Goal: Information Seeking & Learning: Check status

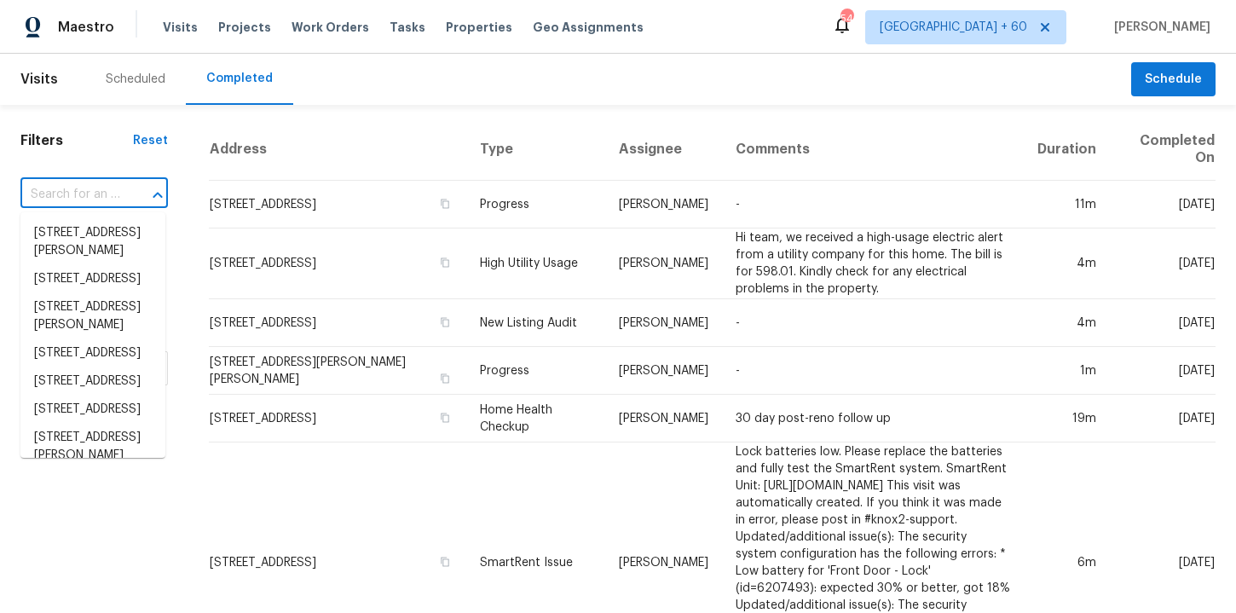
click at [102, 196] on input "text" at bounding box center [70, 195] width 100 height 26
paste input "[STREET_ADDRESS]"
type input "[STREET_ADDRESS]"
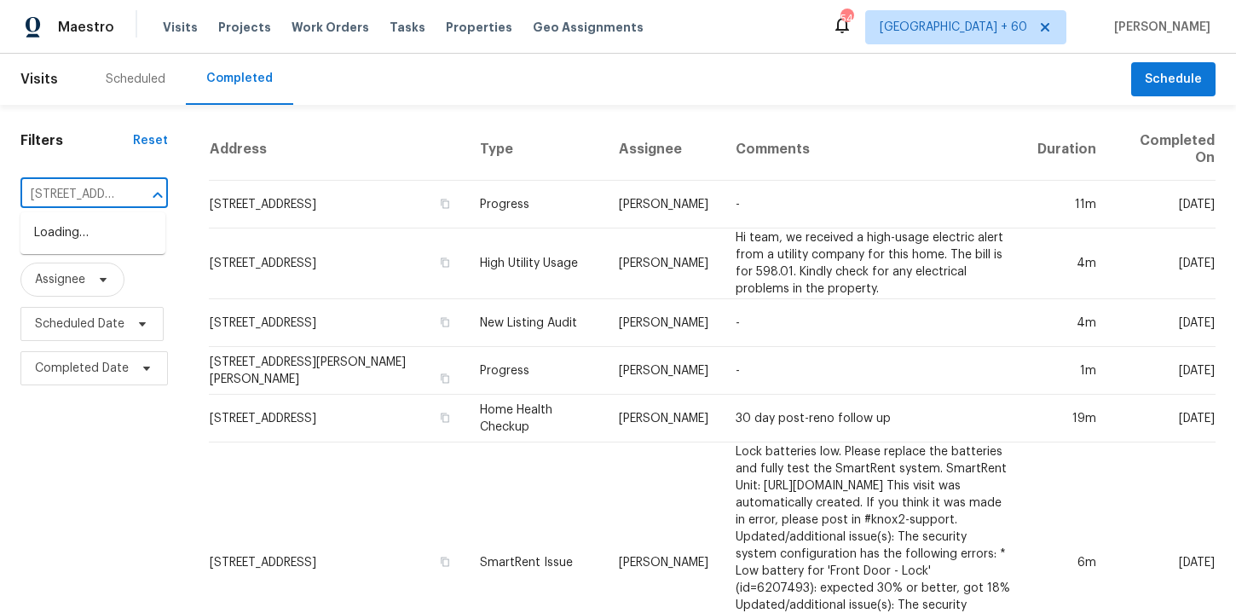
scroll to position [0, 85]
click at [120, 238] on li "[STREET_ADDRESS]" at bounding box center [92, 233] width 145 height 28
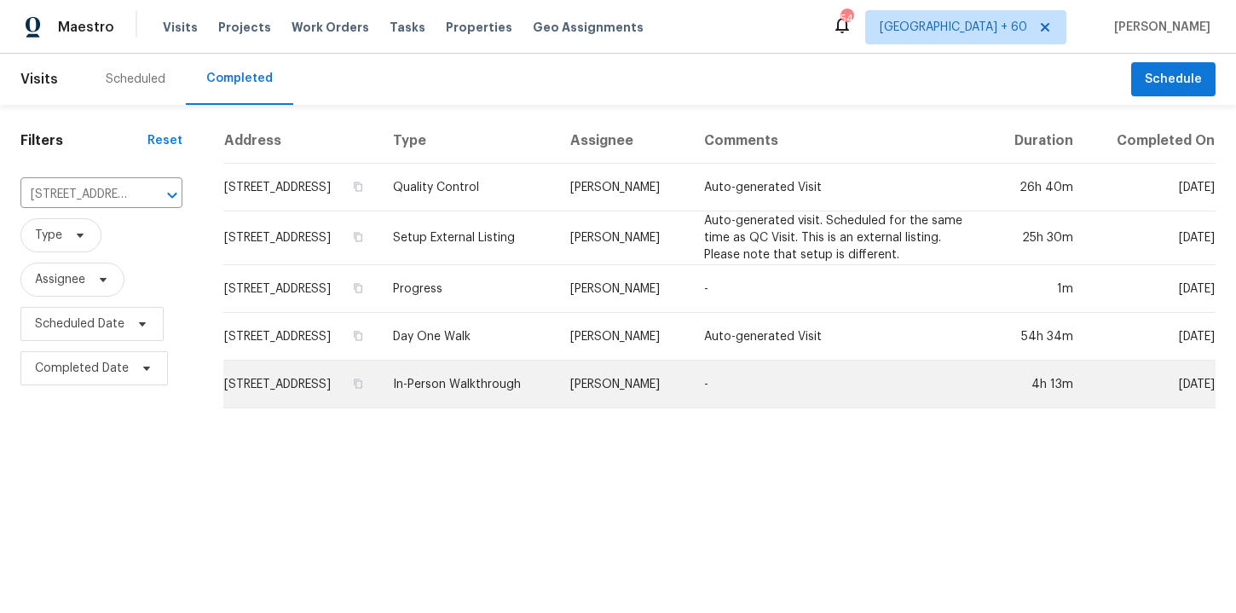
click at [505, 385] on td "In-Person Walkthrough" at bounding box center [467, 385] width 177 height 48
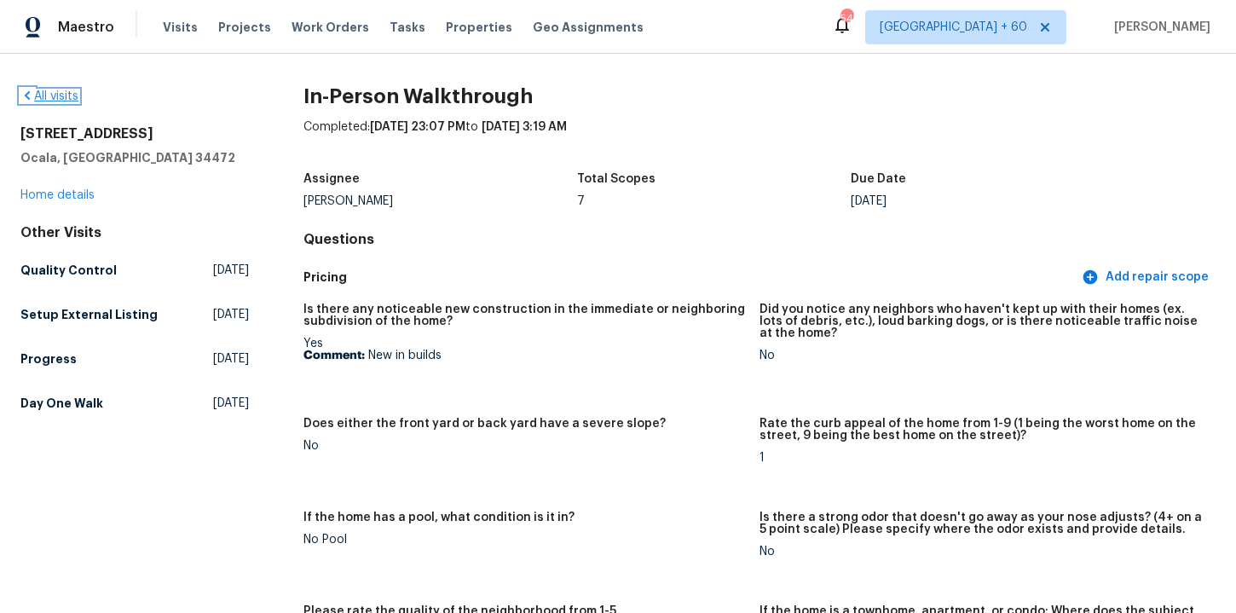
click at [63, 101] on link "All visits" at bounding box center [49, 96] width 58 height 12
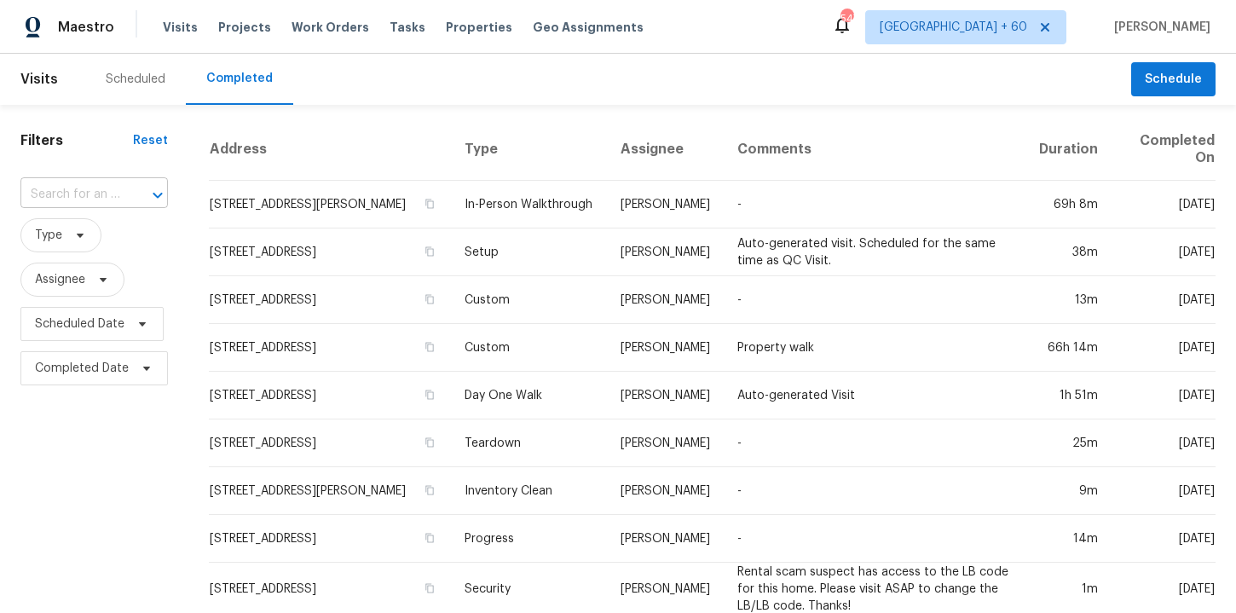
click at [105, 193] on input "text" at bounding box center [70, 195] width 100 height 26
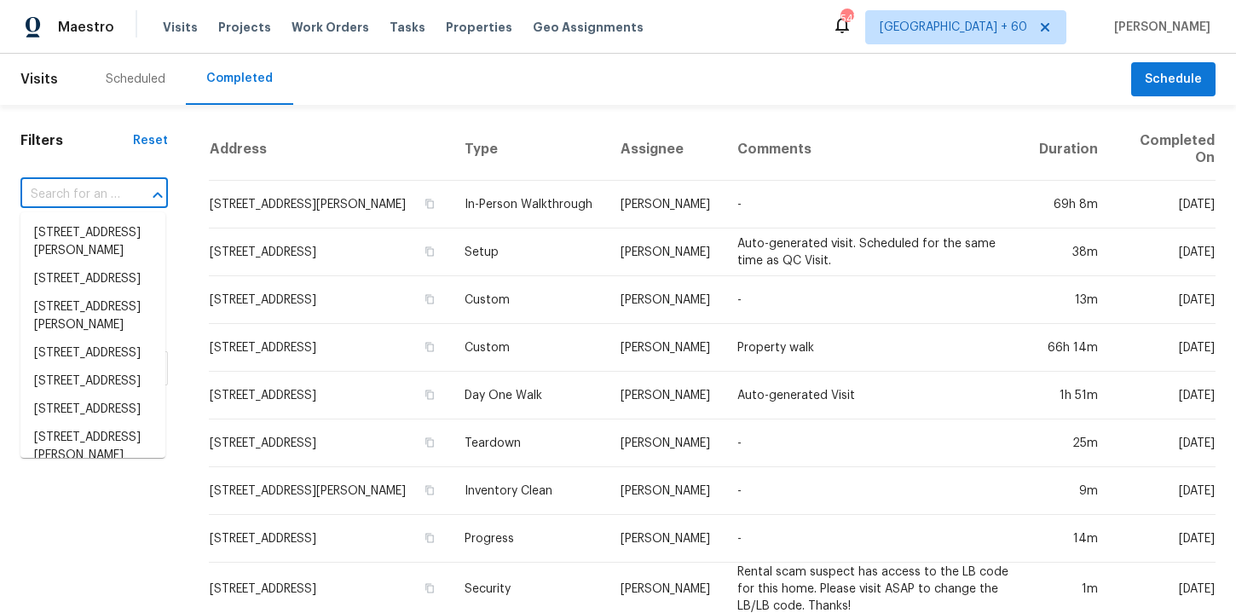
paste input "[STREET_ADDRESS][PERSON_NAME]"
type input "[STREET_ADDRESS][PERSON_NAME]"
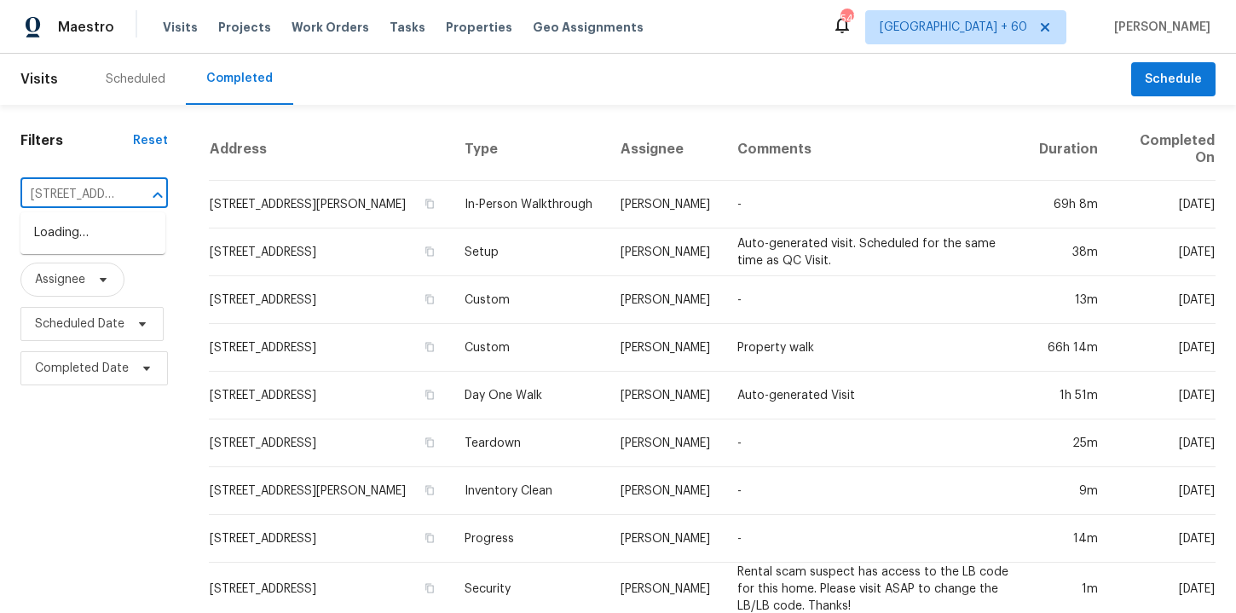
scroll to position [0, 135]
click at [116, 233] on li "[STREET_ADDRESS][PERSON_NAME]" at bounding box center [92, 242] width 145 height 46
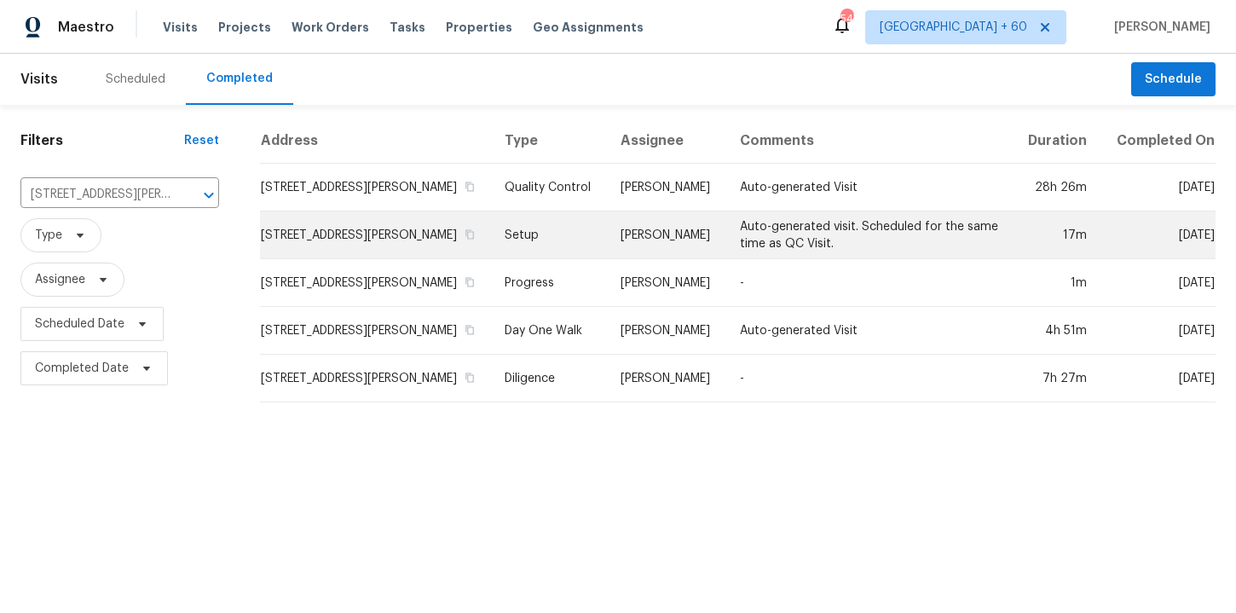
click at [548, 246] on td "Setup" at bounding box center [549, 235] width 116 height 48
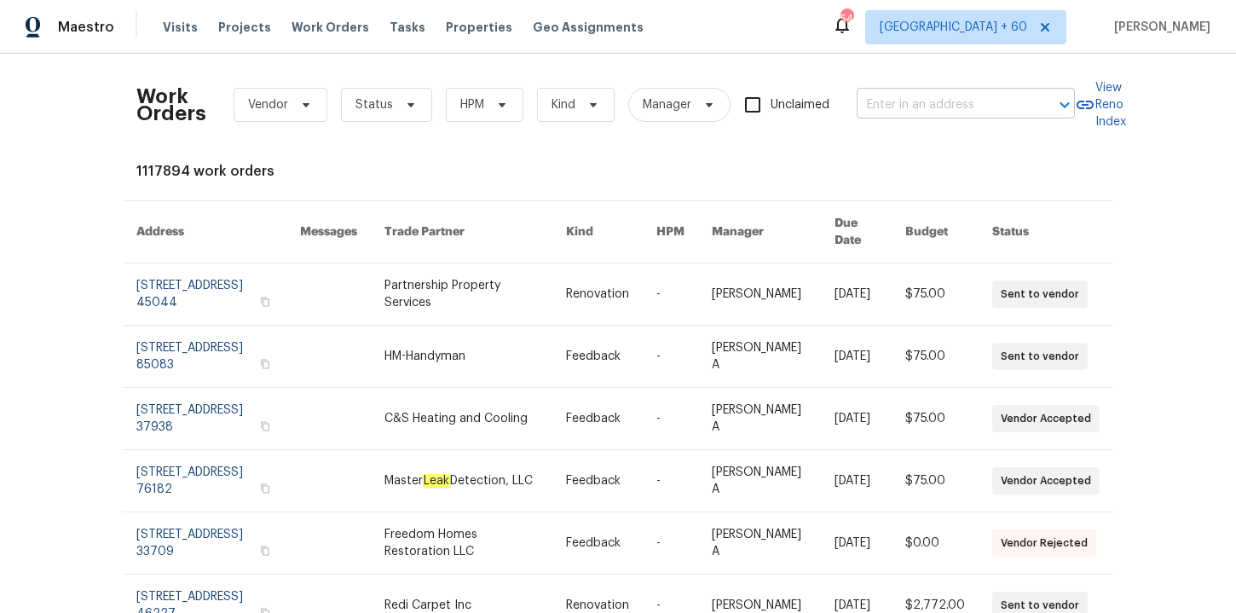
click at [935, 101] on input "text" at bounding box center [942, 105] width 171 height 26
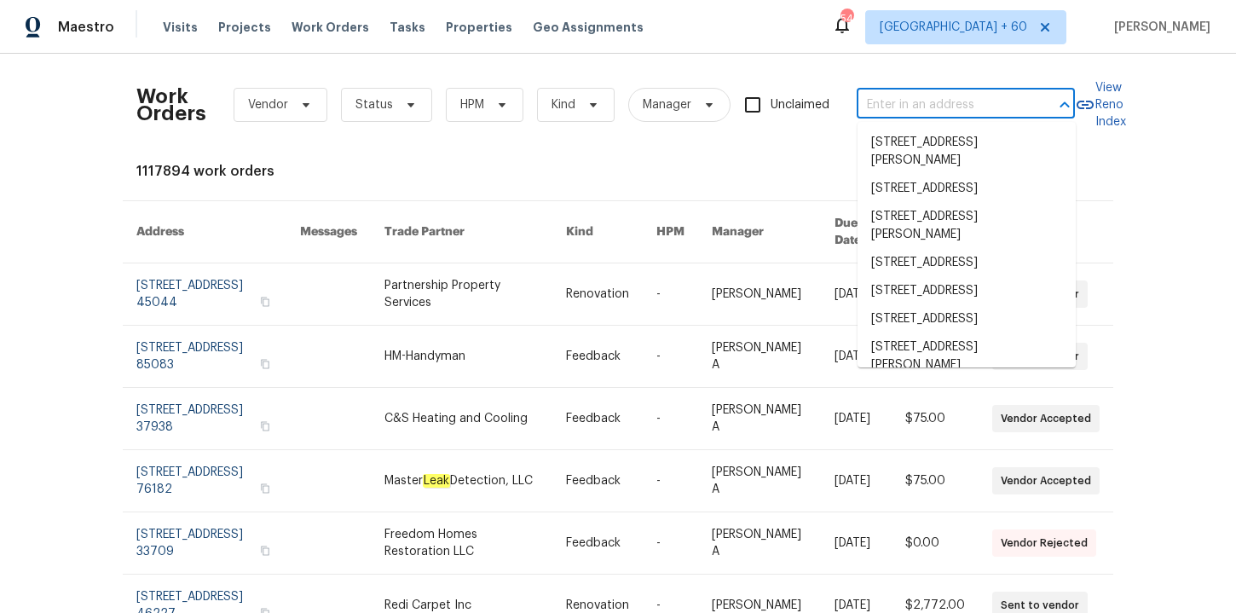
paste input "[STREET_ADDRESS]"
type input "[STREET_ADDRESS]"
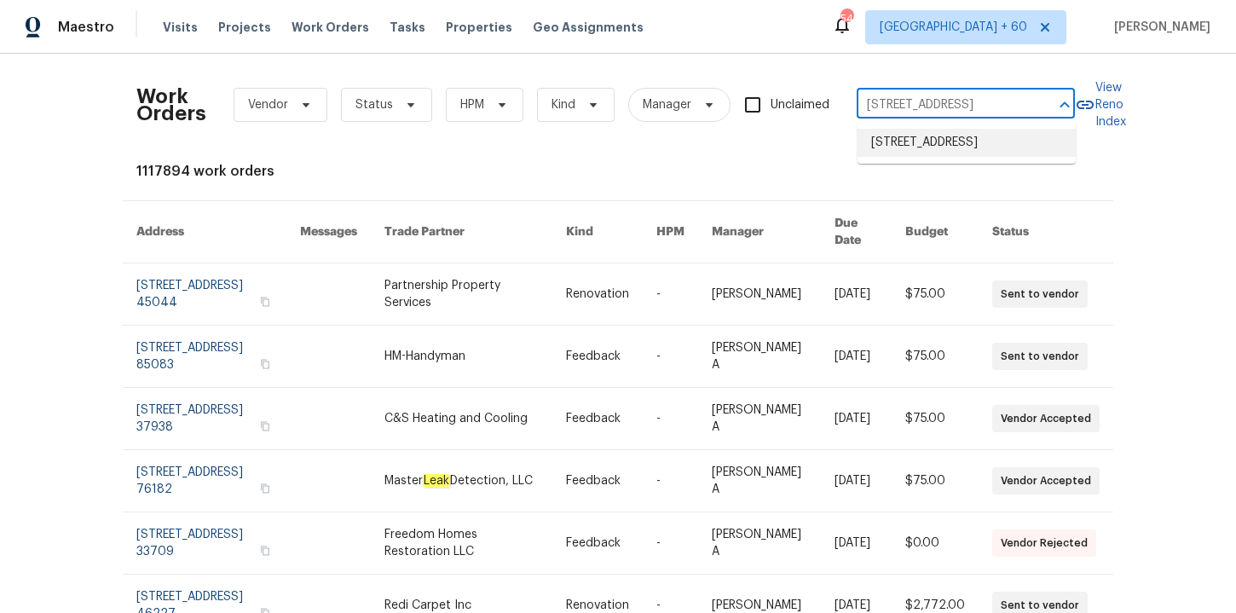
click at [935, 148] on li "[STREET_ADDRESS]" at bounding box center [967, 143] width 218 height 28
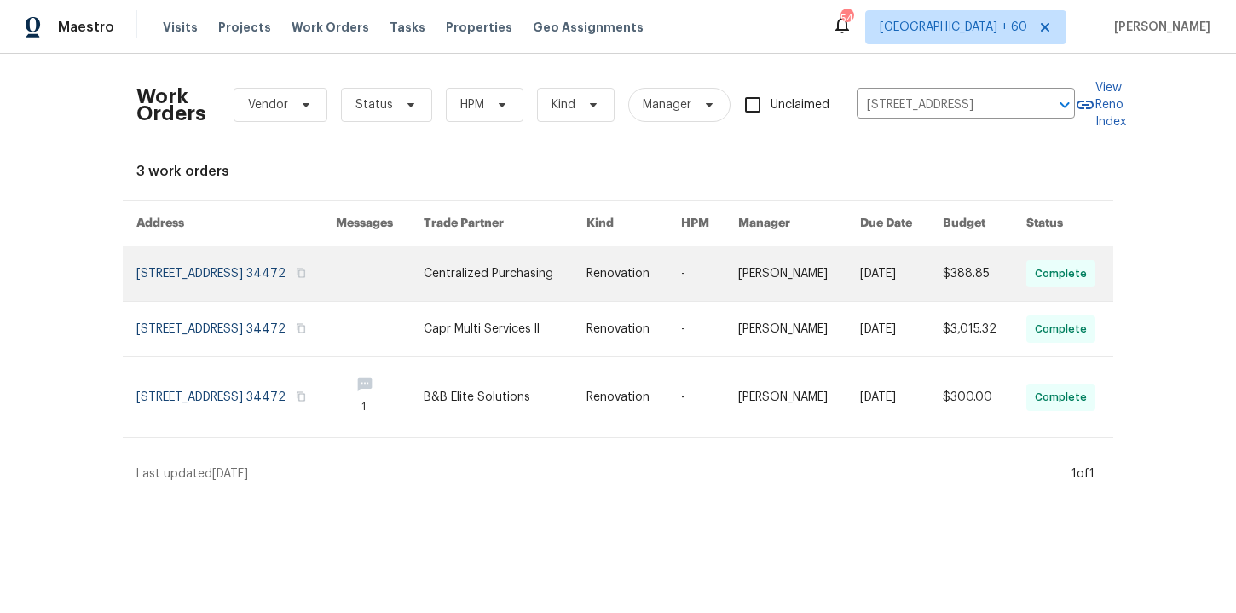
click at [201, 284] on link at bounding box center [236, 273] width 200 height 55
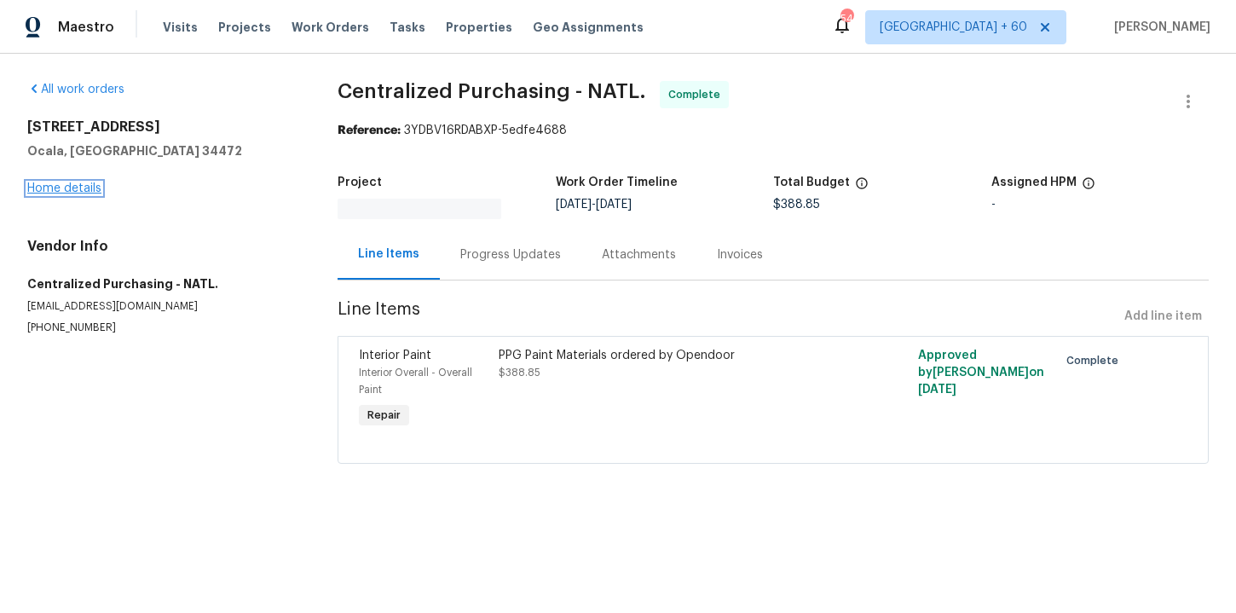
click at [84, 188] on link "Home details" at bounding box center [64, 188] width 74 height 12
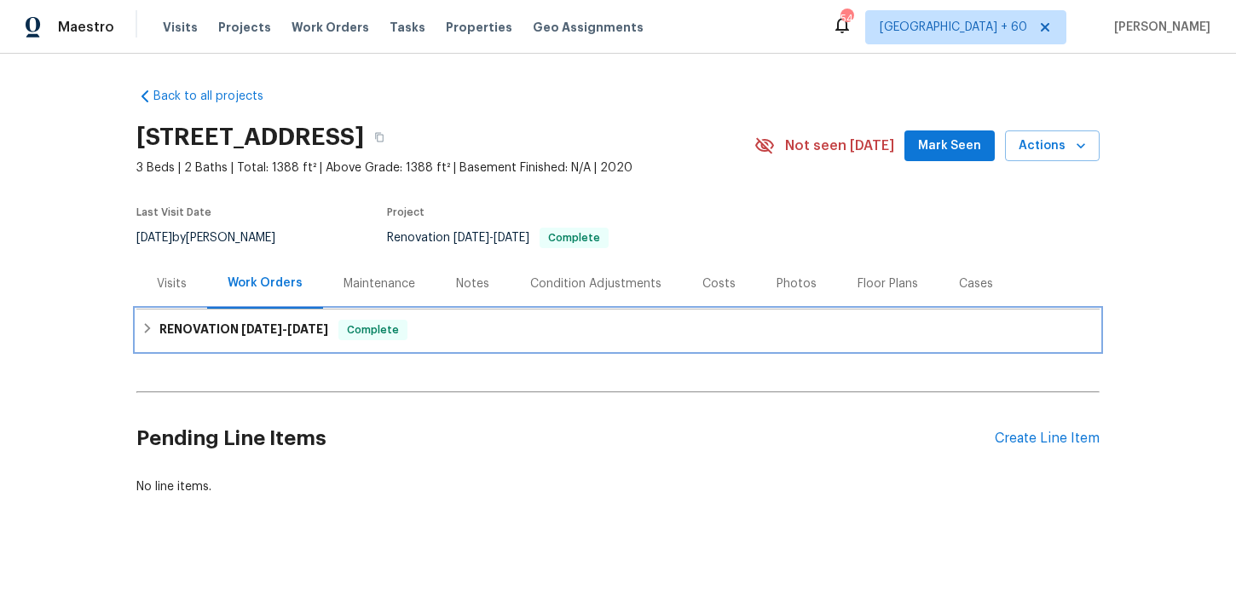
click at [448, 330] on div "RENOVATION [DATE] - [DATE] Complete" at bounding box center [618, 330] width 953 height 20
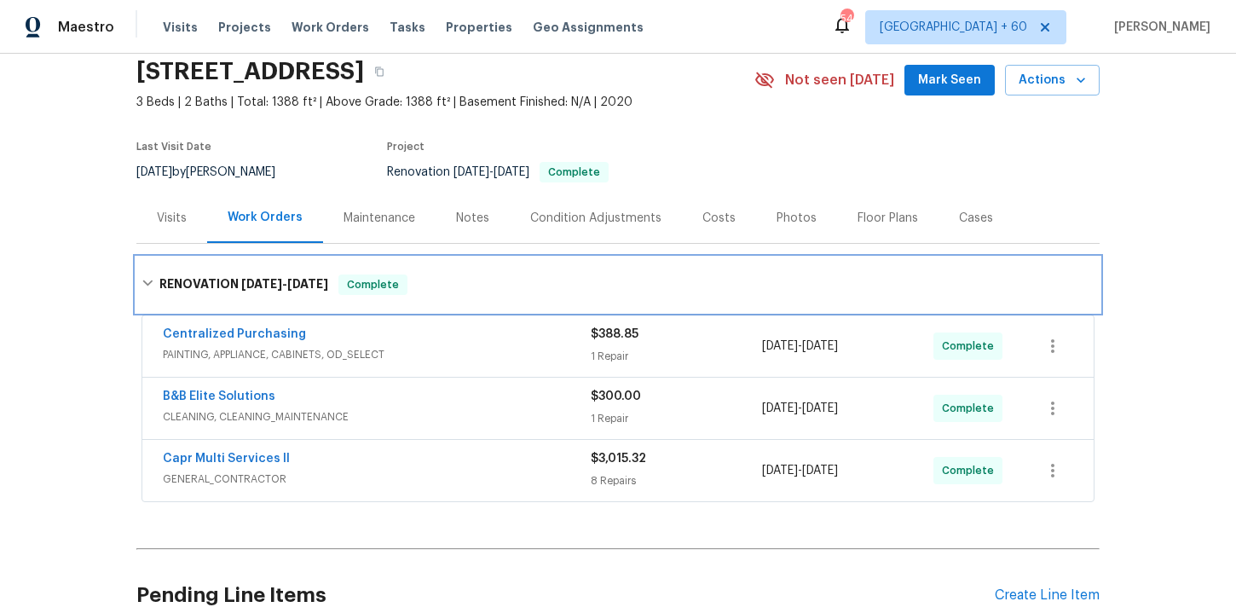
scroll to position [65, 0]
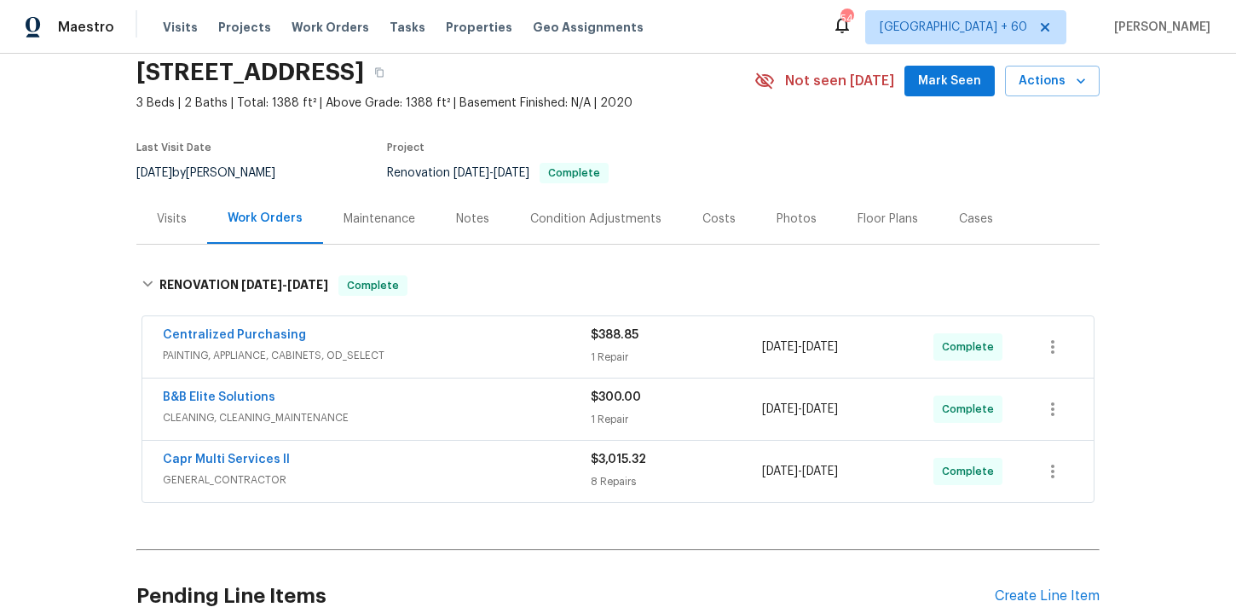
click at [471, 479] on span "GENERAL_CONTRACTOR" at bounding box center [377, 480] width 428 height 17
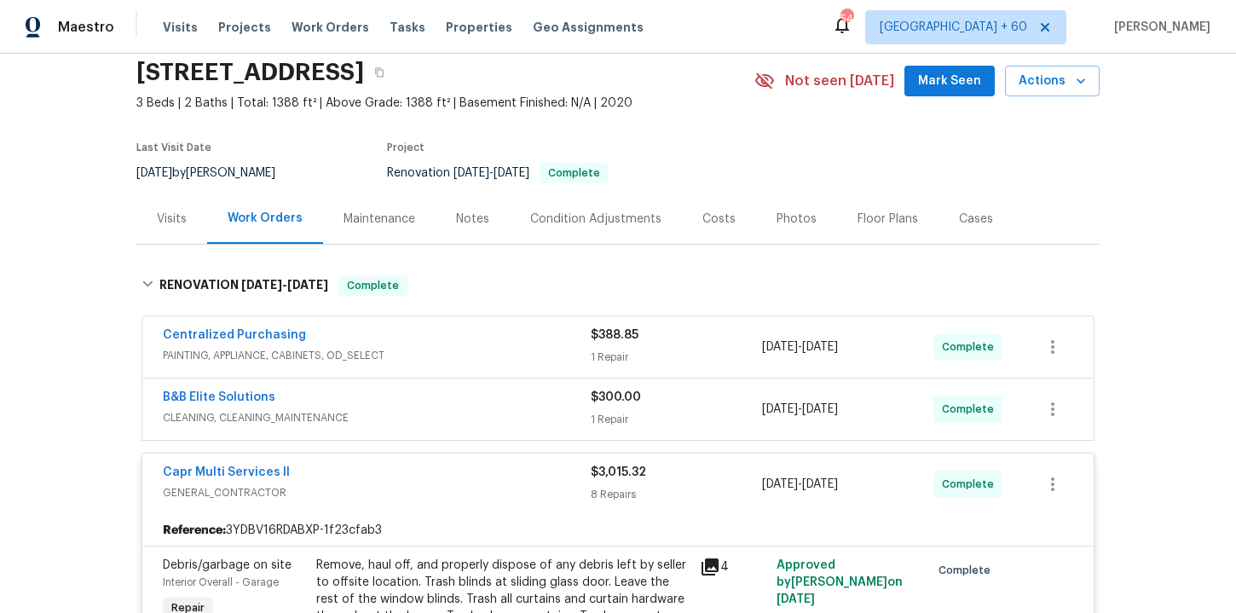
click at [415, 418] on span "CLEANING, CLEANING_MAINTENANCE" at bounding box center [377, 417] width 428 height 17
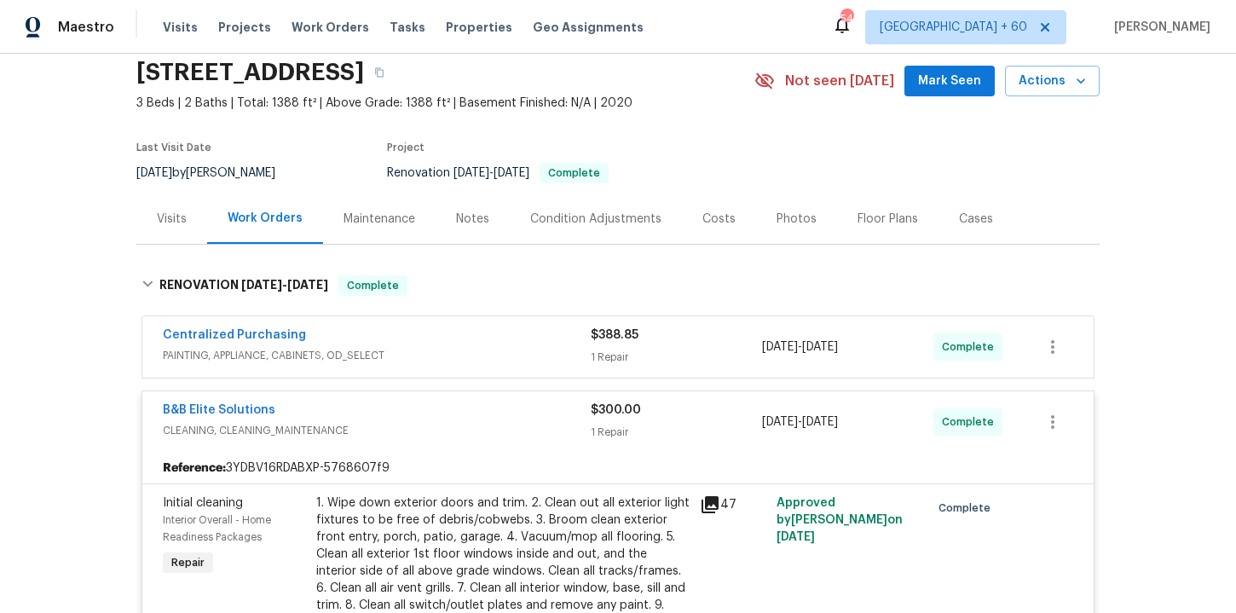
click at [443, 350] on span "PAINTING, APPLIANCE, CABINETS, OD_SELECT" at bounding box center [377, 355] width 428 height 17
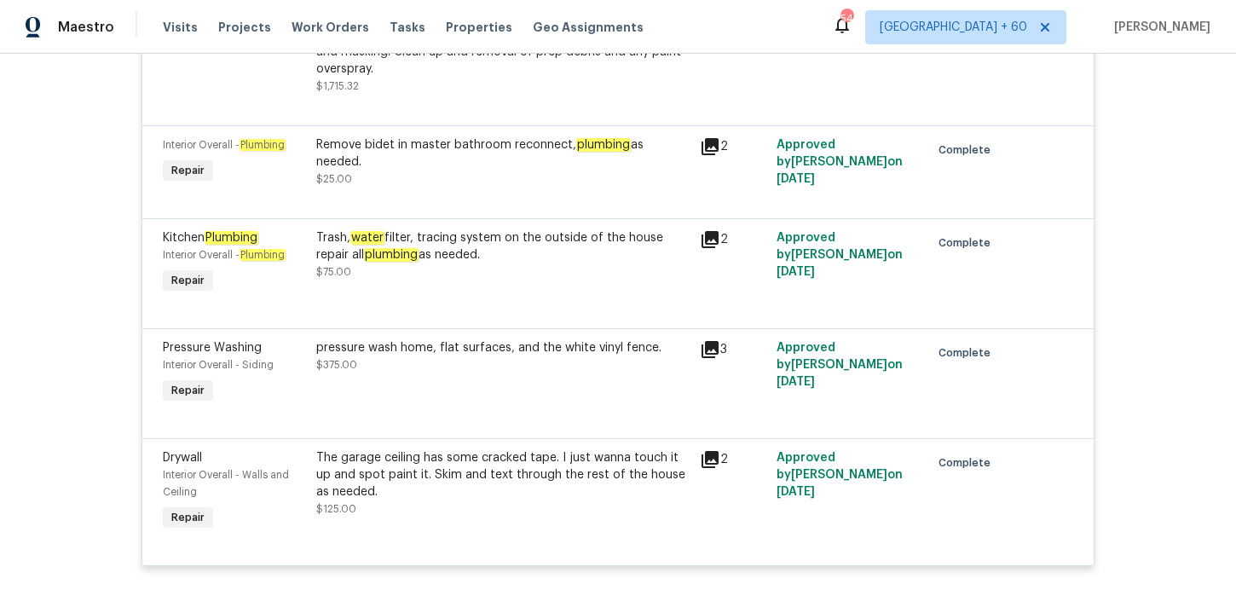
scroll to position [2013, 0]
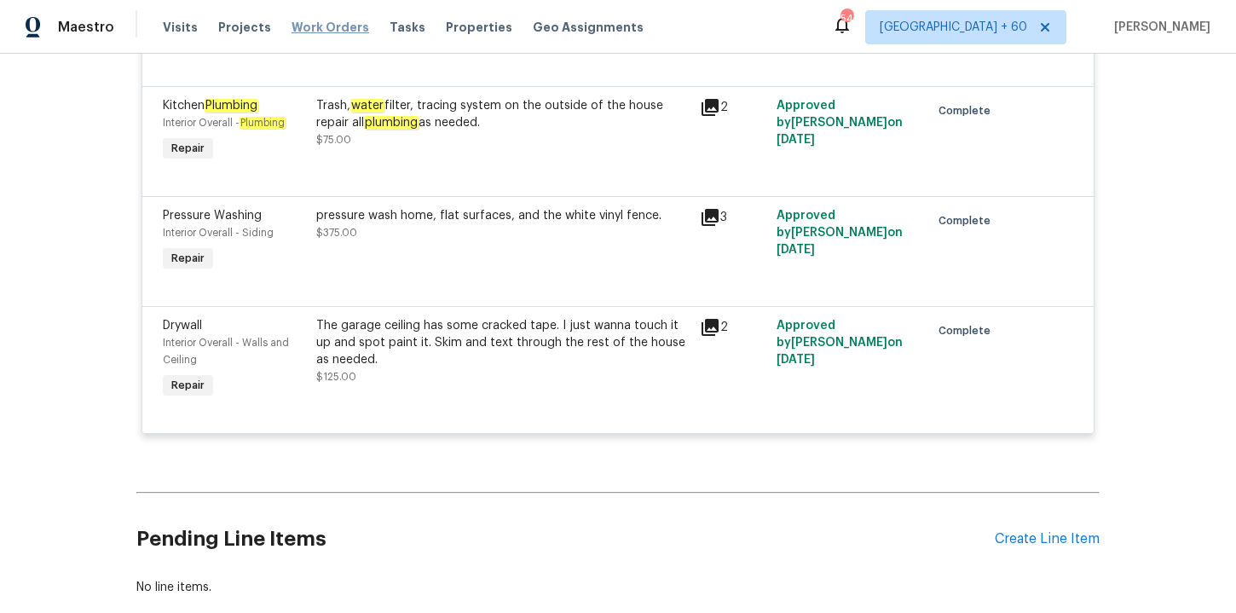
click at [335, 26] on span "Work Orders" at bounding box center [331, 27] width 78 height 17
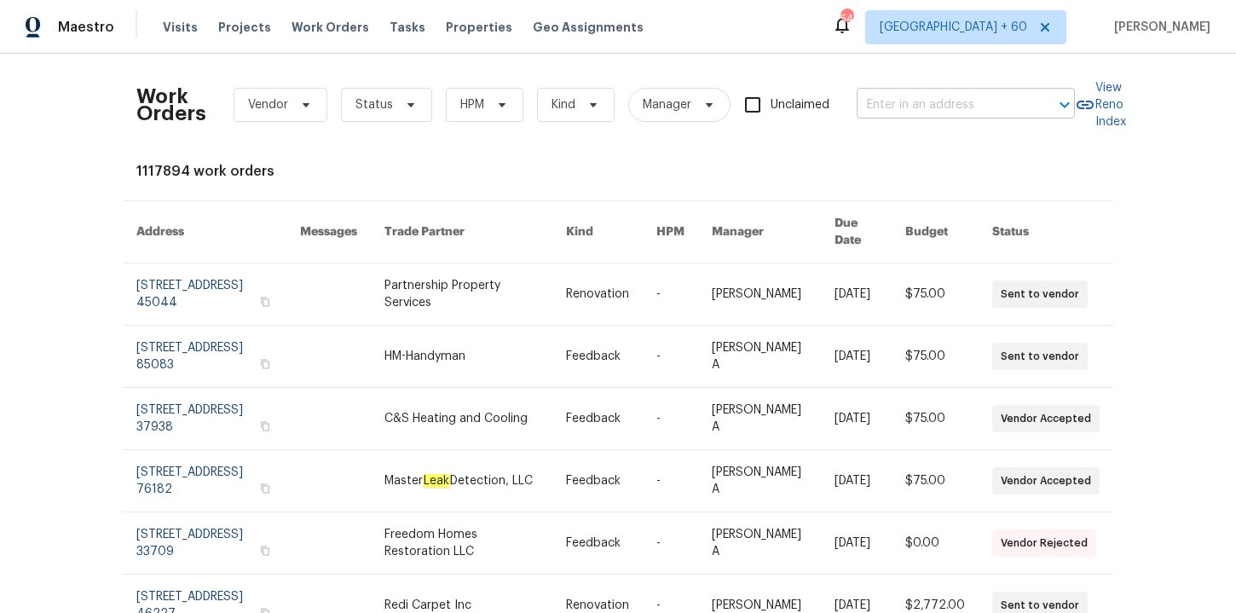
click at [924, 108] on input "text" at bounding box center [942, 105] width 171 height 26
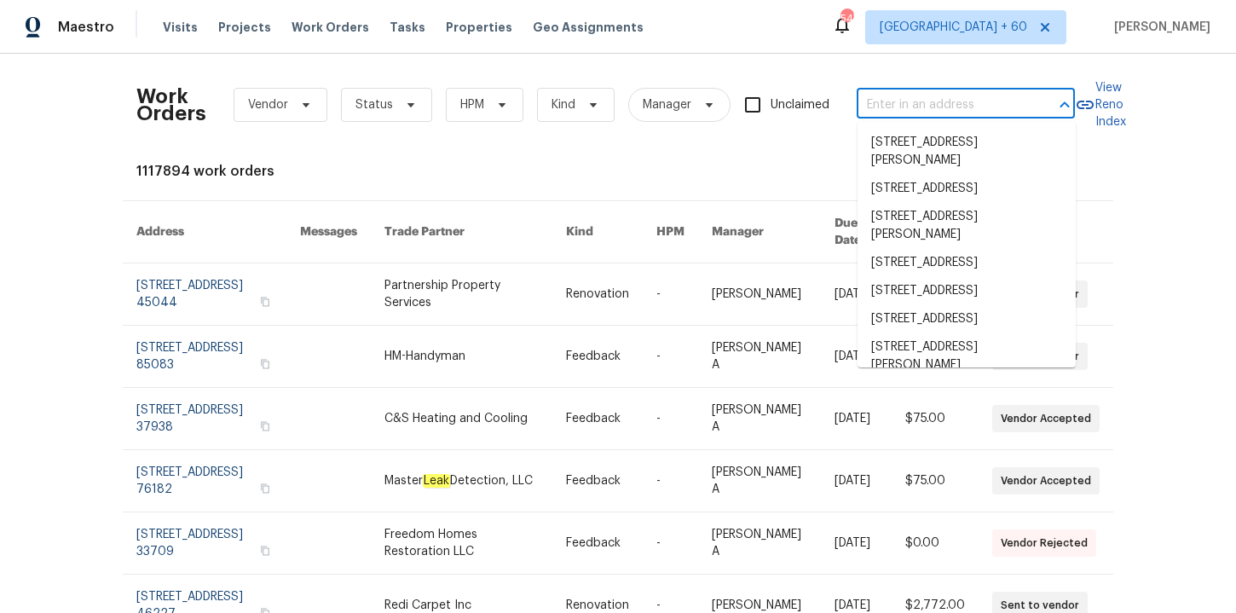
paste input "[STREET_ADDRESS][PERSON_NAME]"
type input "[STREET_ADDRESS][PERSON_NAME]"
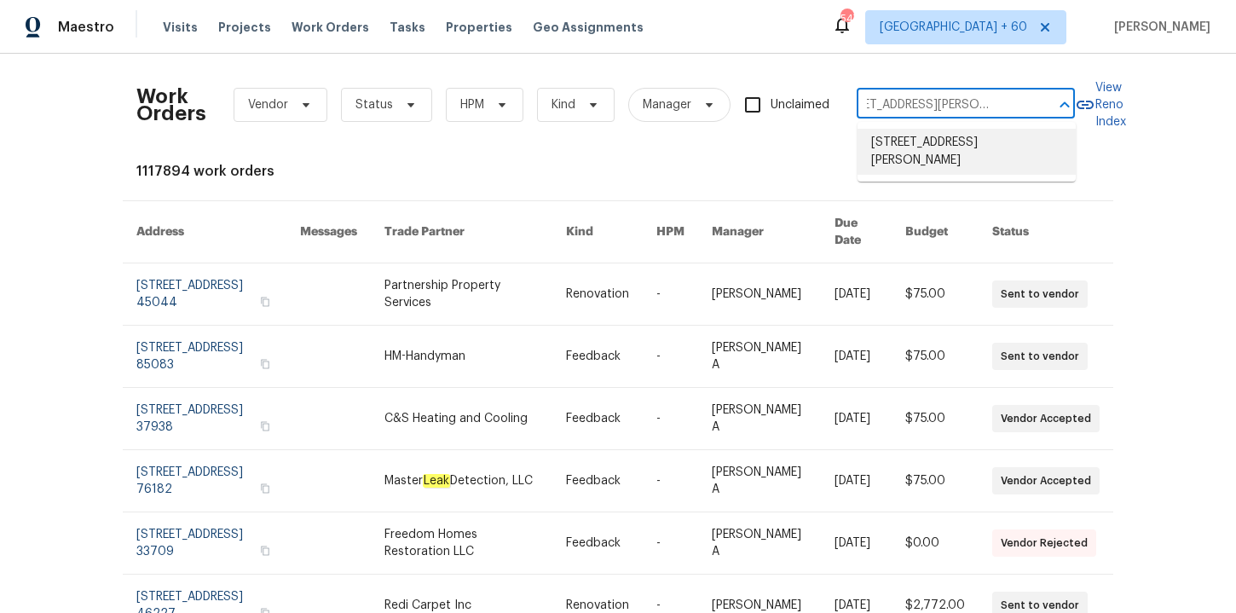
click at [930, 147] on li "[STREET_ADDRESS][PERSON_NAME]" at bounding box center [967, 152] width 218 height 46
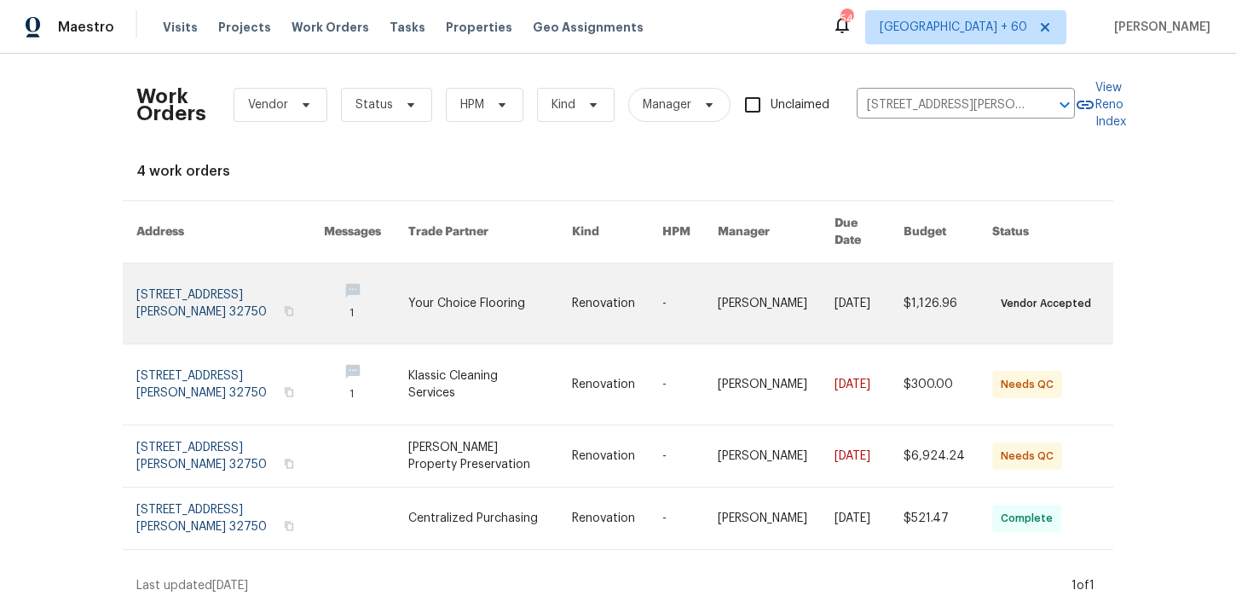
click at [194, 285] on link at bounding box center [230, 304] width 188 height 80
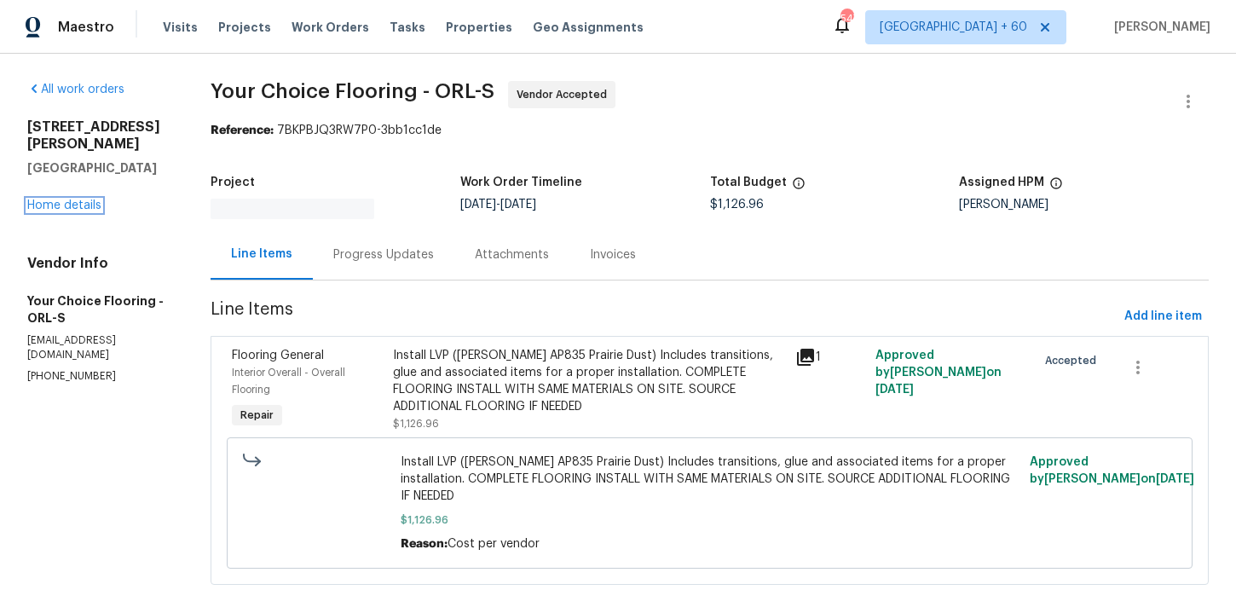
click at [88, 200] on link "Home details" at bounding box center [64, 206] width 74 height 12
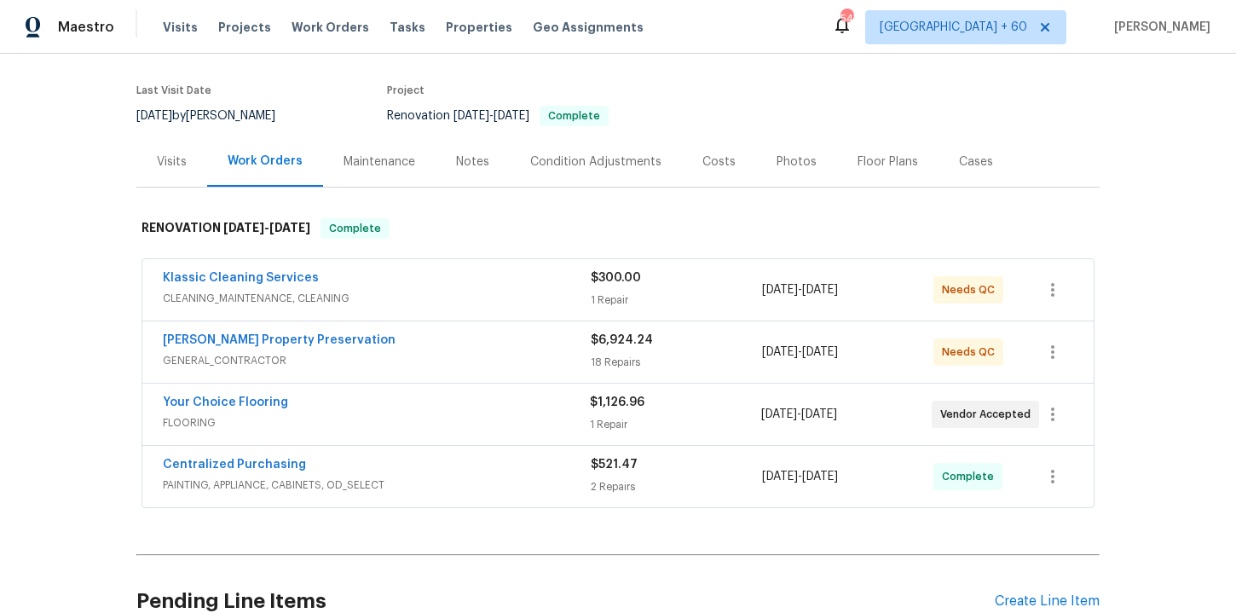
scroll to position [283, 0]
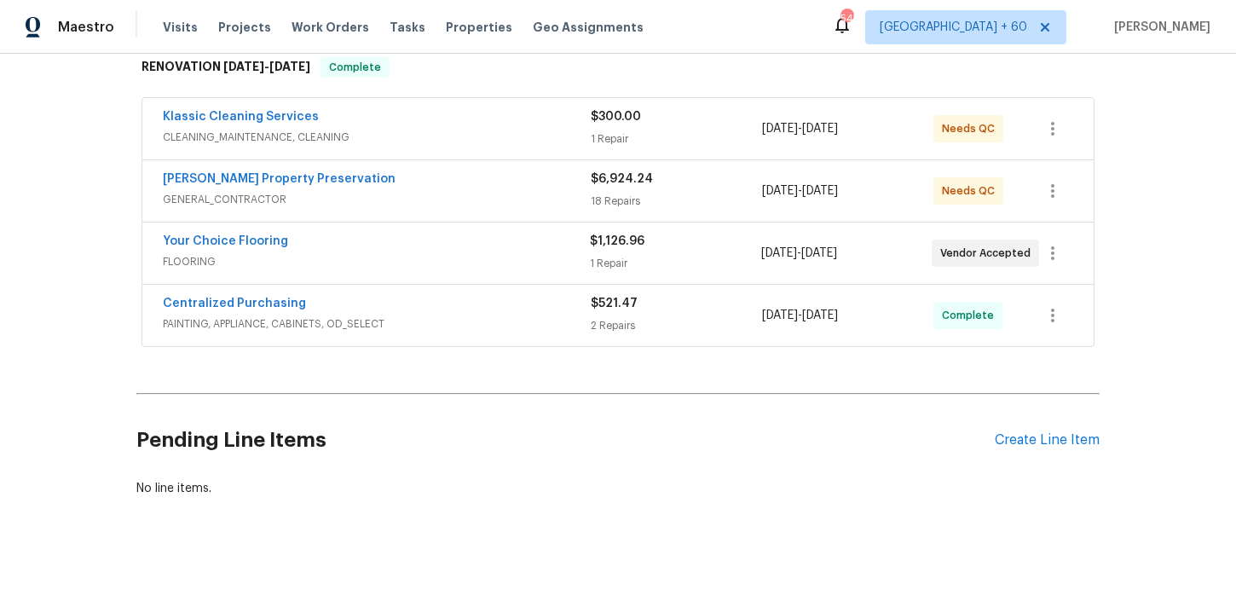
click at [474, 327] on span "PAINTING, APPLIANCE, CABINETS, OD_SELECT" at bounding box center [377, 324] width 428 height 17
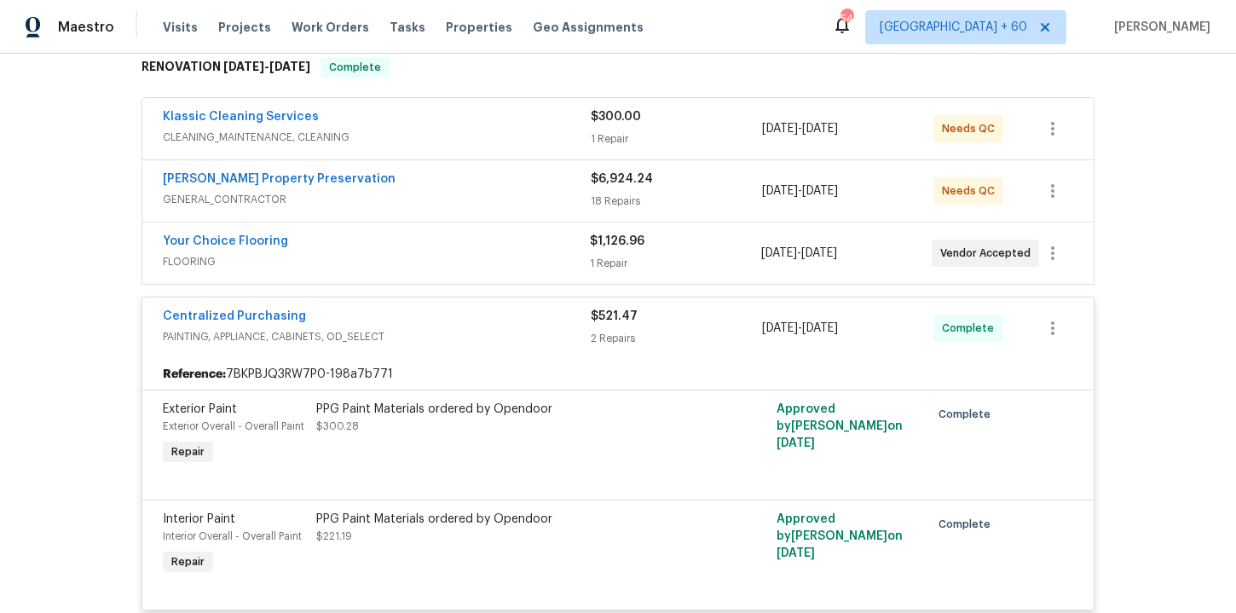
click at [544, 258] on span "FLOORING" at bounding box center [376, 261] width 427 height 17
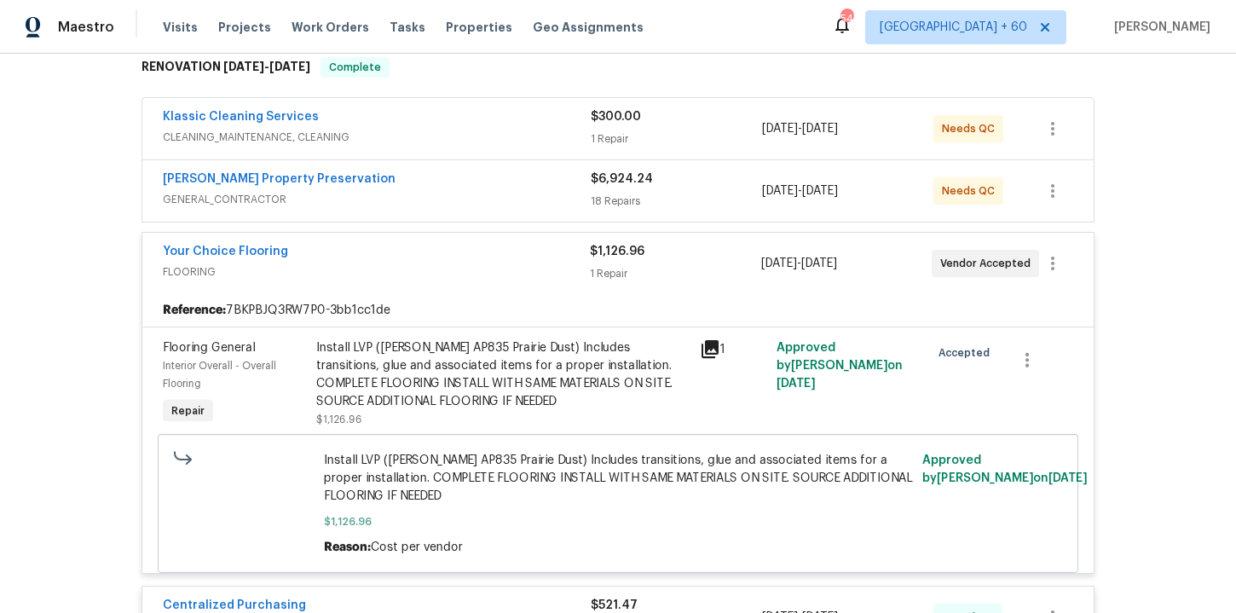
click at [522, 258] on div "Your Choice Flooring" at bounding box center [376, 253] width 427 height 20
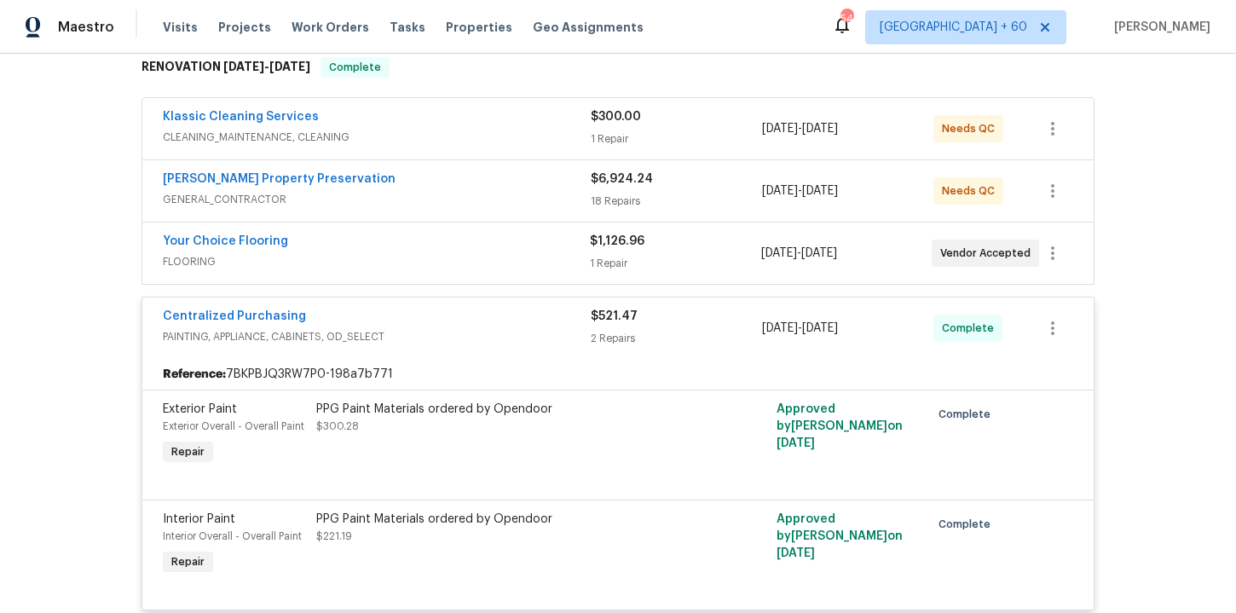
click at [522, 258] on span "FLOORING" at bounding box center [376, 261] width 427 height 17
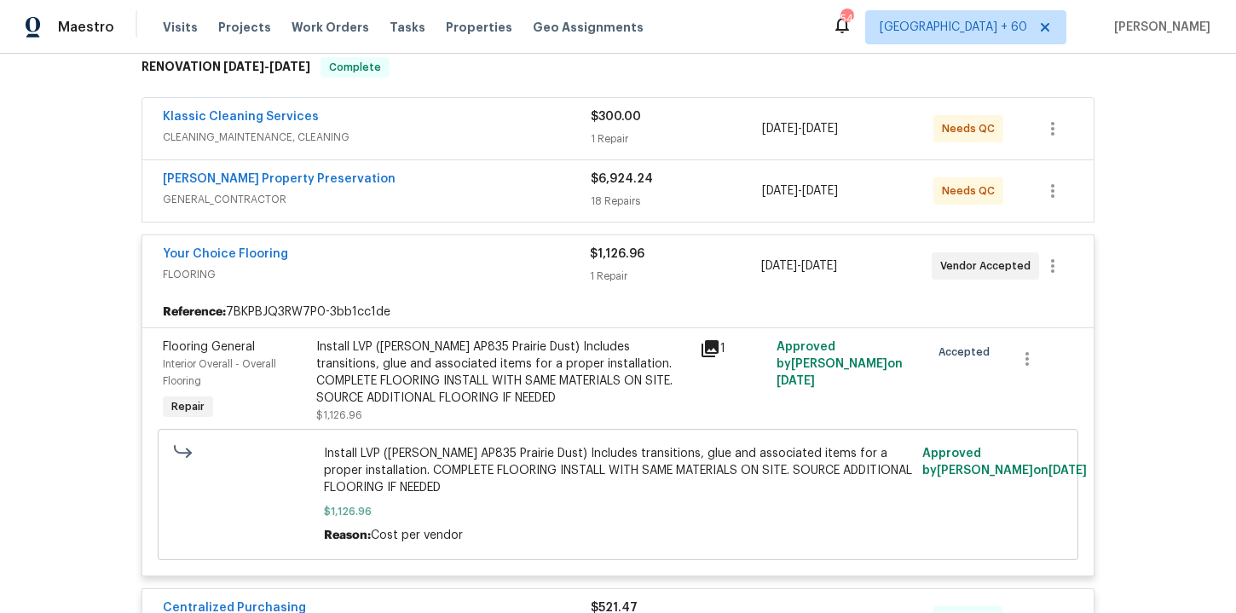
click at [484, 179] on div "[PERSON_NAME] Property Preservation" at bounding box center [377, 181] width 428 height 20
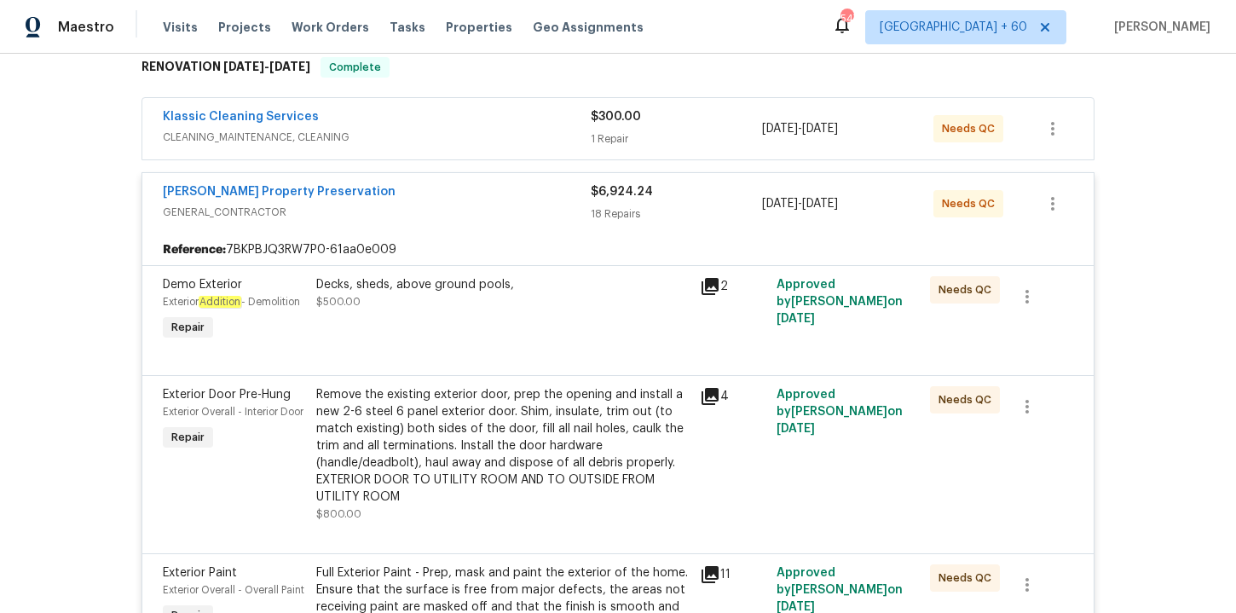
click at [478, 123] on div "Klassic Cleaning Services" at bounding box center [377, 118] width 428 height 20
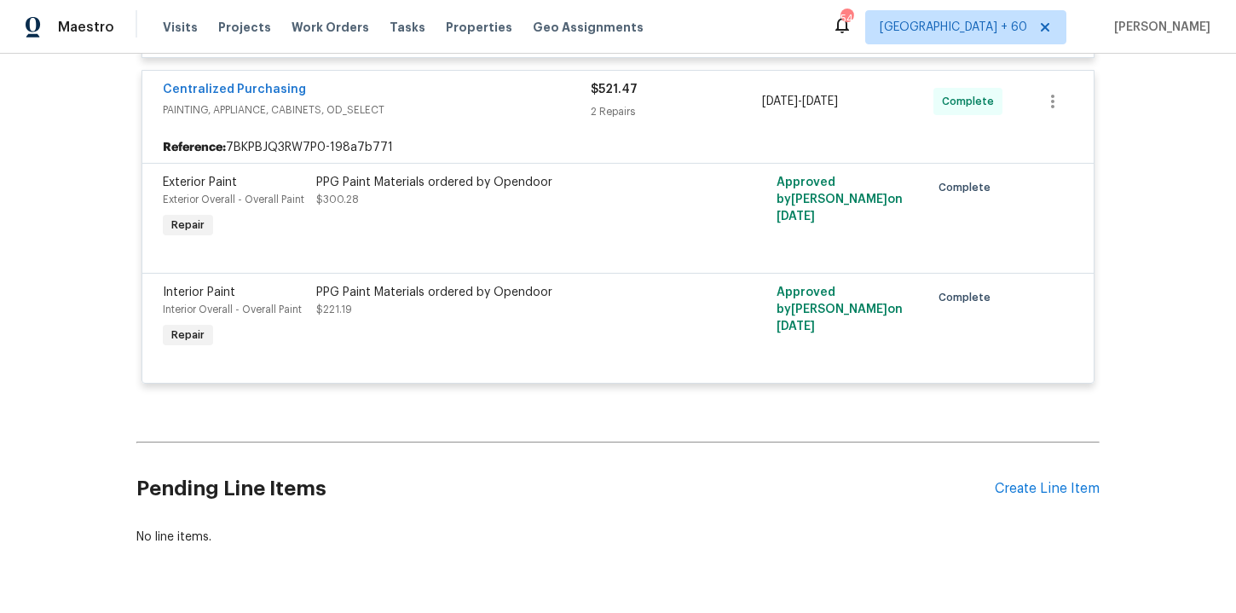
scroll to position [4195, 0]
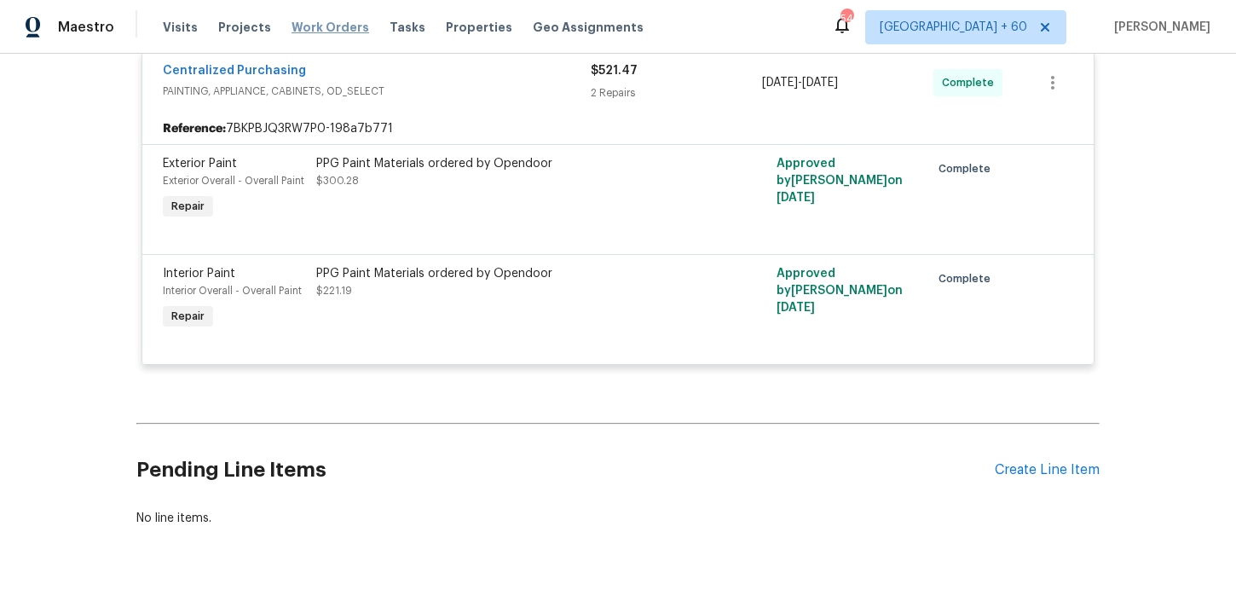
click at [327, 25] on span "Work Orders" at bounding box center [331, 27] width 78 height 17
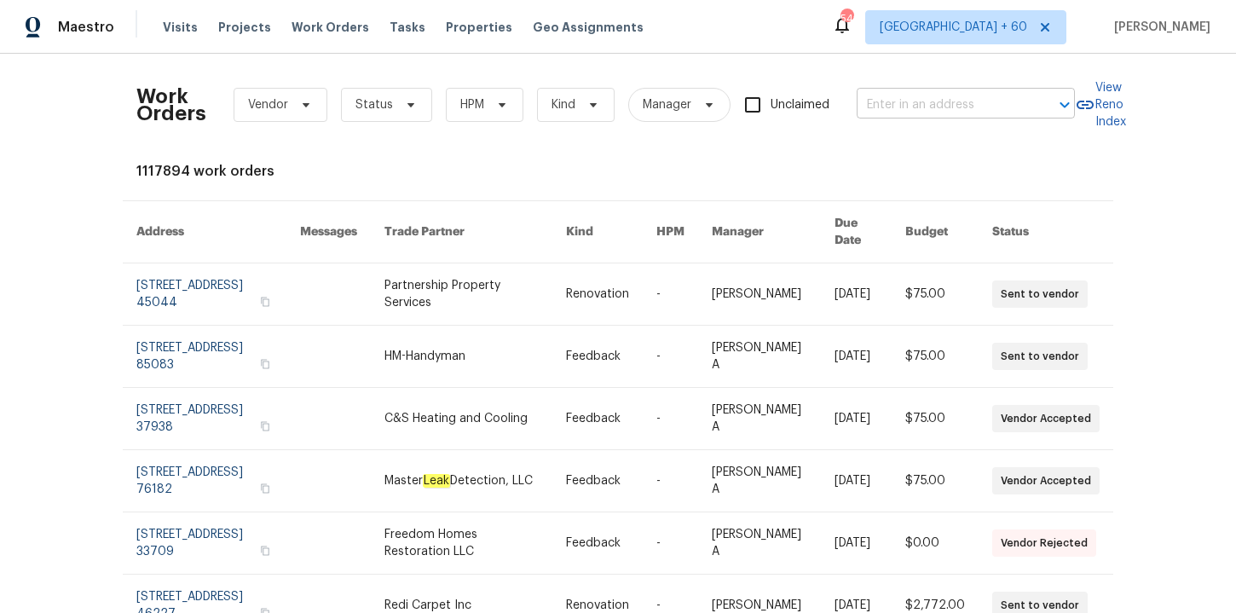
click at [911, 104] on input "text" at bounding box center [942, 105] width 171 height 26
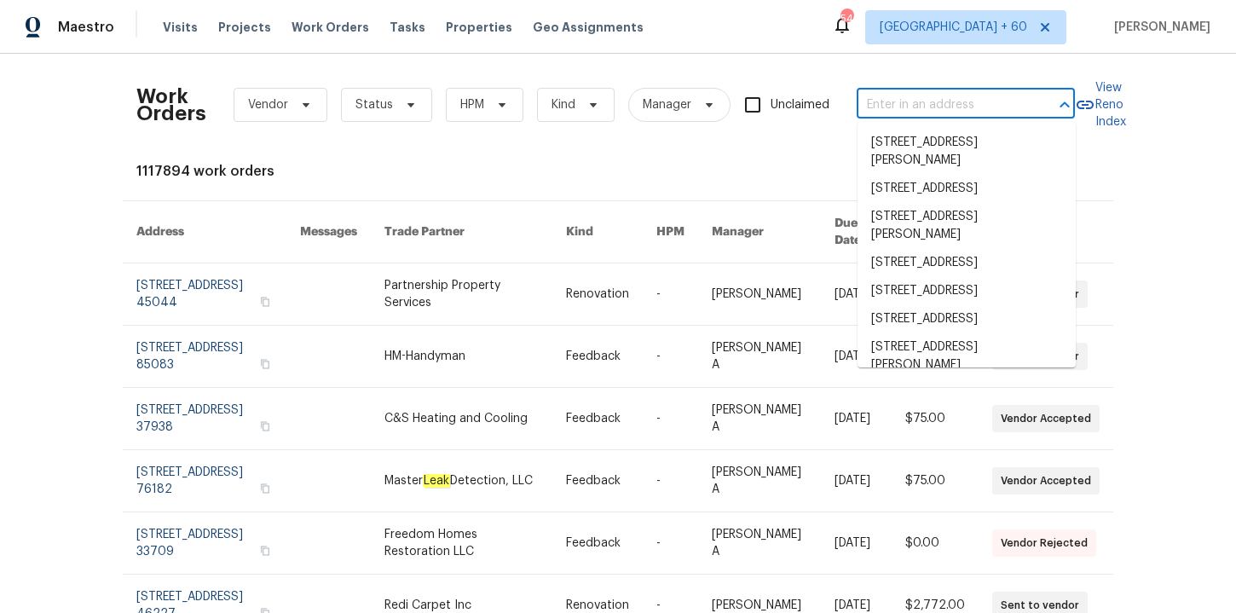
paste input "[STREET_ADDRESS][PERSON_NAME]"
type input "[STREET_ADDRESS][PERSON_NAME]"
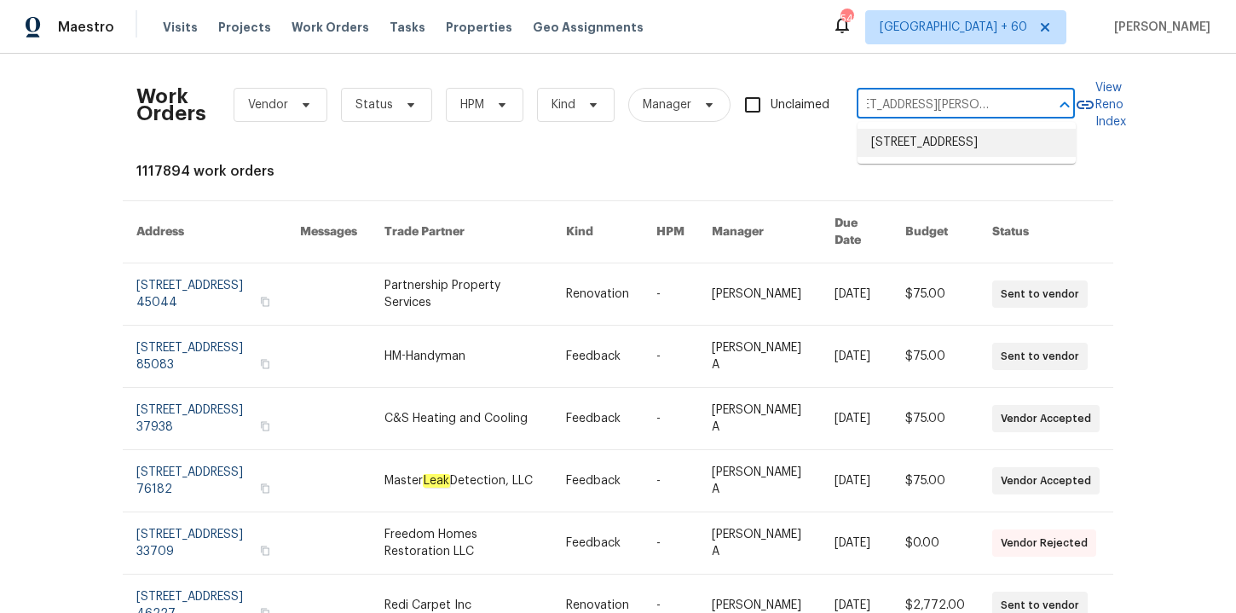
click at [940, 149] on li "[STREET_ADDRESS]" at bounding box center [967, 143] width 218 height 28
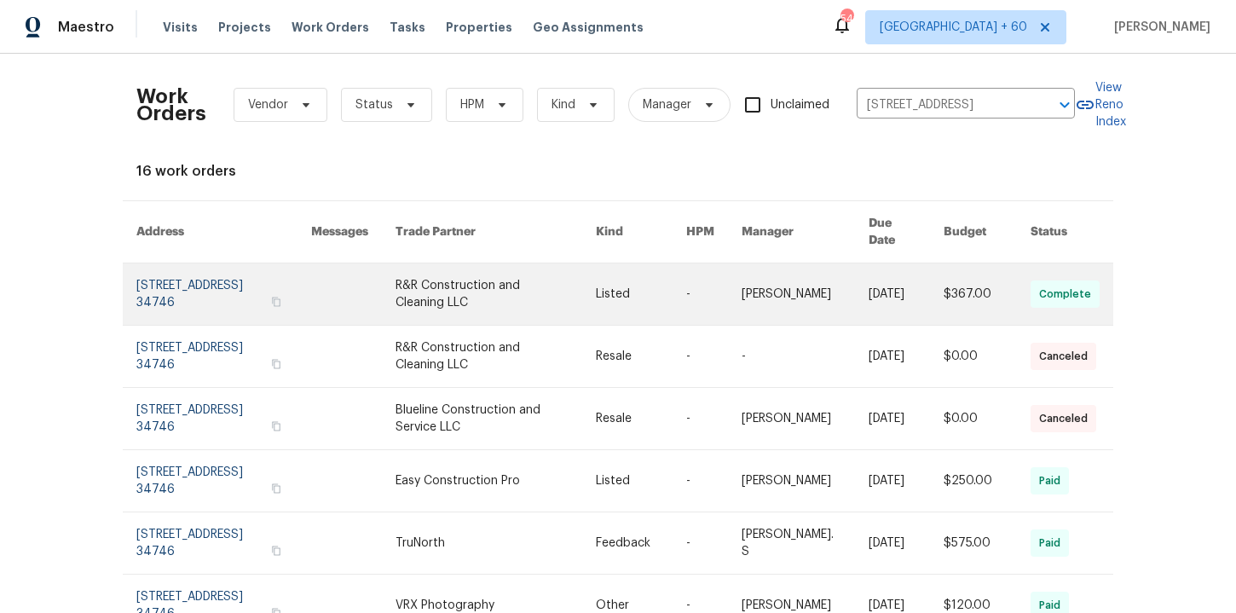
click at [200, 282] on link at bounding box center [223, 294] width 175 height 61
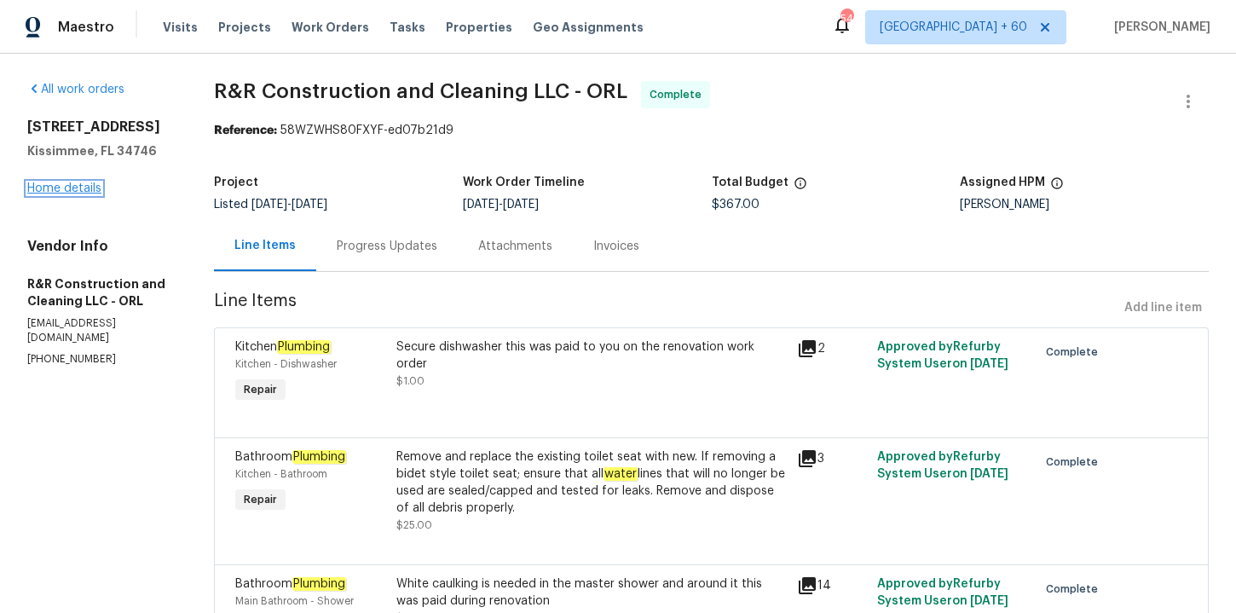
click at [78, 191] on link "Home details" at bounding box center [64, 188] width 74 height 12
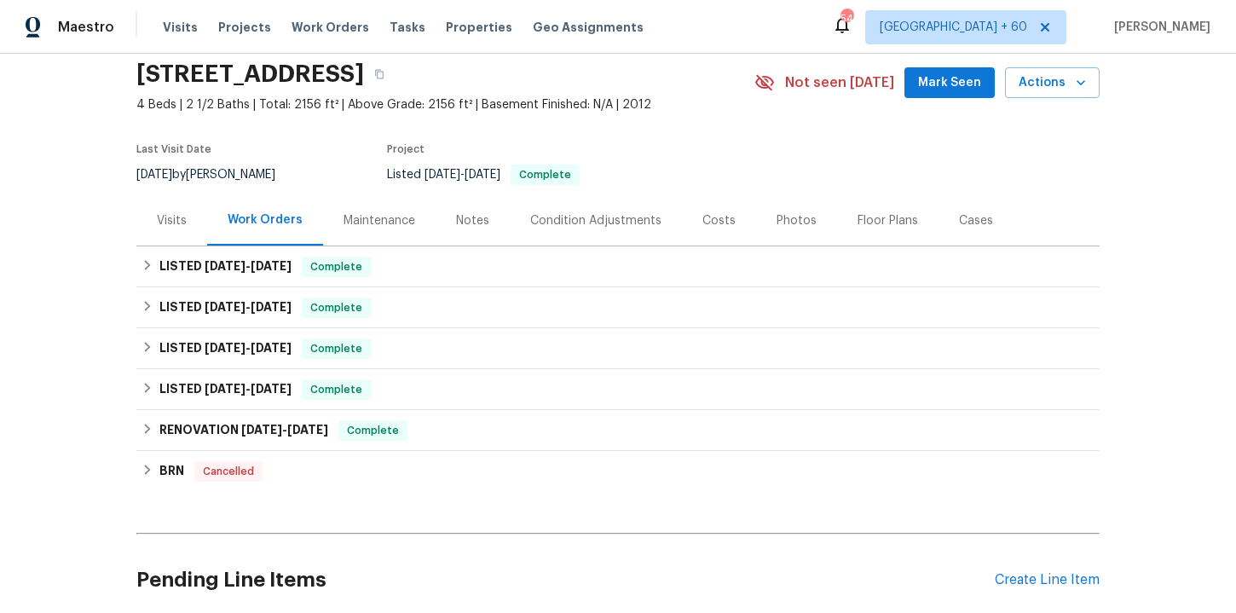
scroll to position [67, 0]
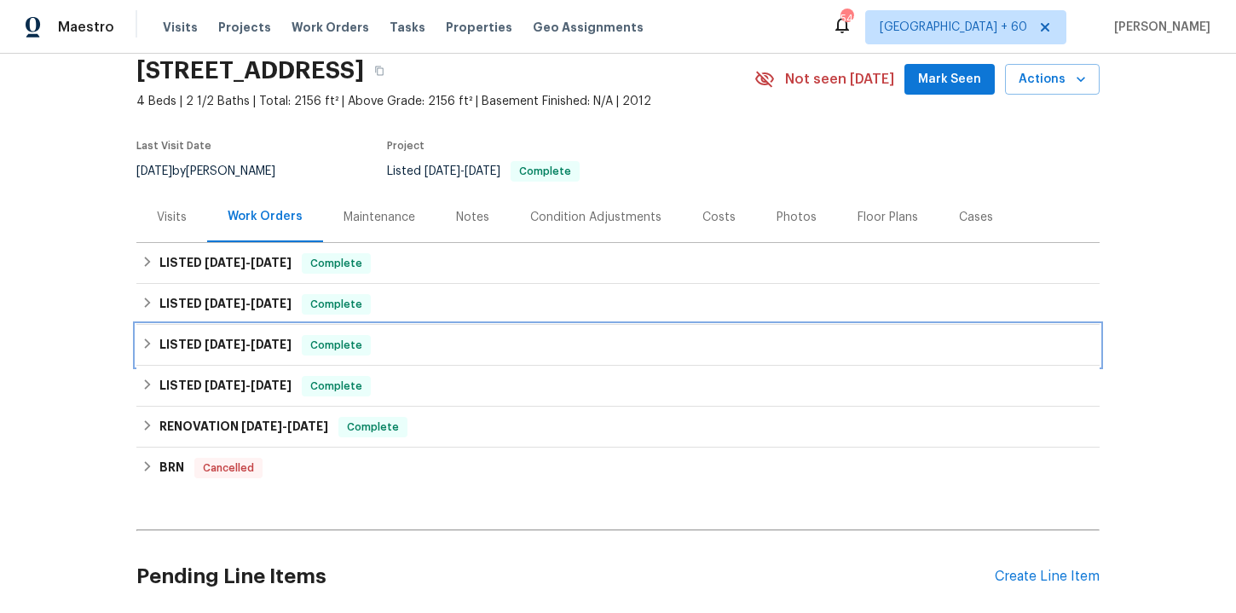
click at [486, 351] on div "LISTED [DATE] - [DATE] Complete" at bounding box center [618, 345] width 953 height 20
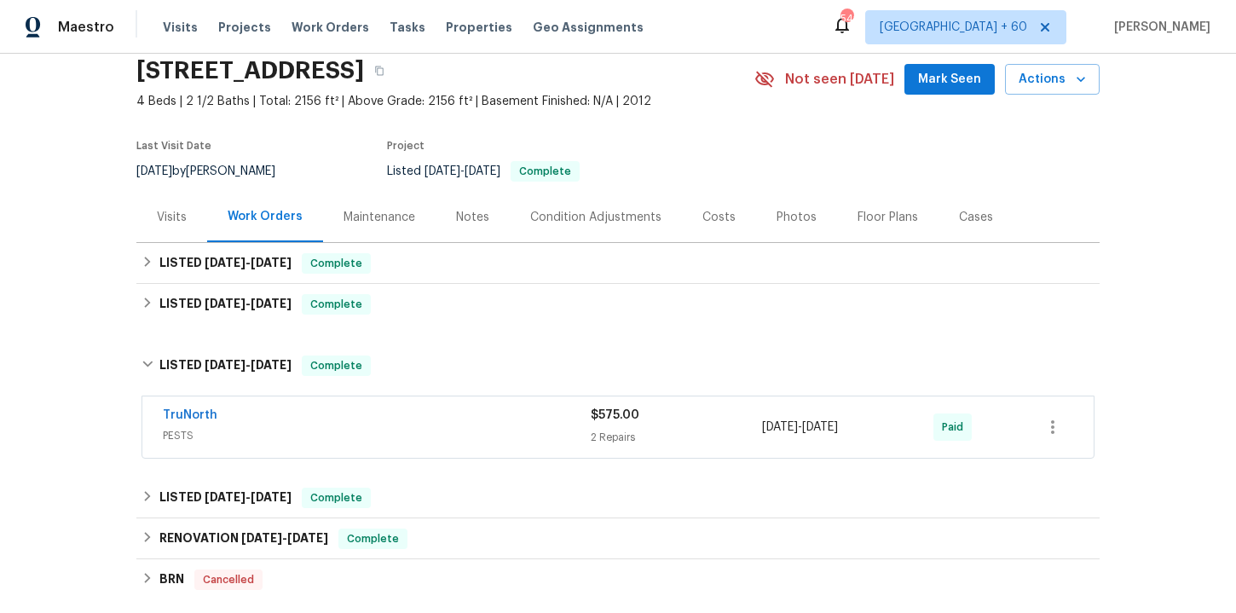
click at [501, 428] on span "PESTS" at bounding box center [377, 435] width 428 height 17
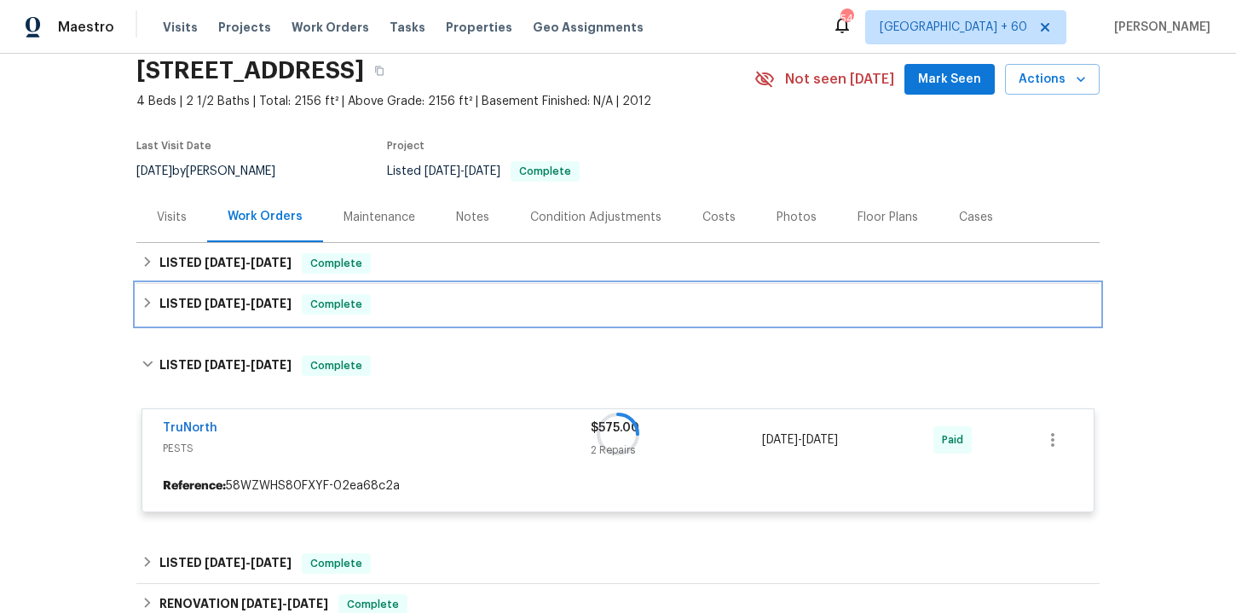
click at [459, 317] on div "LISTED [DATE] - [DATE] Complete" at bounding box center [618, 304] width 964 height 41
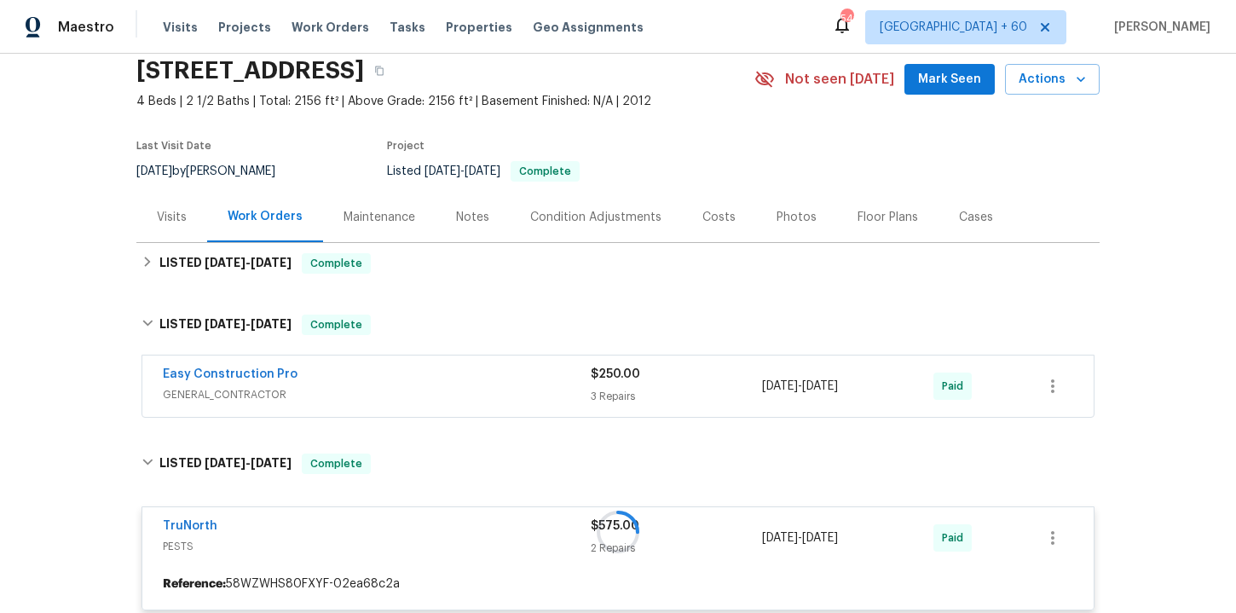
click at [479, 392] on span "GENERAL_CONTRACTOR" at bounding box center [377, 394] width 428 height 17
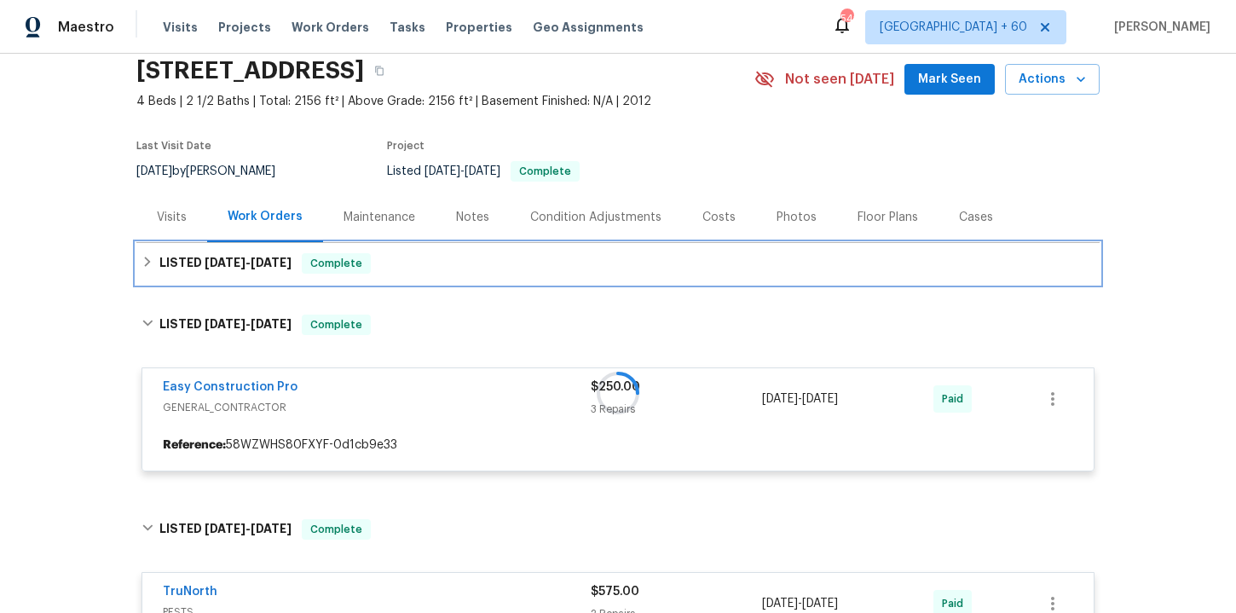
click at [447, 247] on div "LISTED [DATE] - [DATE] Complete" at bounding box center [618, 263] width 964 height 41
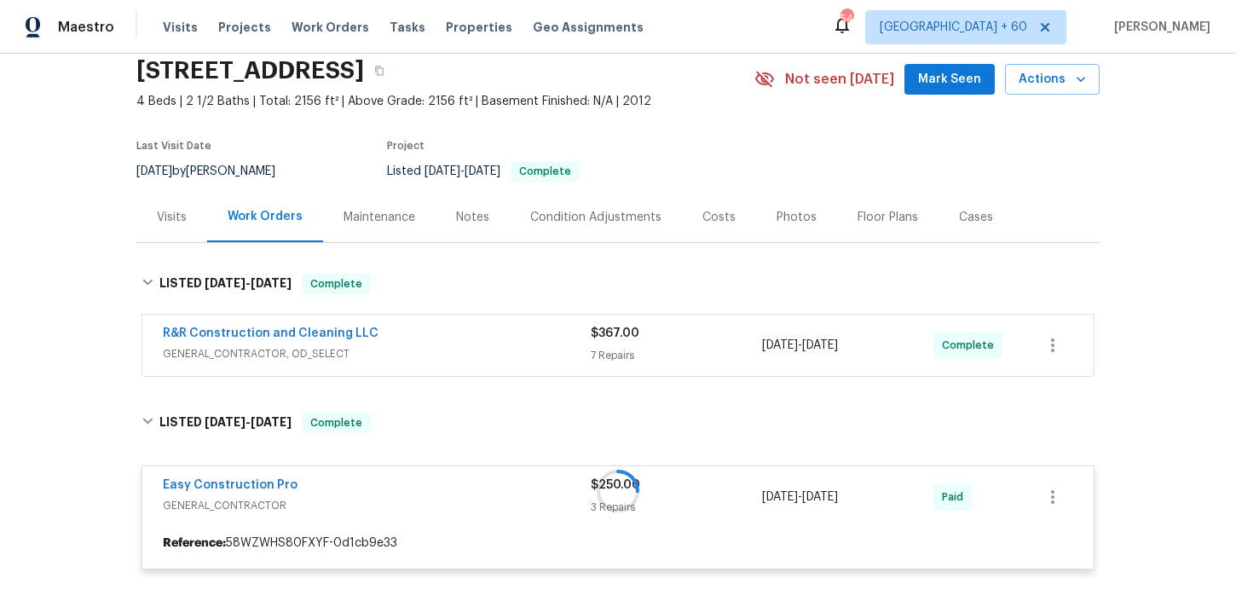
click at [479, 362] on span "GENERAL_CONTRACTOR, OD_SELECT" at bounding box center [377, 353] width 428 height 17
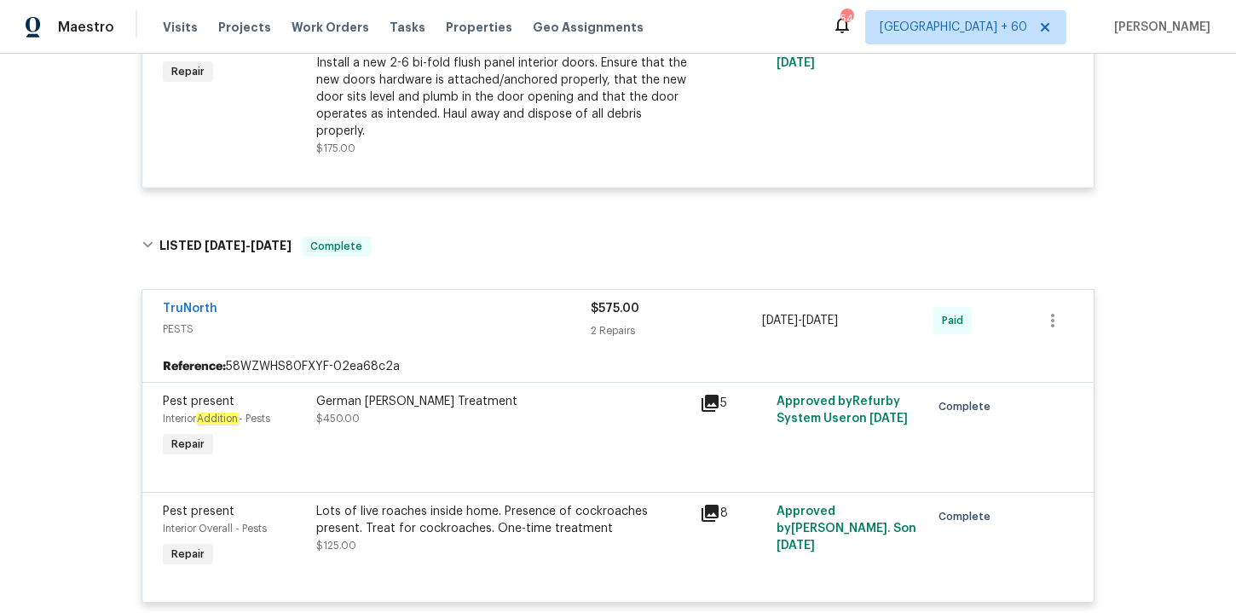
scroll to position [2018, 0]
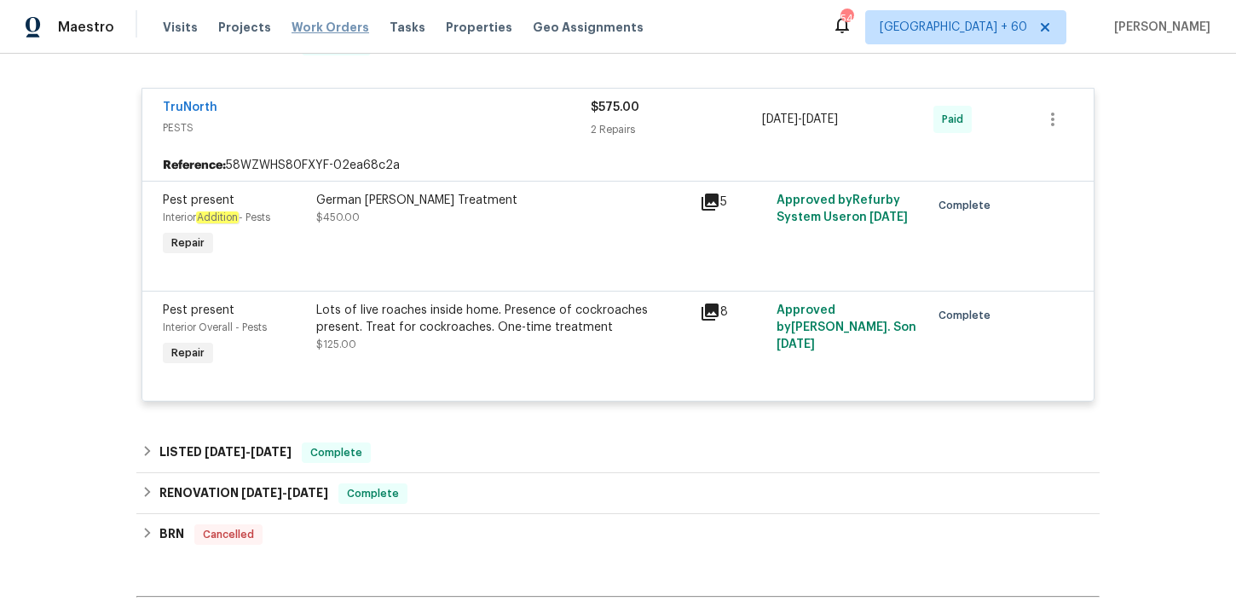
click at [298, 33] on span "Work Orders" at bounding box center [331, 27] width 78 height 17
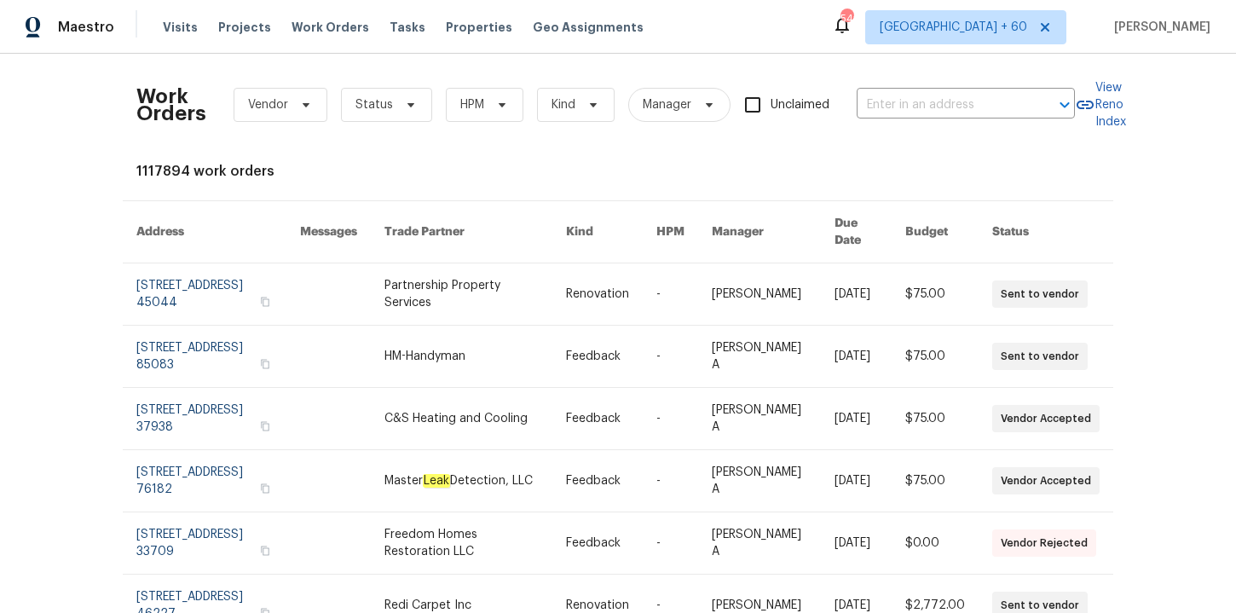
click at [963, 119] on div "Work Orders Vendor Status HPM Kind Manager Unclaimed ​" at bounding box center [605, 104] width 939 height 75
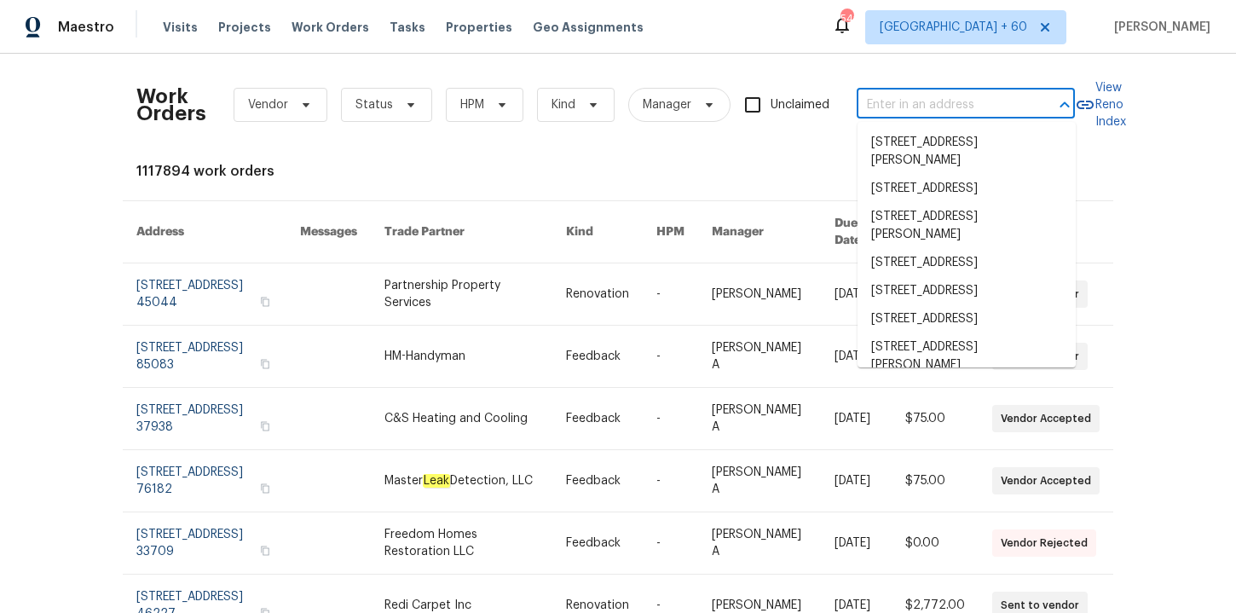
click at [952, 105] on input "text" at bounding box center [942, 105] width 171 height 26
paste input "[STREET_ADDRESS]"
type input "[STREET_ADDRESS]"
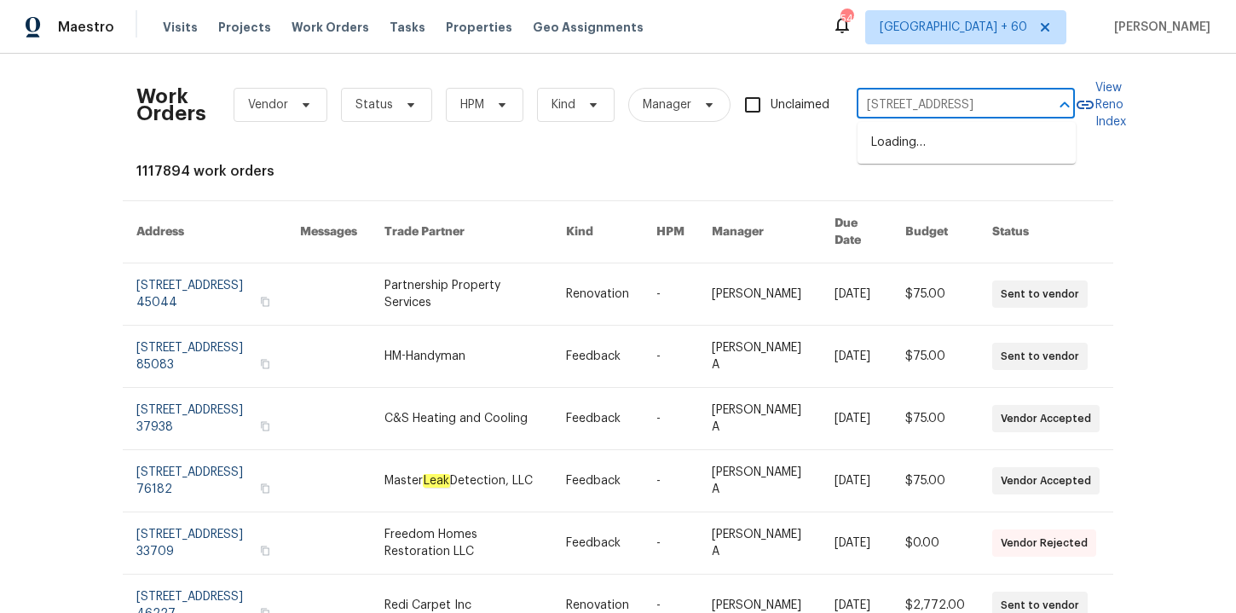
scroll to position [0, 40]
click at [957, 143] on li "[STREET_ADDRESS]" at bounding box center [967, 143] width 218 height 28
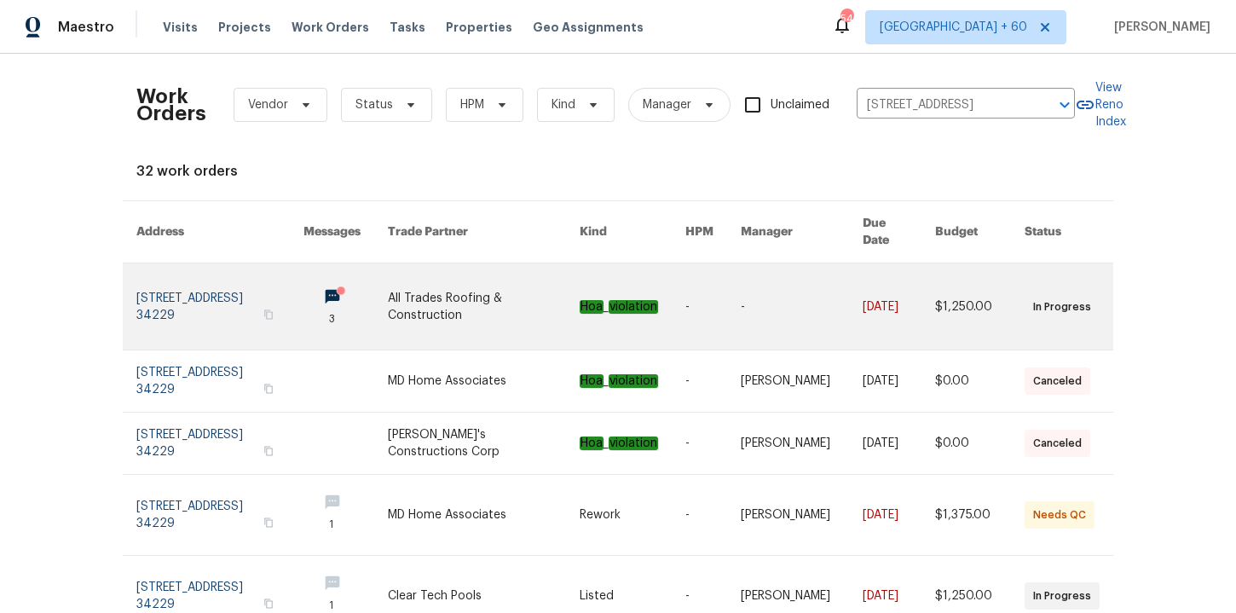
click at [226, 284] on link at bounding box center [219, 307] width 167 height 86
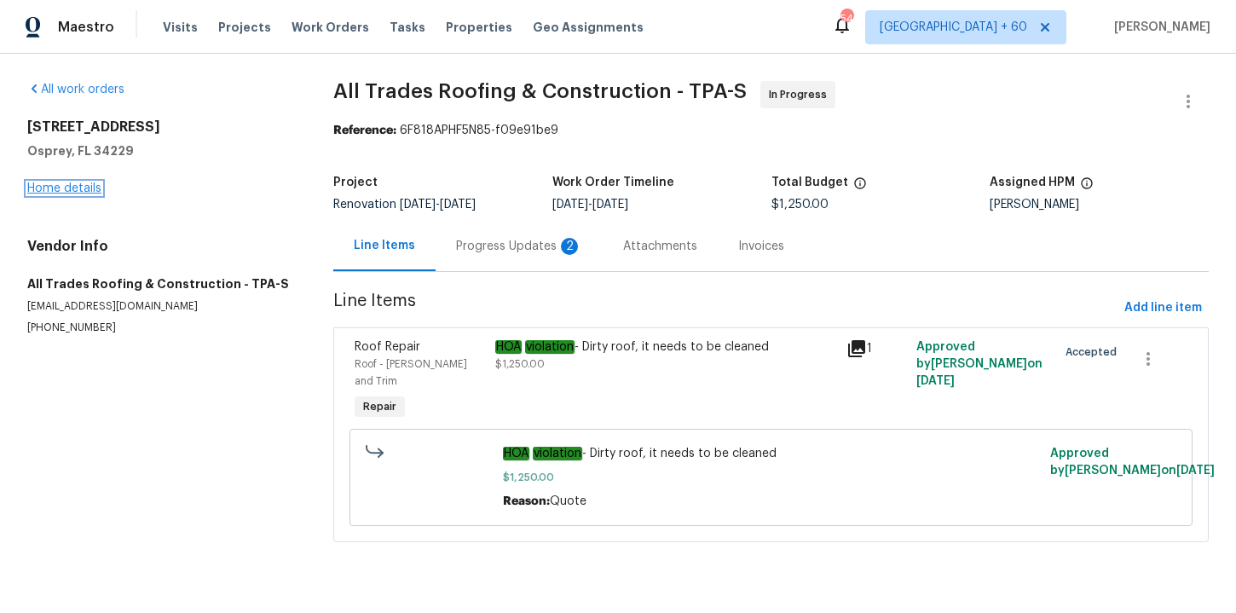
click at [73, 188] on link "Home details" at bounding box center [64, 188] width 74 height 12
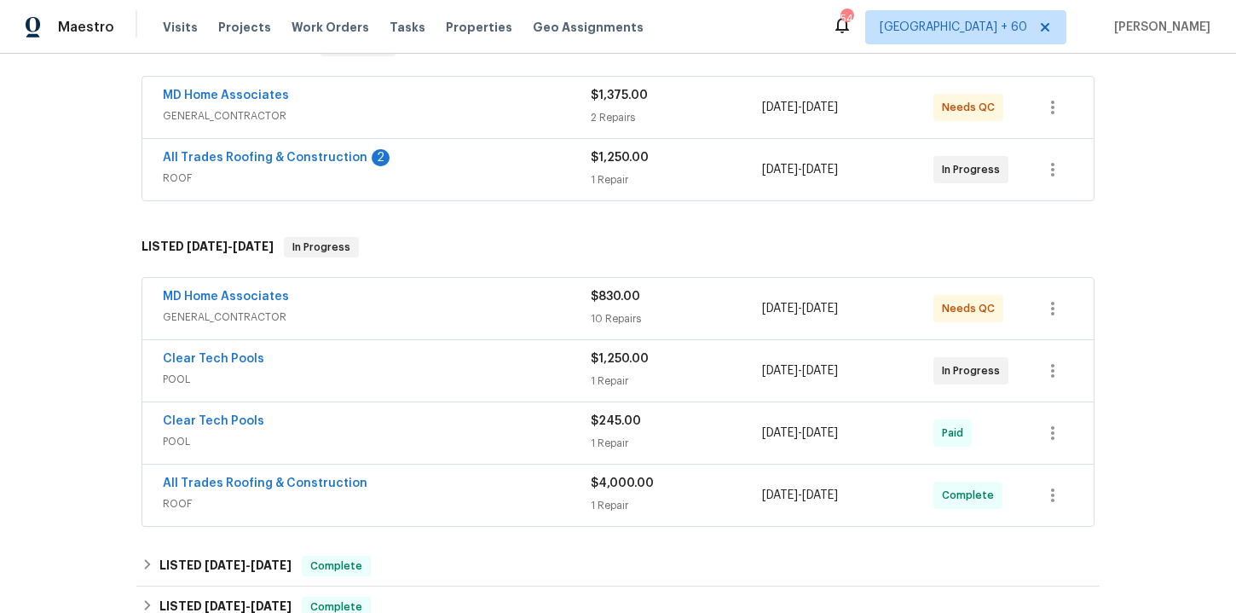
scroll to position [453, 0]
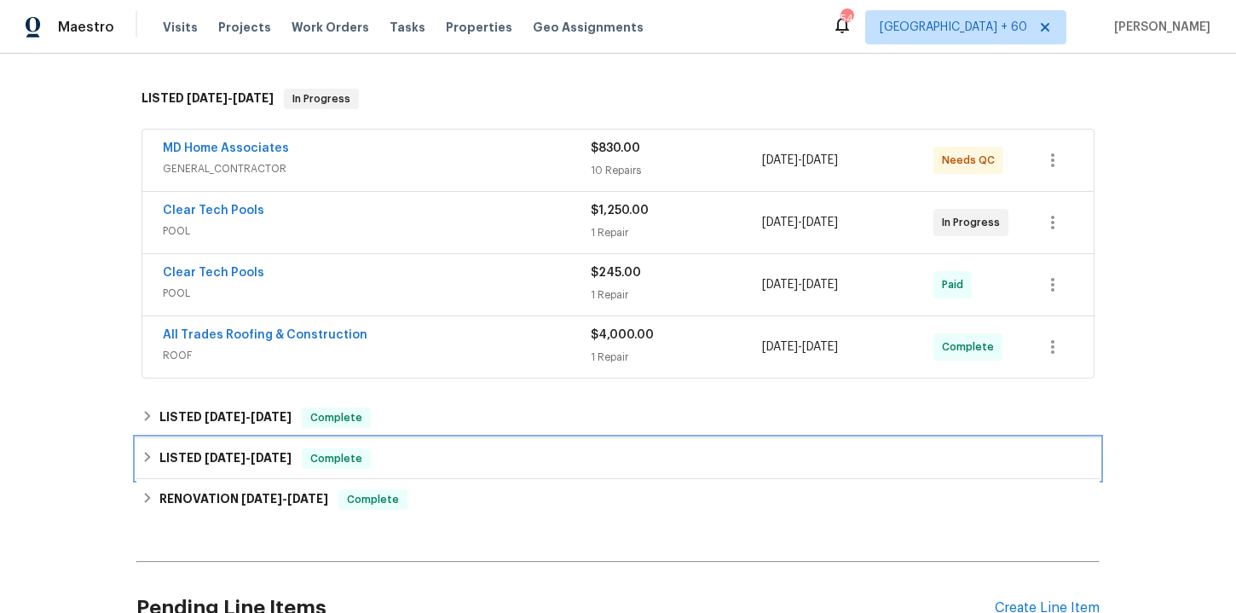
click at [415, 456] on div "LISTED [DATE] - [DATE] Complete" at bounding box center [618, 459] width 953 height 20
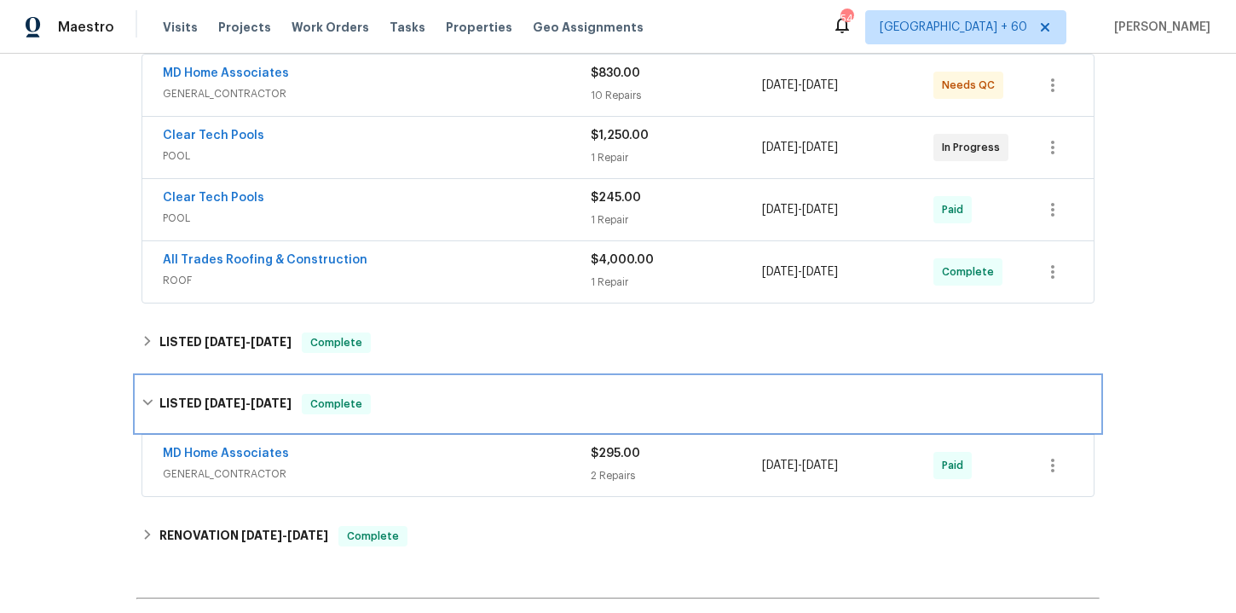
scroll to position [591, 0]
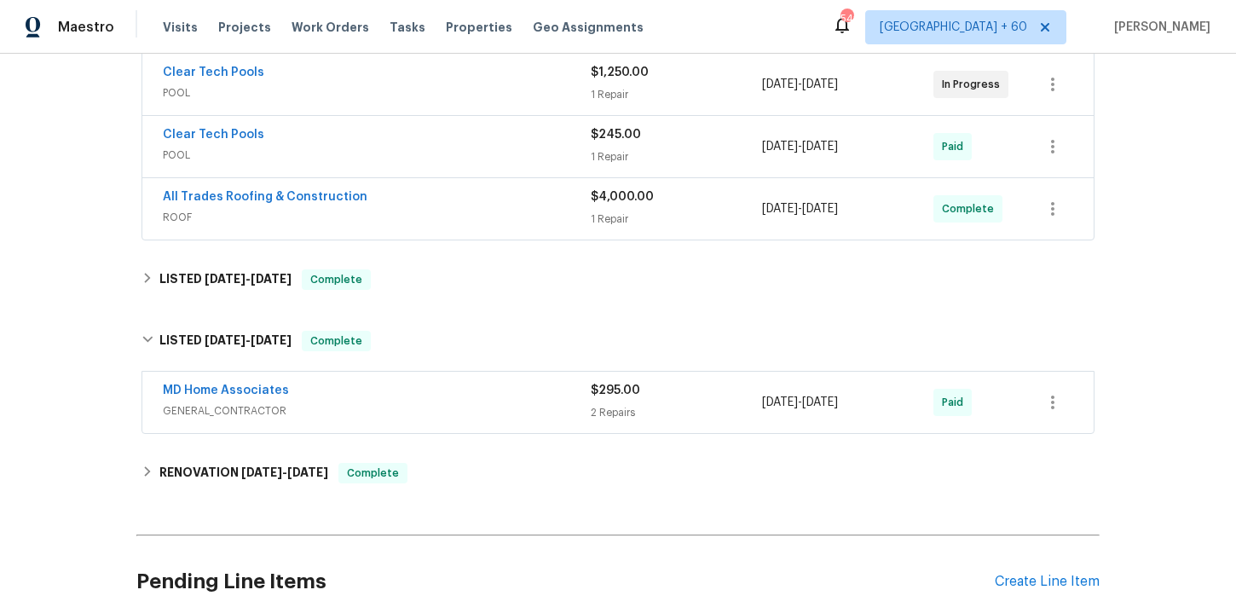
click at [406, 398] on div "MD Home Associates" at bounding box center [377, 392] width 428 height 20
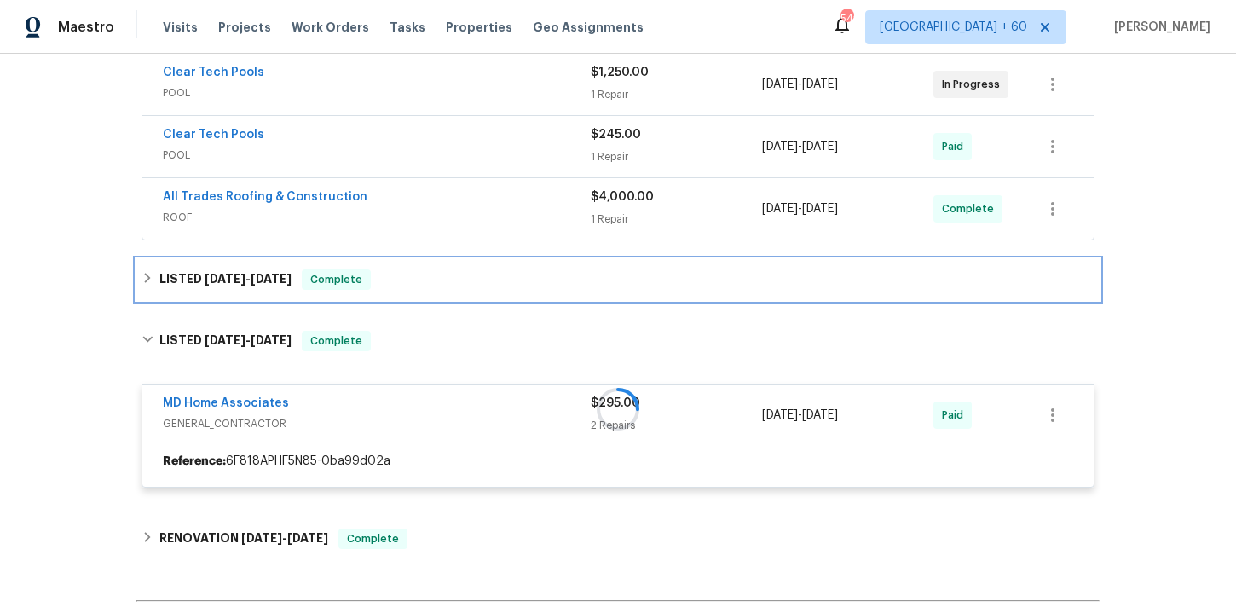
click at [461, 288] on div "LISTED [DATE] - [DATE] Complete" at bounding box center [618, 279] width 953 height 20
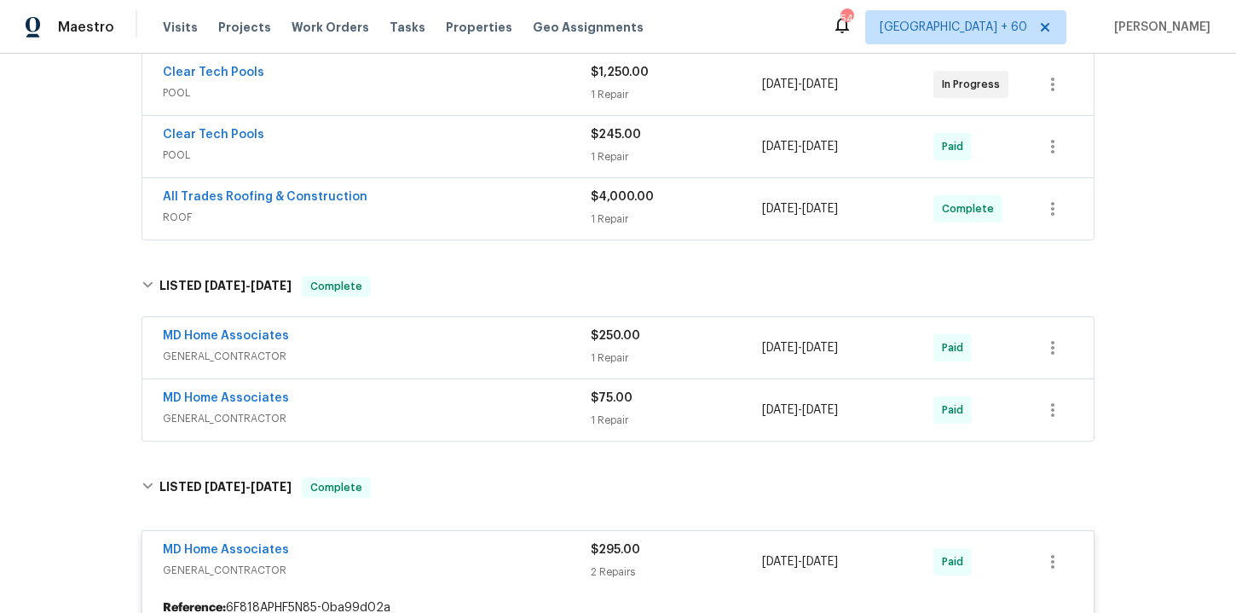
click at [483, 406] on div "MD Home Associates" at bounding box center [377, 400] width 428 height 20
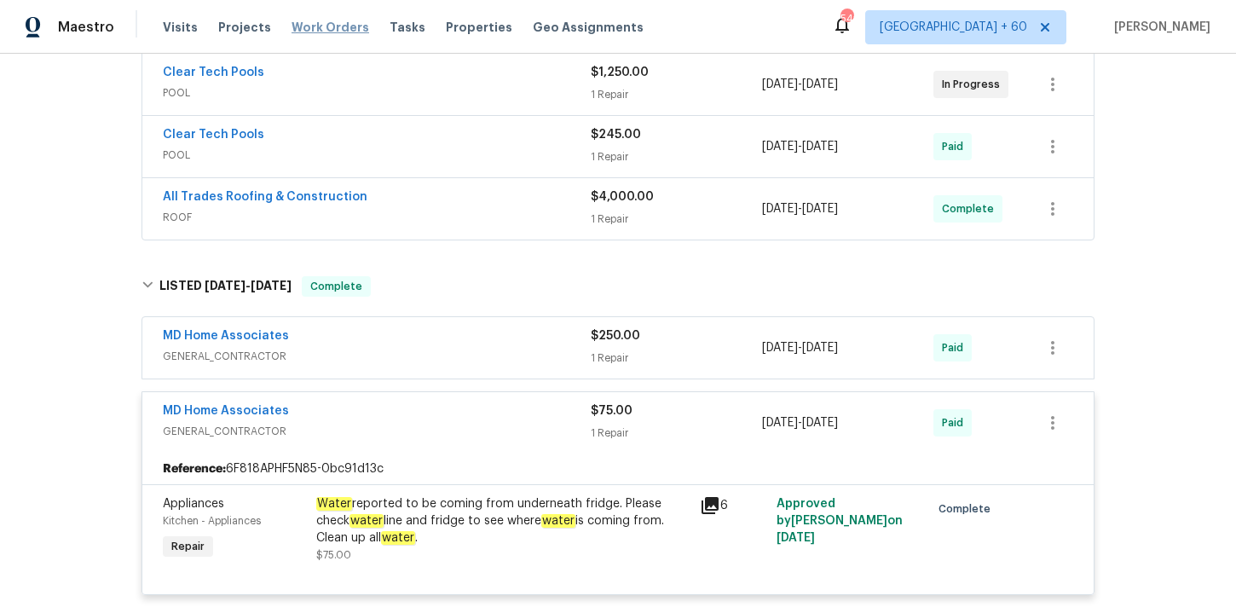
click at [342, 26] on span "Work Orders" at bounding box center [331, 27] width 78 height 17
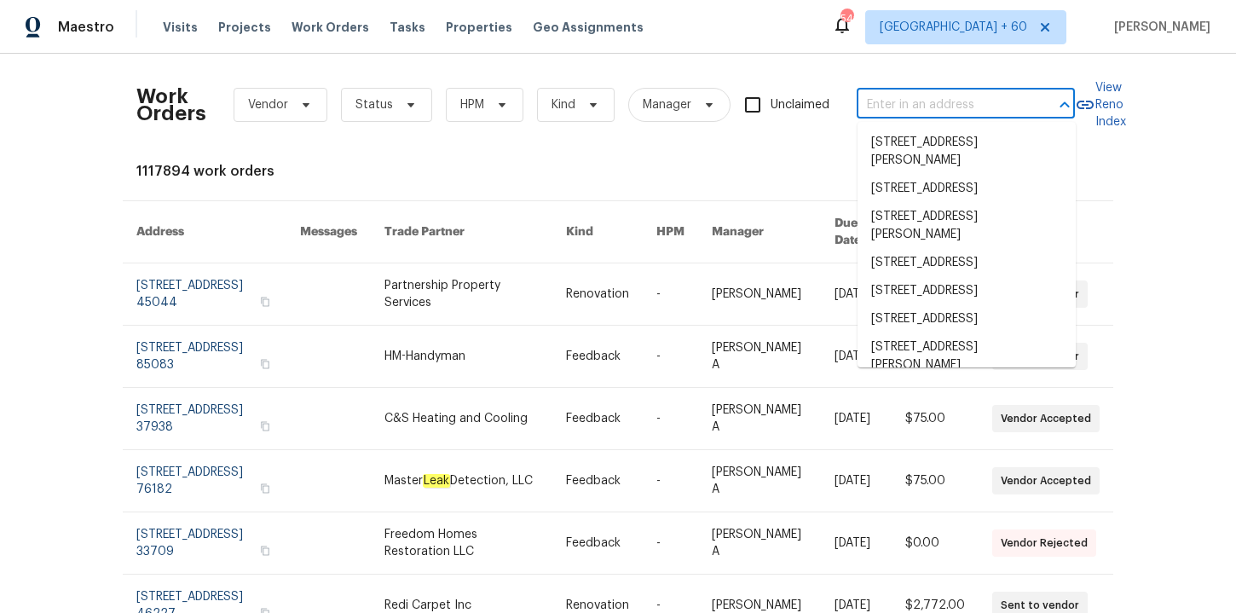
click at [894, 102] on input "text" at bounding box center [942, 105] width 171 height 26
paste input "[STREET_ADDRESS]"
type input "[STREET_ADDRESS]"
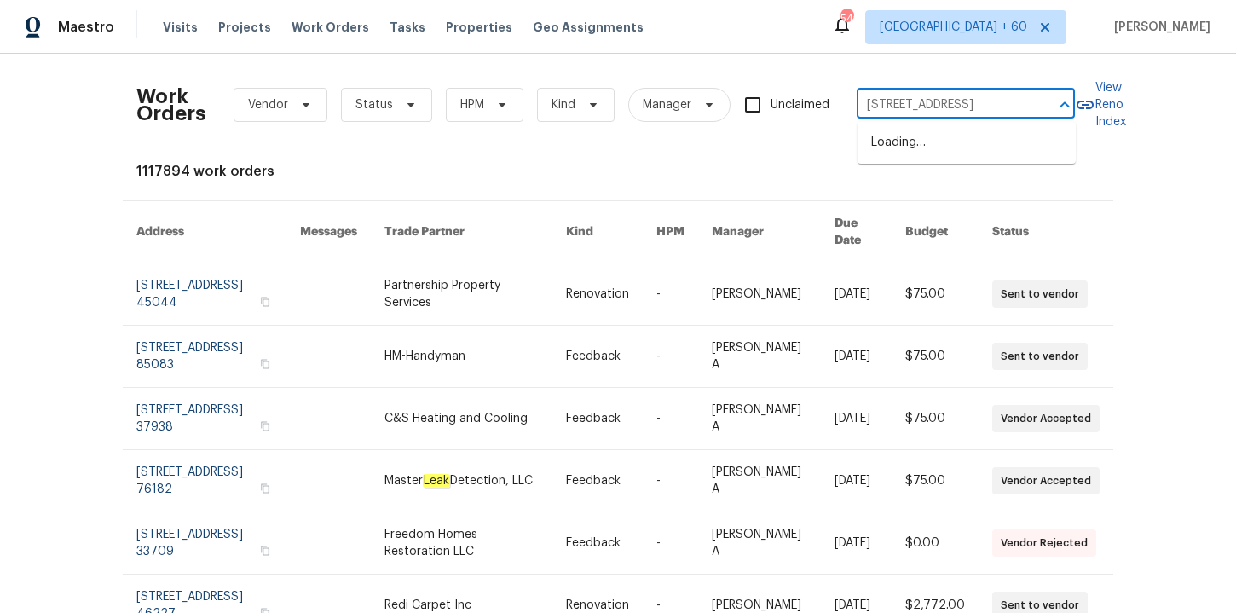
scroll to position [0, 70]
click at [915, 140] on li "[STREET_ADDRESS]" at bounding box center [967, 143] width 218 height 28
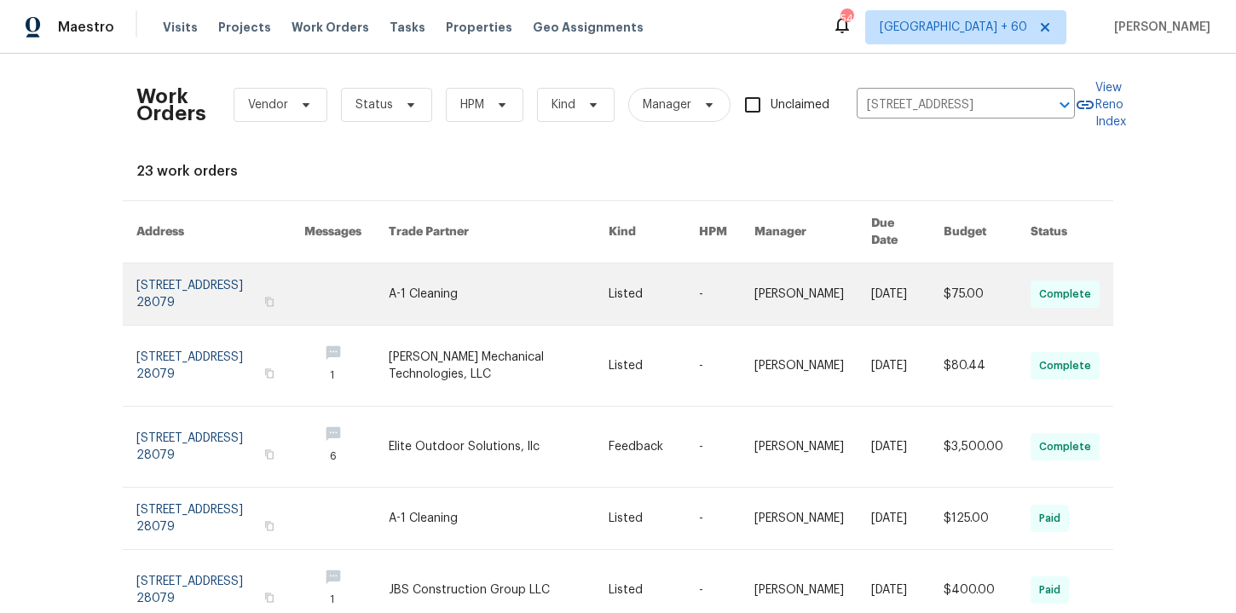
click at [196, 281] on link at bounding box center [220, 294] width 168 height 61
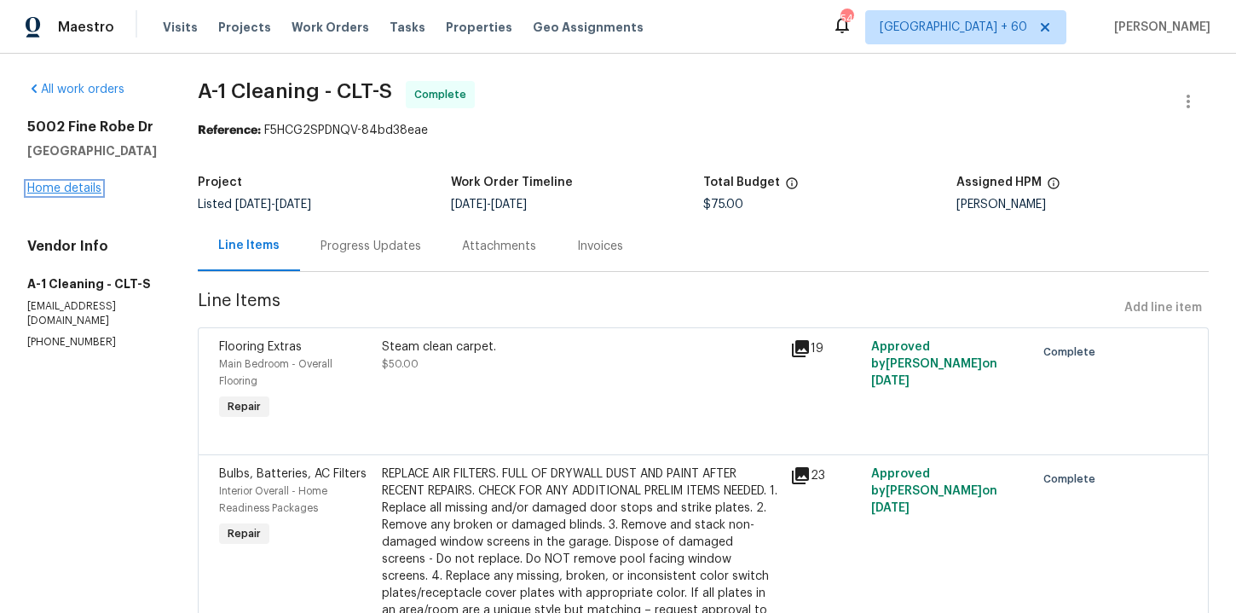
click at [83, 194] on link "Home details" at bounding box center [64, 188] width 74 height 12
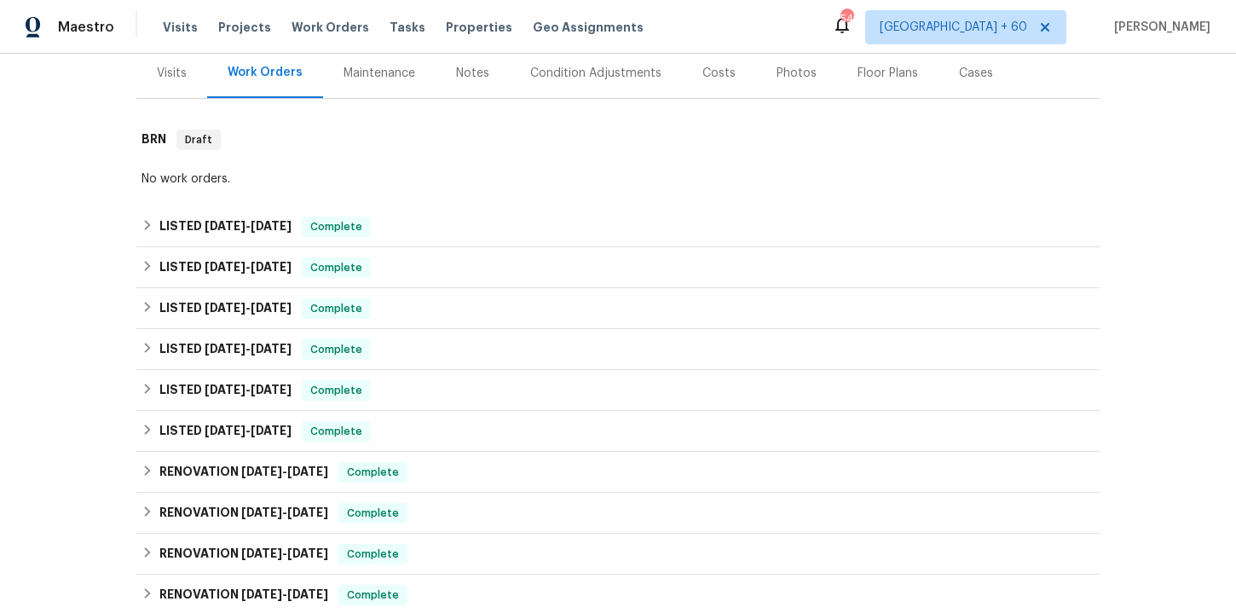
scroll to position [219, 0]
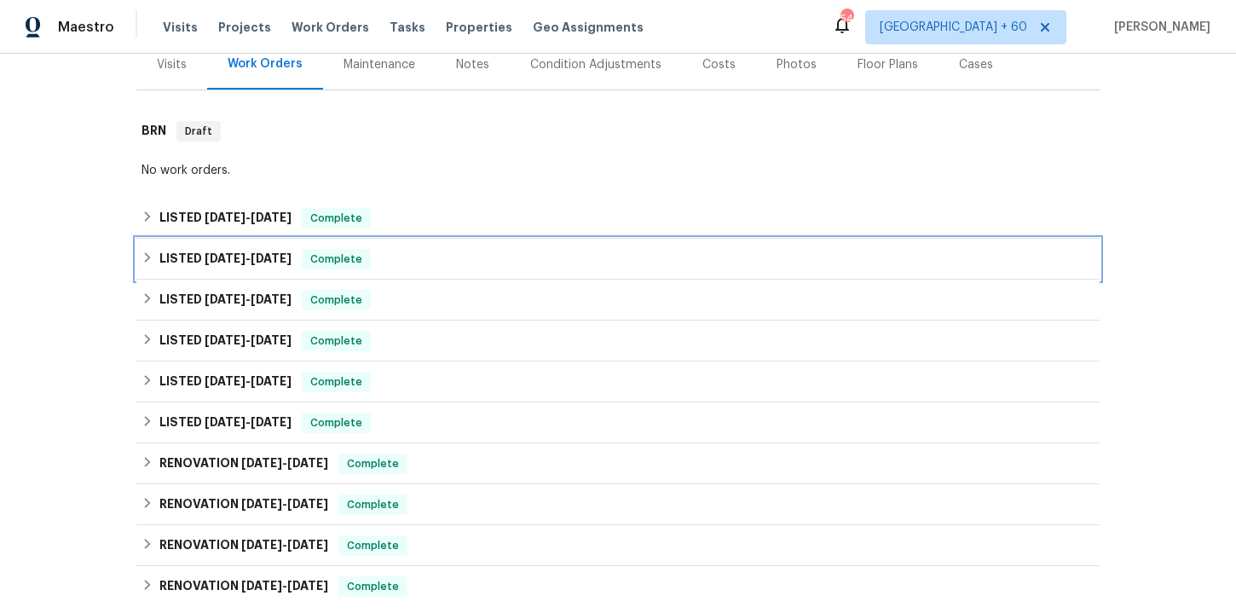
click at [404, 263] on div "LISTED [DATE] - [DATE] Complete" at bounding box center [618, 259] width 953 height 20
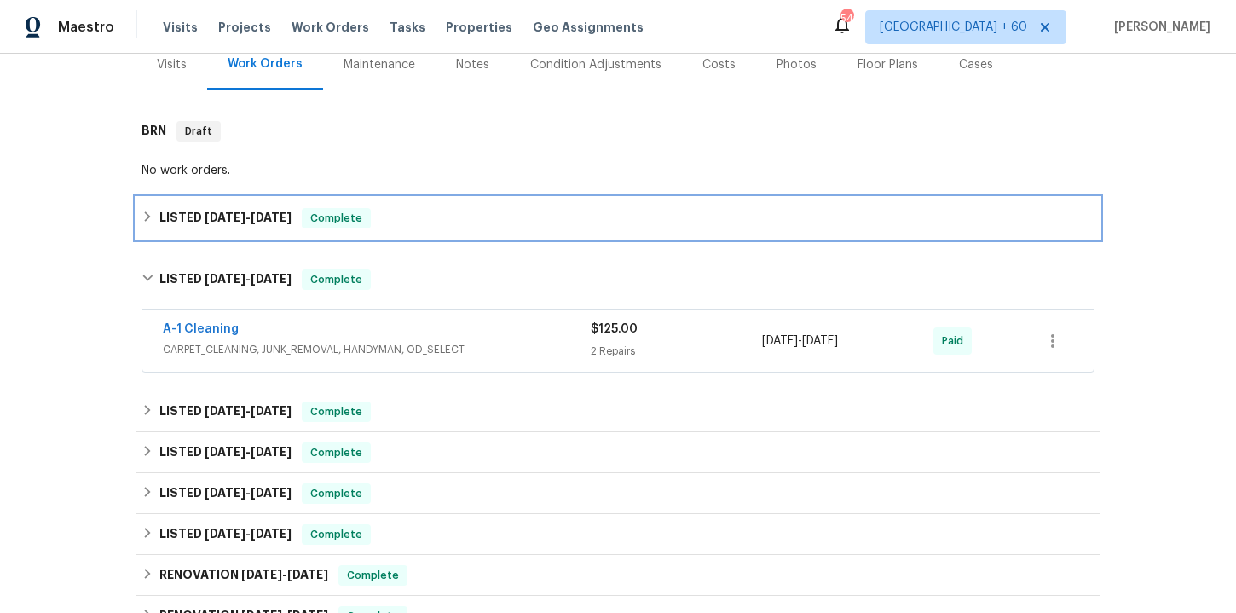
click at [414, 226] on div "LISTED [DATE] - [DATE] Complete" at bounding box center [618, 218] width 953 height 20
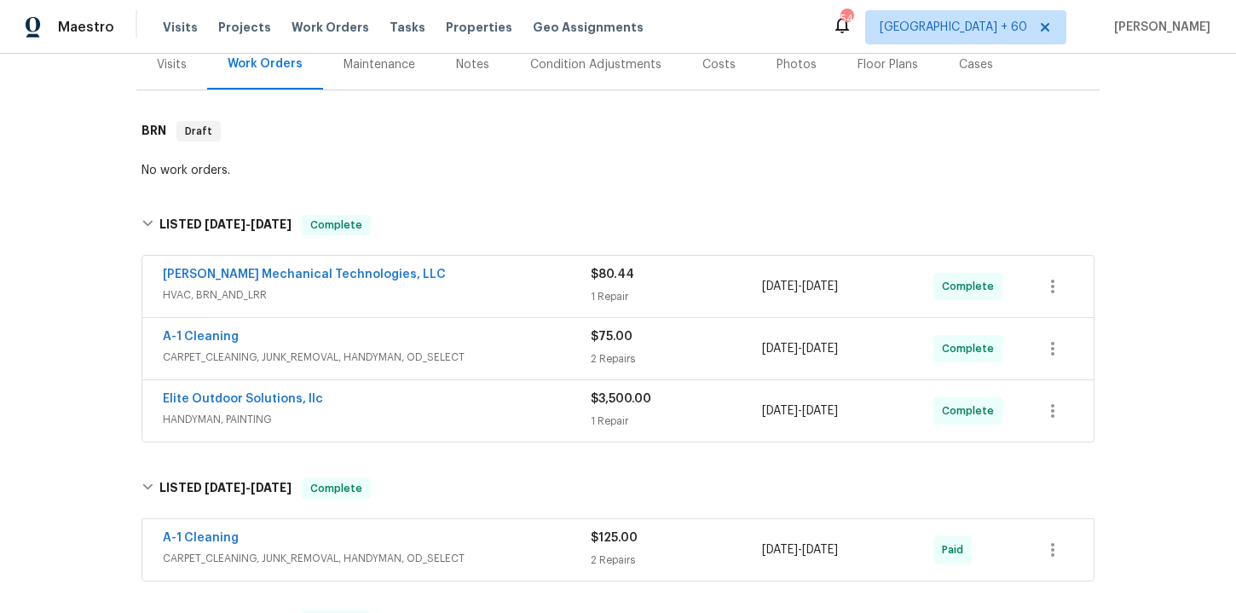
click at [459, 409] on div "Elite Outdoor Solutions, llc" at bounding box center [377, 401] width 428 height 20
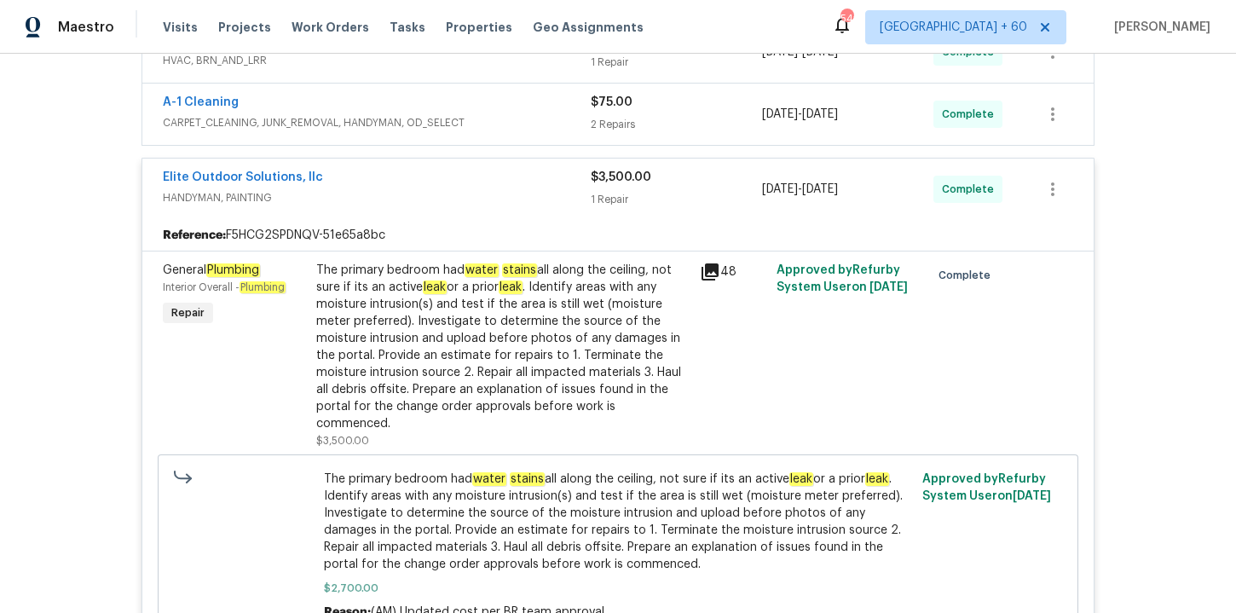
scroll to position [455, 0]
click at [332, 22] on span "Work Orders" at bounding box center [331, 27] width 78 height 17
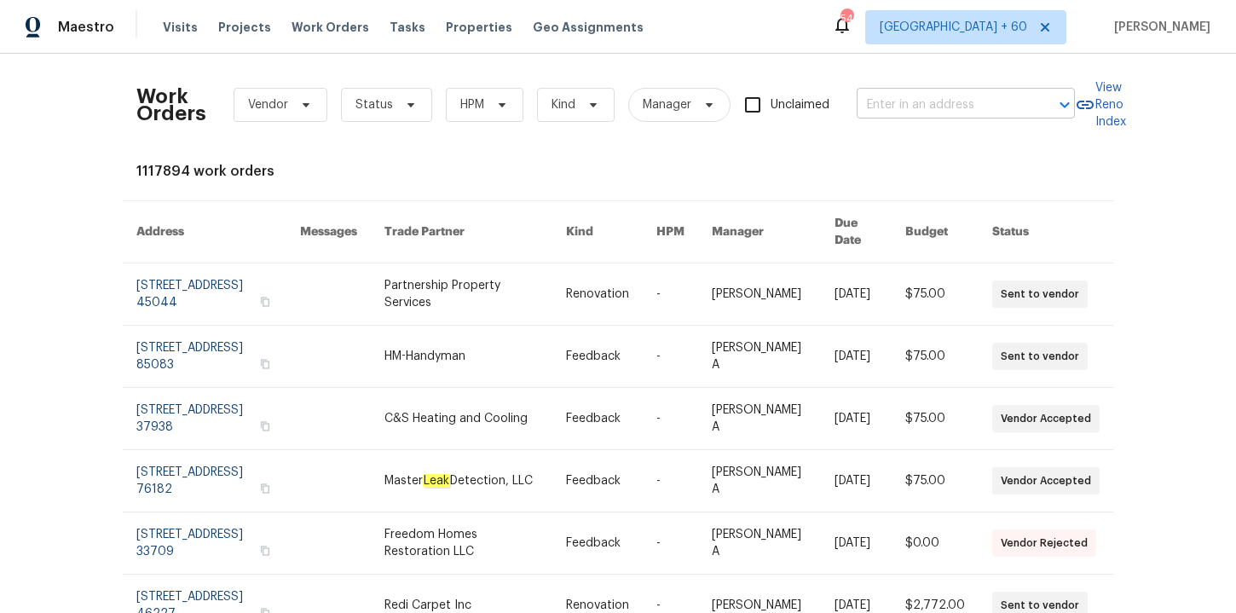
click at [901, 101] on input "text" at bounding box center [942, 105] width 171 height 26
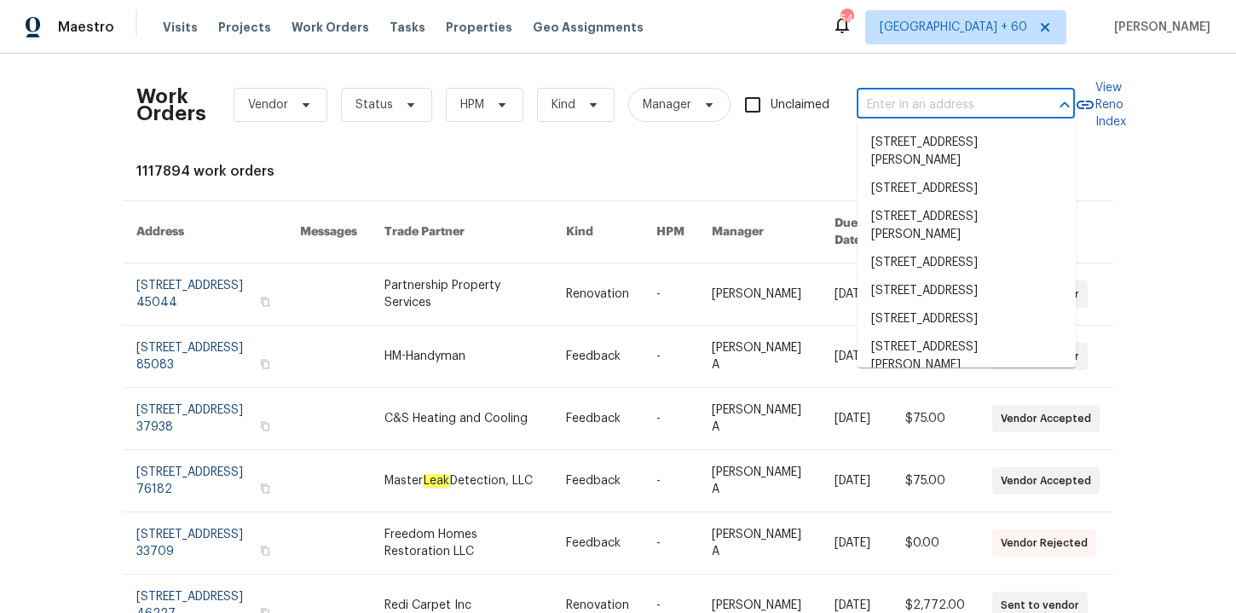
paste input "[STREET_ADDRESS]"
type input "[STREET_ADDRESS]"
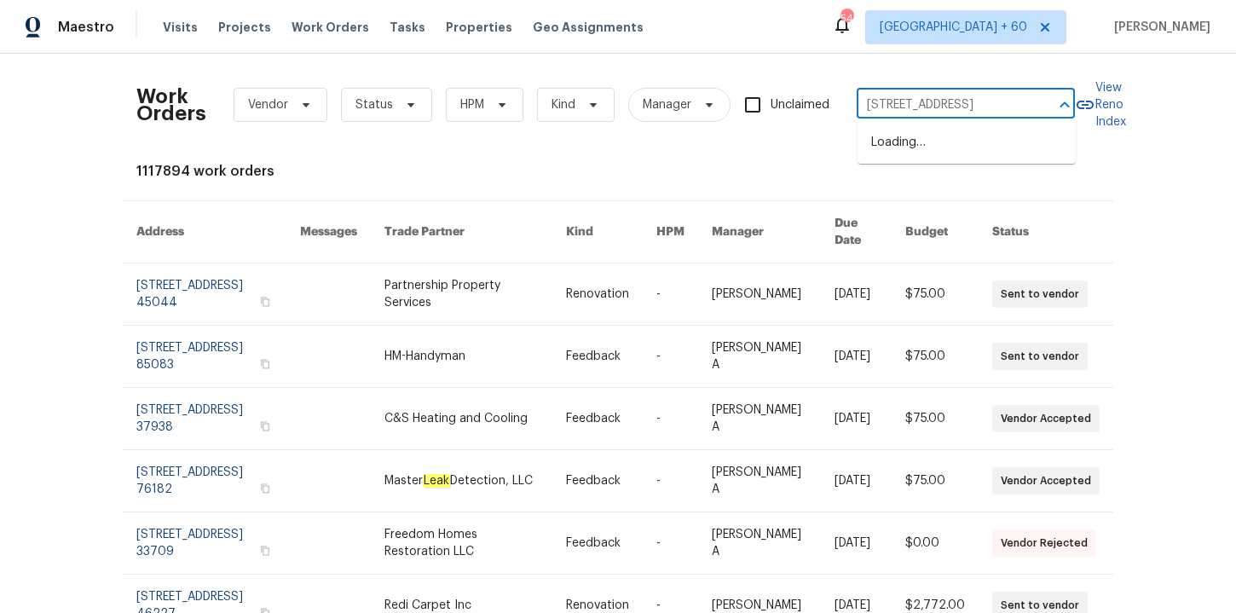
scroll to position [0, 48]
click at [918, 133] on li "[STREET_ADDRESS]" at bounding box center [967, 143] width 218 height 28
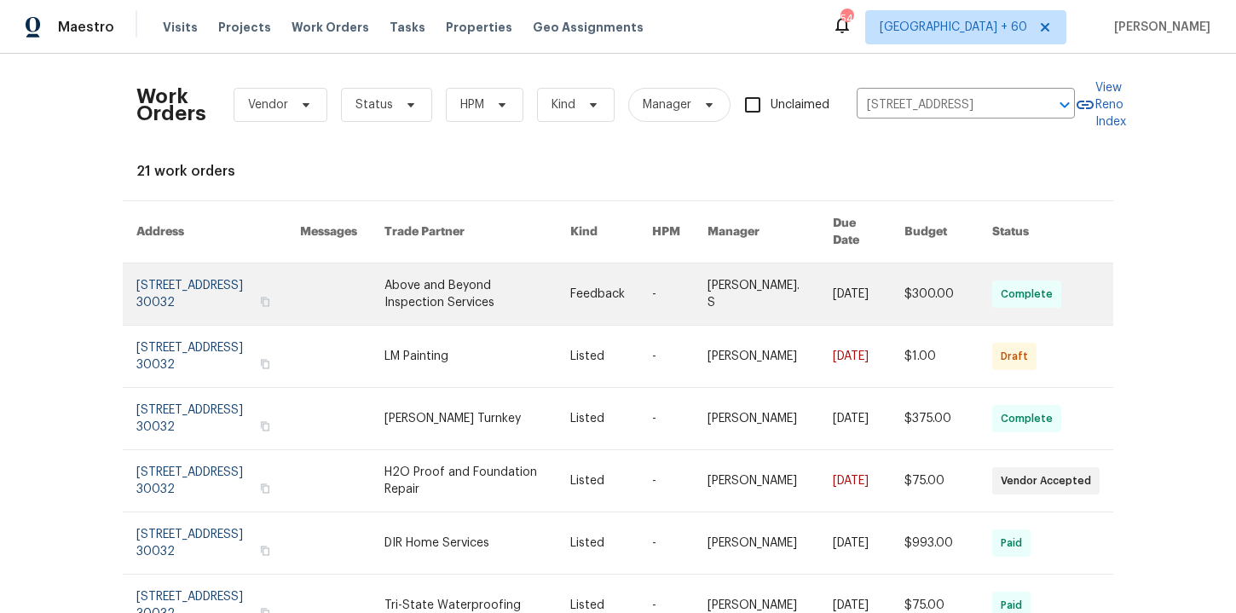
click at [181, 291] on link at bounding box center [218, 294] width 164 height 61
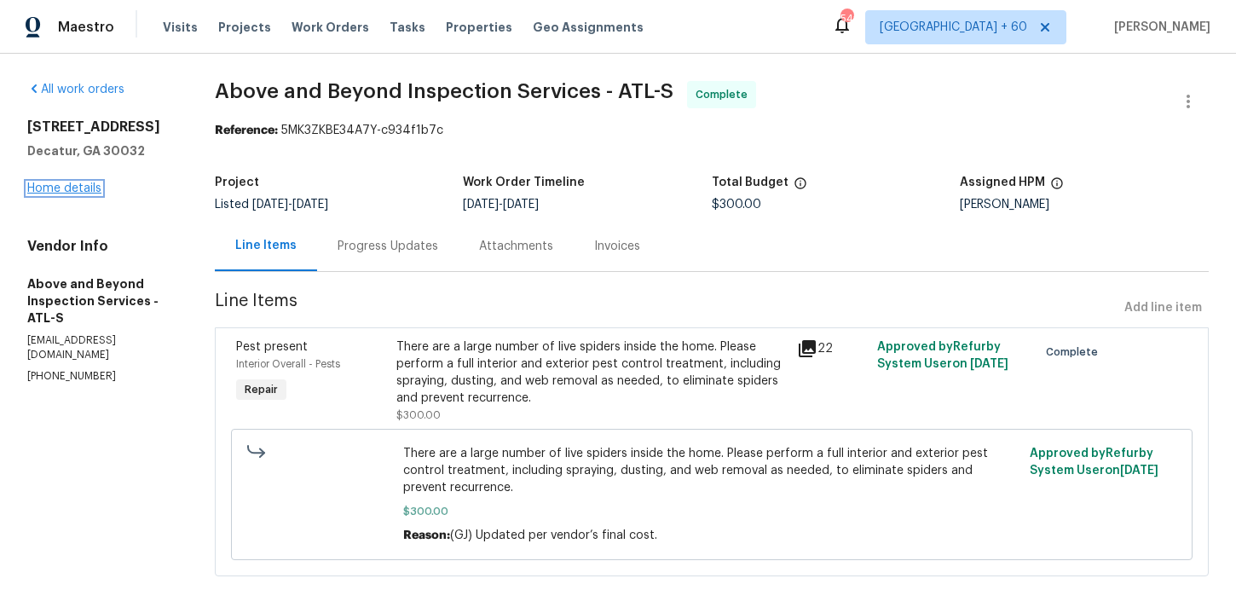
click at [84, 192] on link "Home details" at bounding box center [64, 188] width 74 height 12
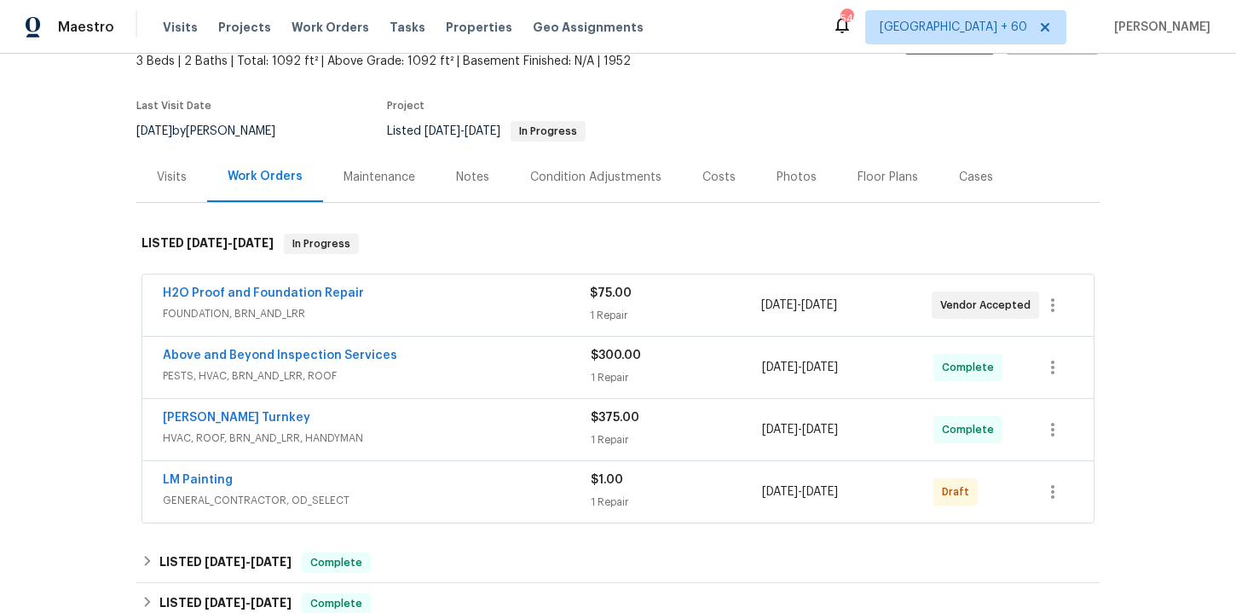
scroll to position [257, 0]
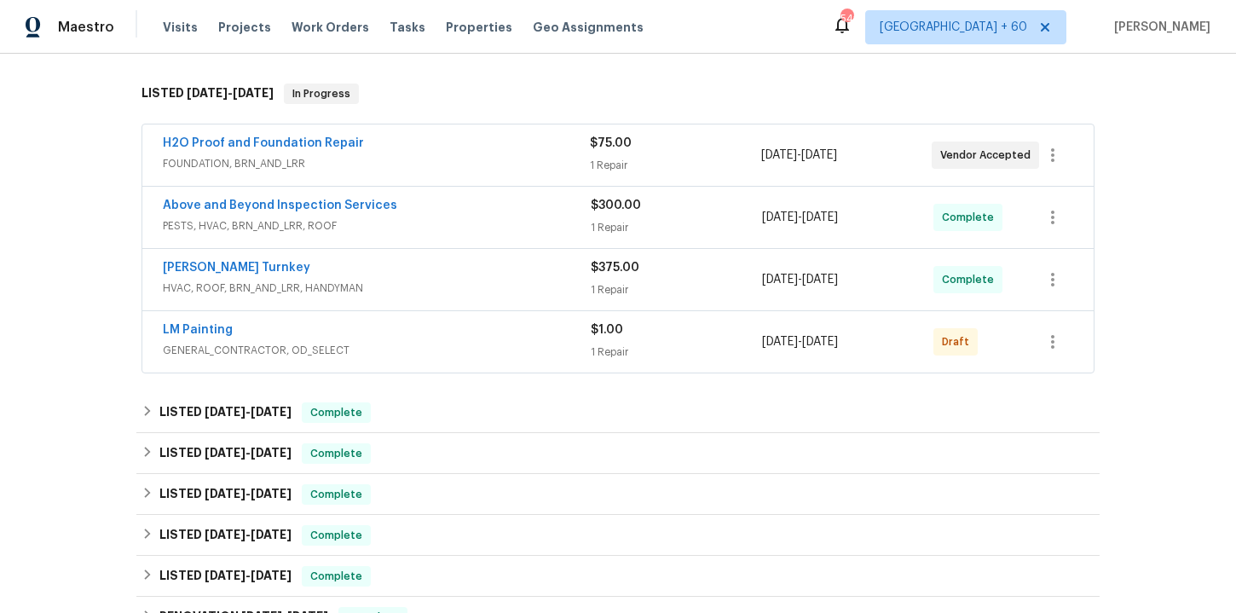
click at [438, 347] on span "GENERAL_CONTRACTOR, OD_SELECT" at bounding box center [377, 350] width 428 height 17
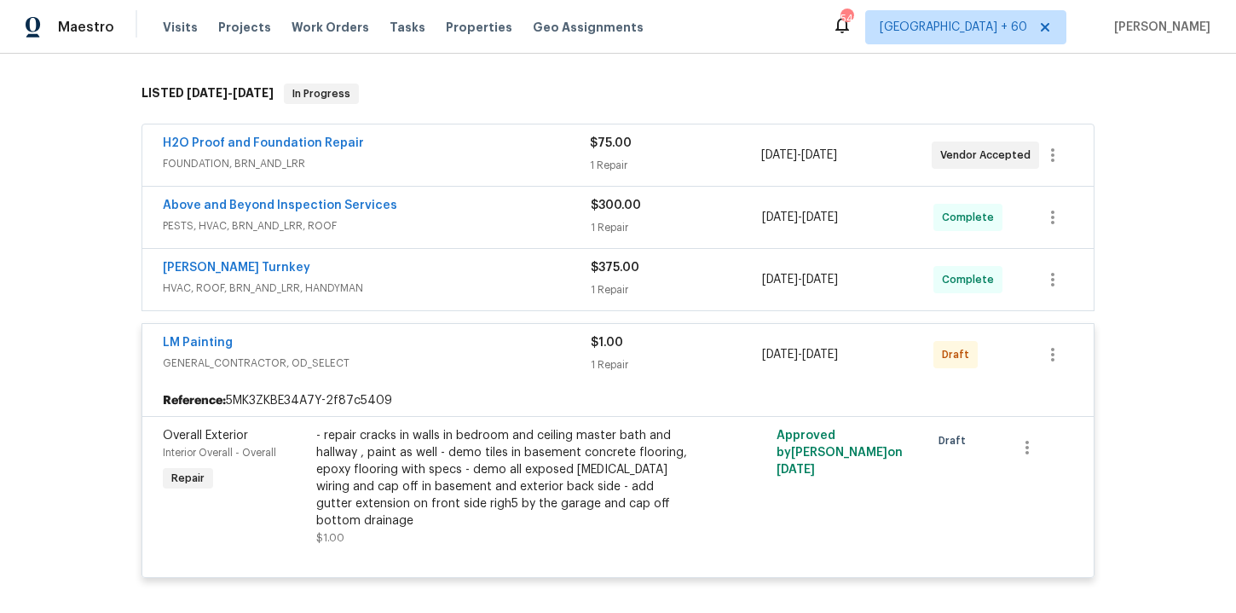
click at [431, 278] on div "[PERSON_NAME] Turnkey" at bounding box center [377, 269] width 428 height 20
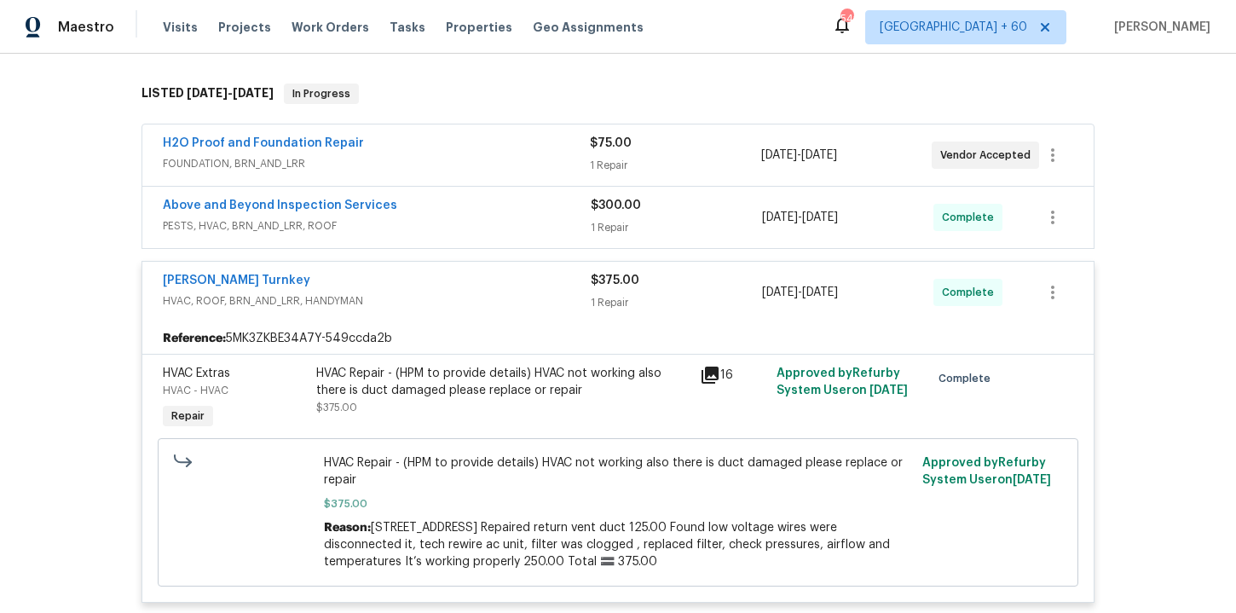
click at [441, 217] on span "PESTS, HVAC, BRN_AND_LRR, ROOF" at bounding box center [377, 225] width 428 height 17
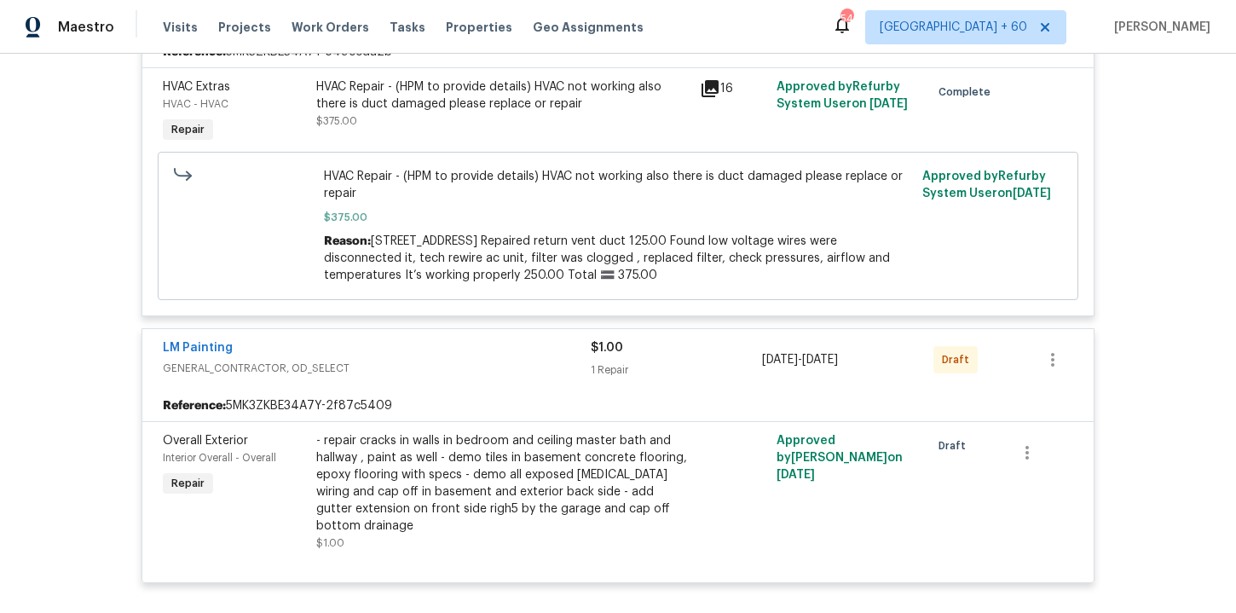
scroll to position [1195, 0]
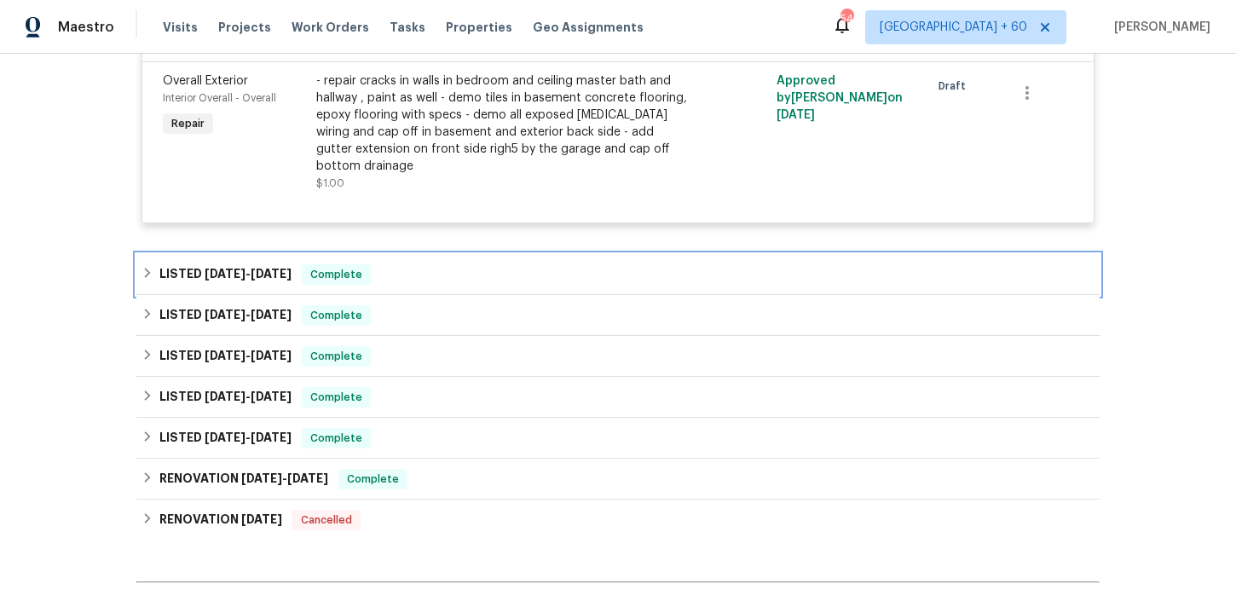
click at [455, 276] on div "LISTED [DATE] - [DATE] Complete" at bounding box center [618, 274] width 953 height 20
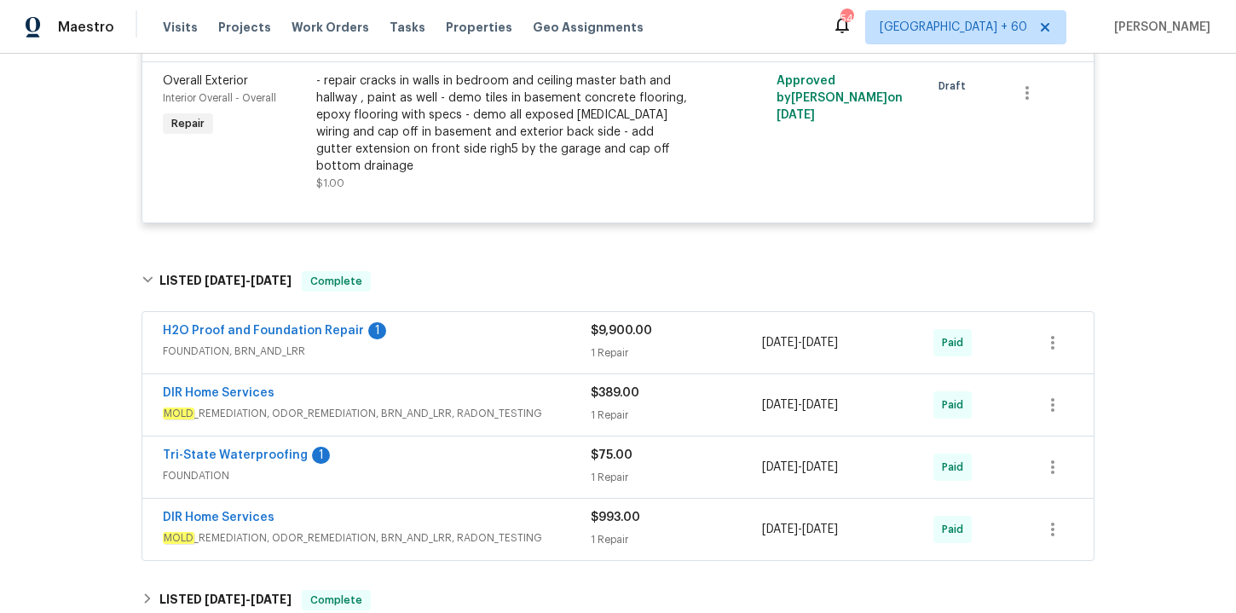
click at [507, 527] on div "DIR Home Services" at bounding box center [377, 519] width 428 height 20
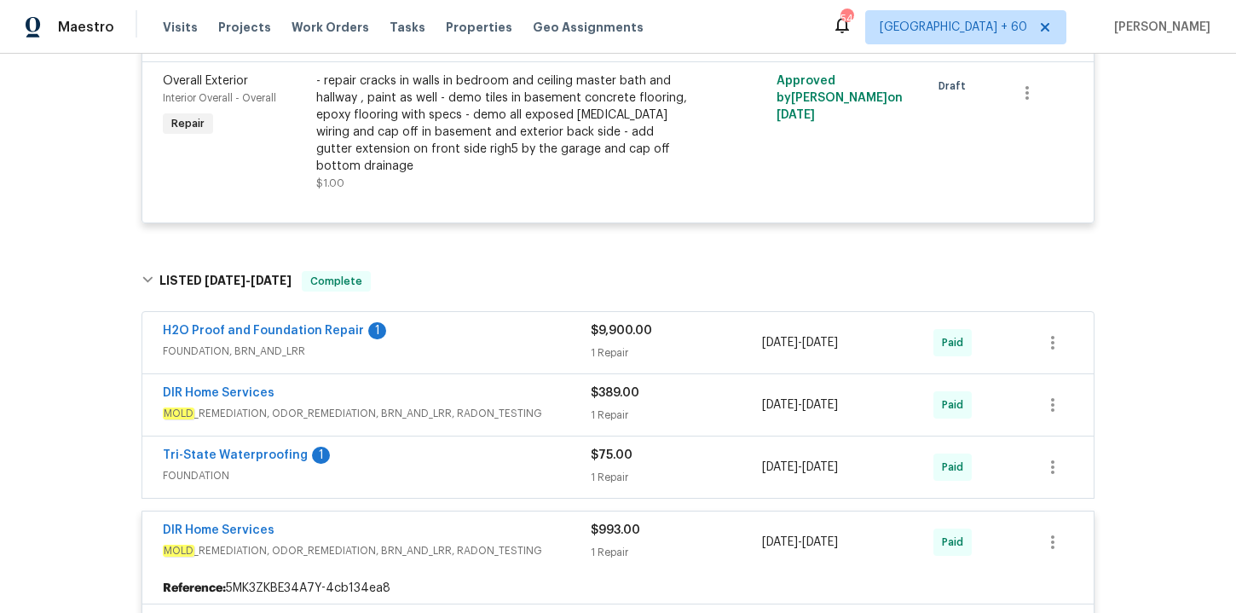
click at [469, 491] on div "Tri-State Waterproofing 1 FOUNDATION $75.00 1 Repair [DATE] - [DATE] Paid" at bounding box center [618, 467] width 952 height 61
click at [462, 463] on div "Tri-State Waterproofing 1" at bounding box center [377, 457] width 428 height 20
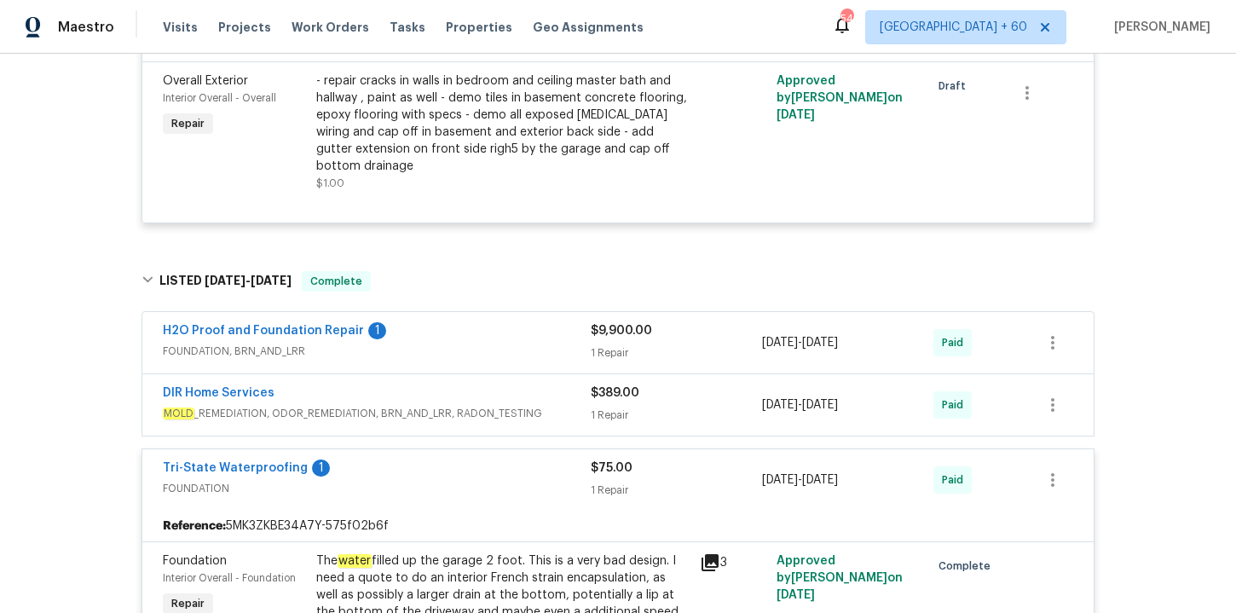
click at [459, 426] on div "DIR Home Services MOLD _REMEDIATION, ODOR_REMEDIATION, BRN_AND_LRR, RADON_TESTI…" at bounding box center [377, 405] width 428 height 41
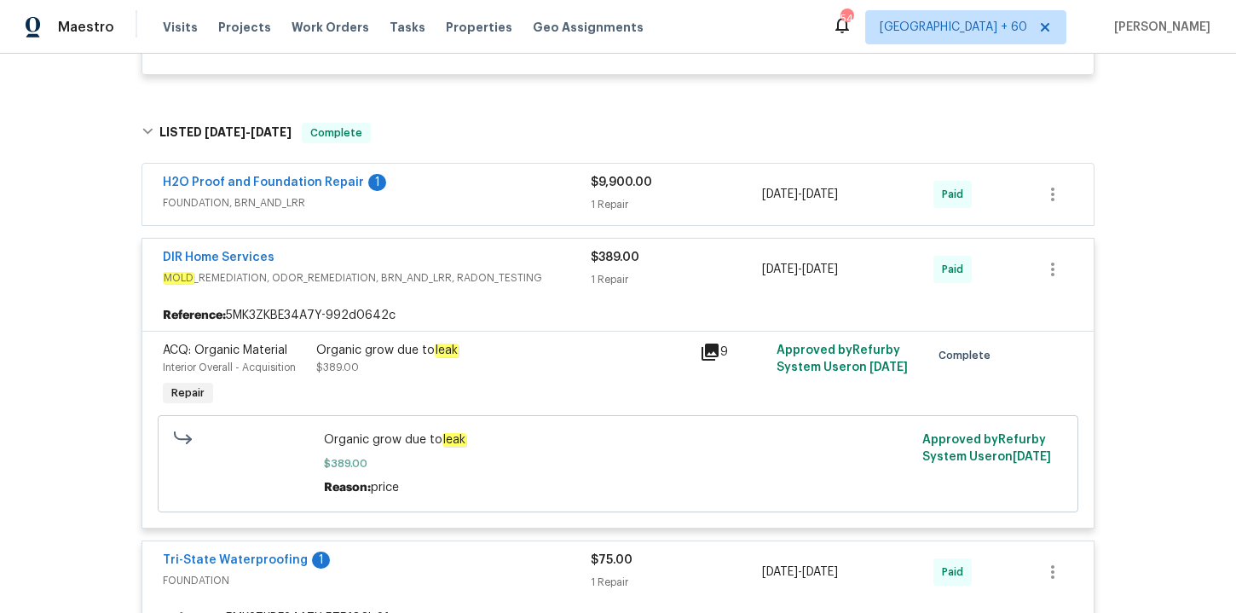
scroll to position [1344, 0]
click at [449, 207] on span "FOUNDATION, BRN_AND_LRR" at bounding box center [377, 202] width 428 height 17
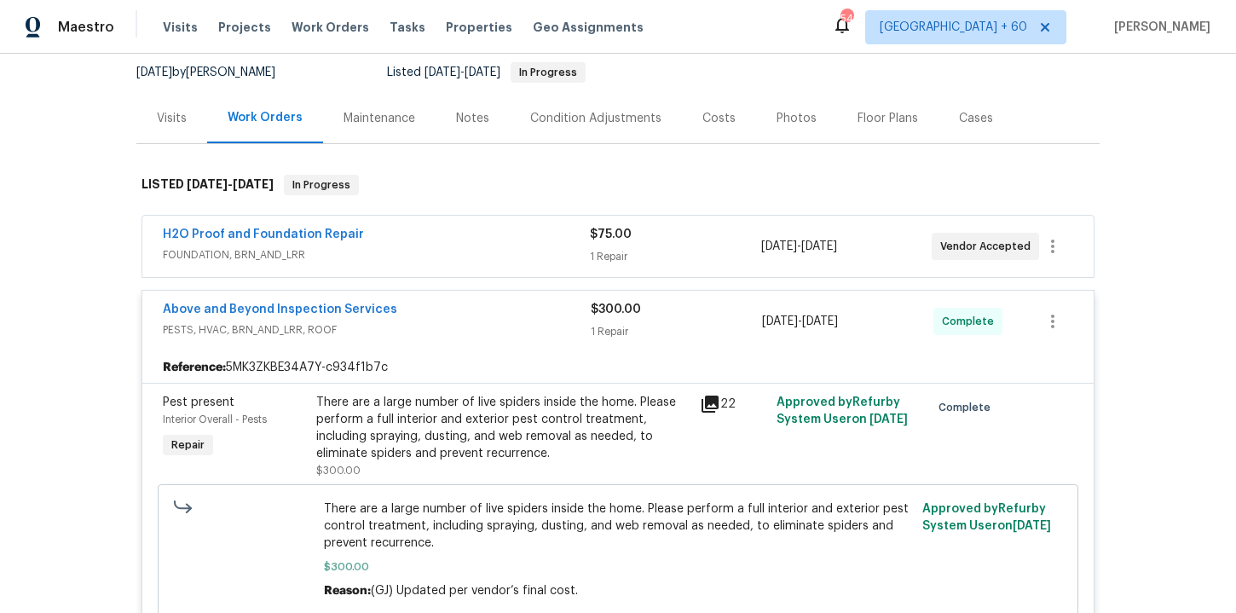
scroll to position [242, 0]
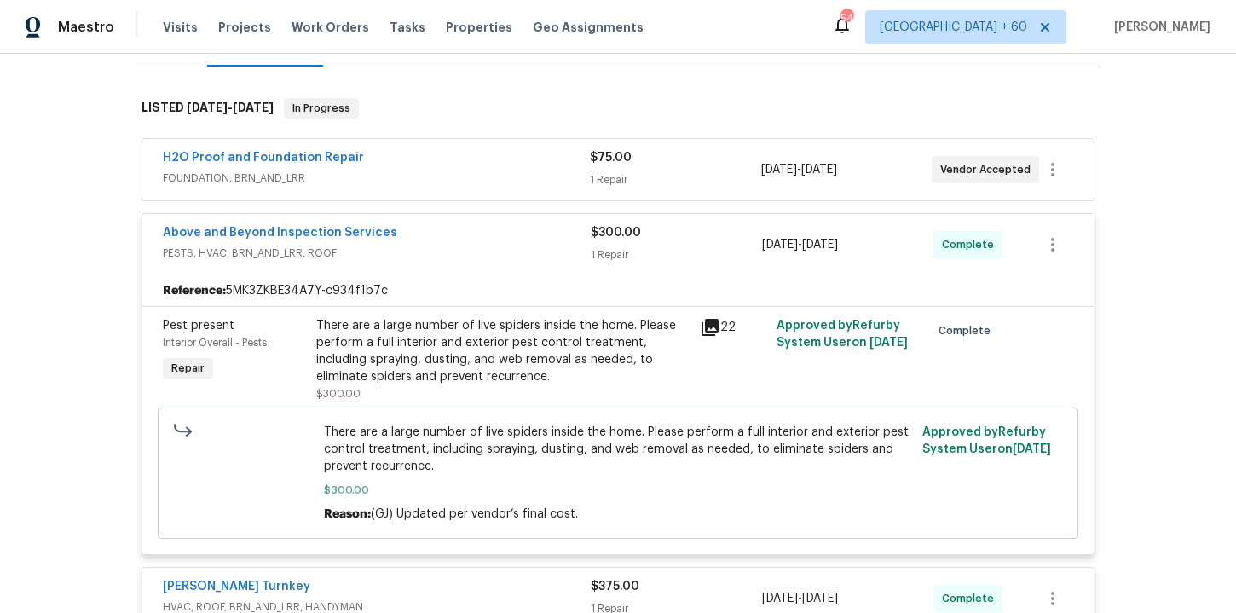
click at [508, 347] on div "There are a large number of live spiders inside the home. Please perform a full…" at bounding box center [503, 351] width 374 height 68
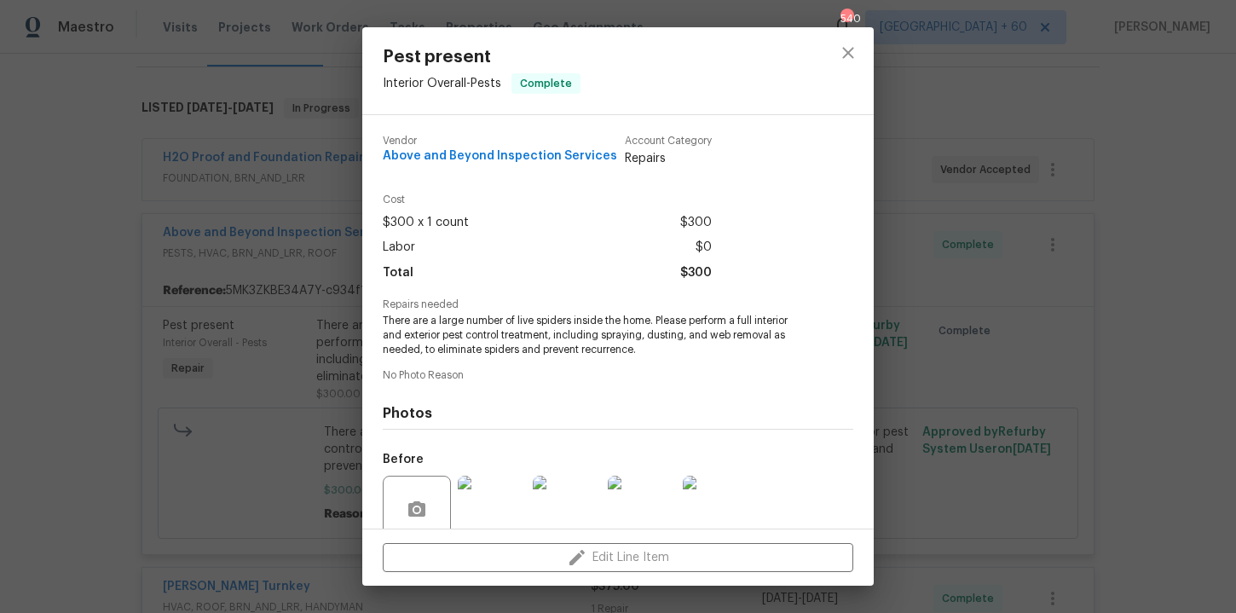
click at [499, 154] on span "Above and Beyond Inspection Services" at bounding box center [500, 156] width 235 height 13
copy span "Above and Beyond Inspection Services"
click at [1087, 280] on div "Pest present Interior Overall - Pests Complete Vendor Above and Beyond Inspecti…" at bounding box center [618, 306] width 1236 height 613
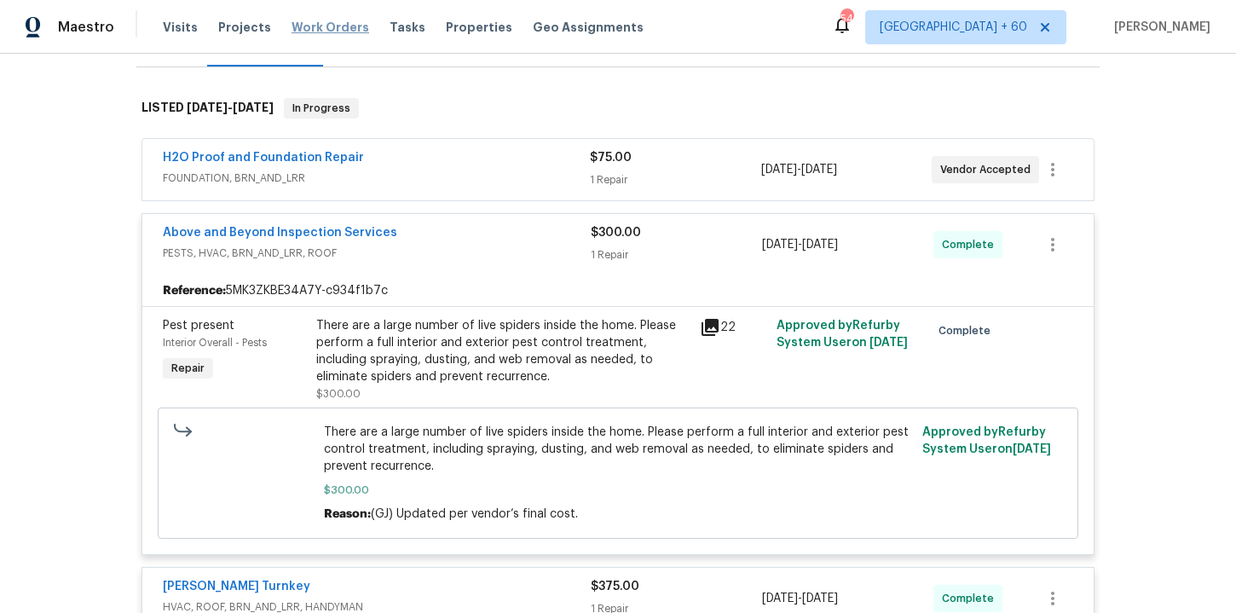
click at [321, 25] on span "Work Orders" at bounding box center [331, 27] width 78 height 17
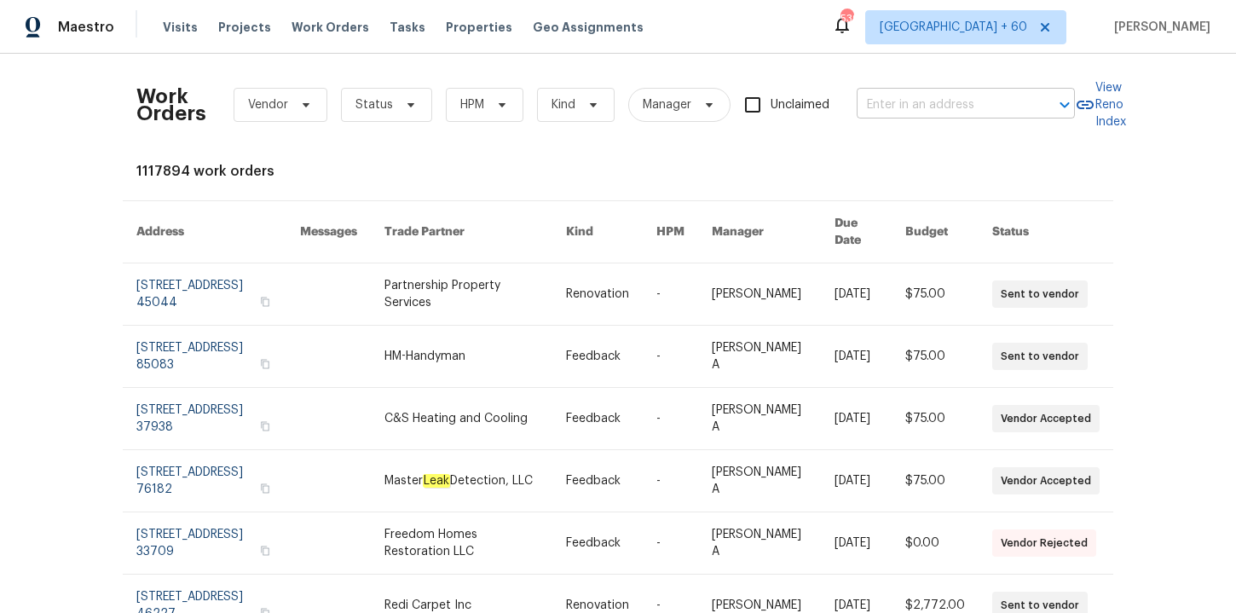
click at [893, 107] on input "text" at bounding box center [942, 105] width 171 height 26
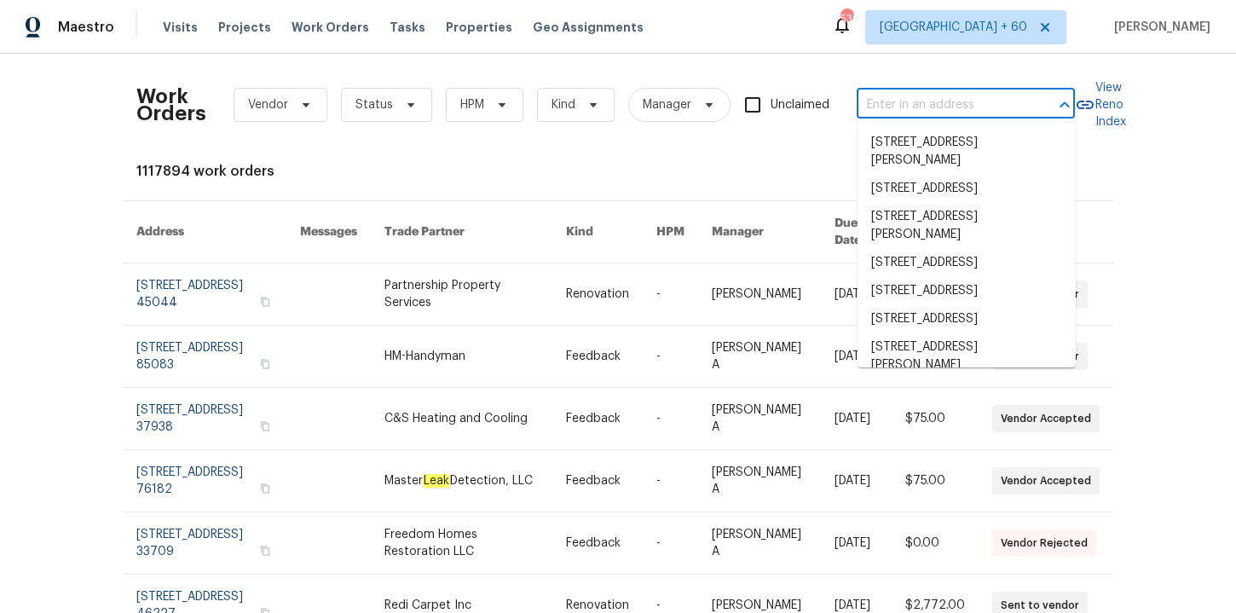
paste input "[STREET_ADDRESS][PERSON_NAME][PERSON_NAME]"
type input "[STREET_ADDRESS][PERSON_NAME][PERSON_NAME]"
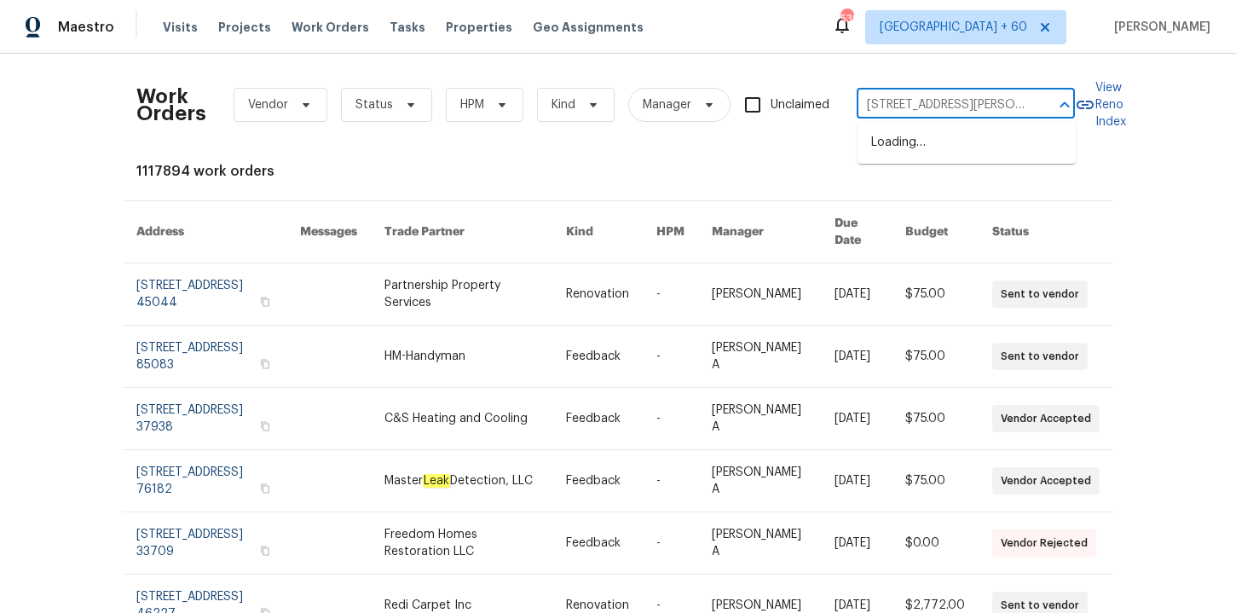
scroll to position [0, 9]
click at [927, 151] on li "[STREET_ADDRESS][PERSON_NAME]" at bounding box center [967, 152] width 218 height 46
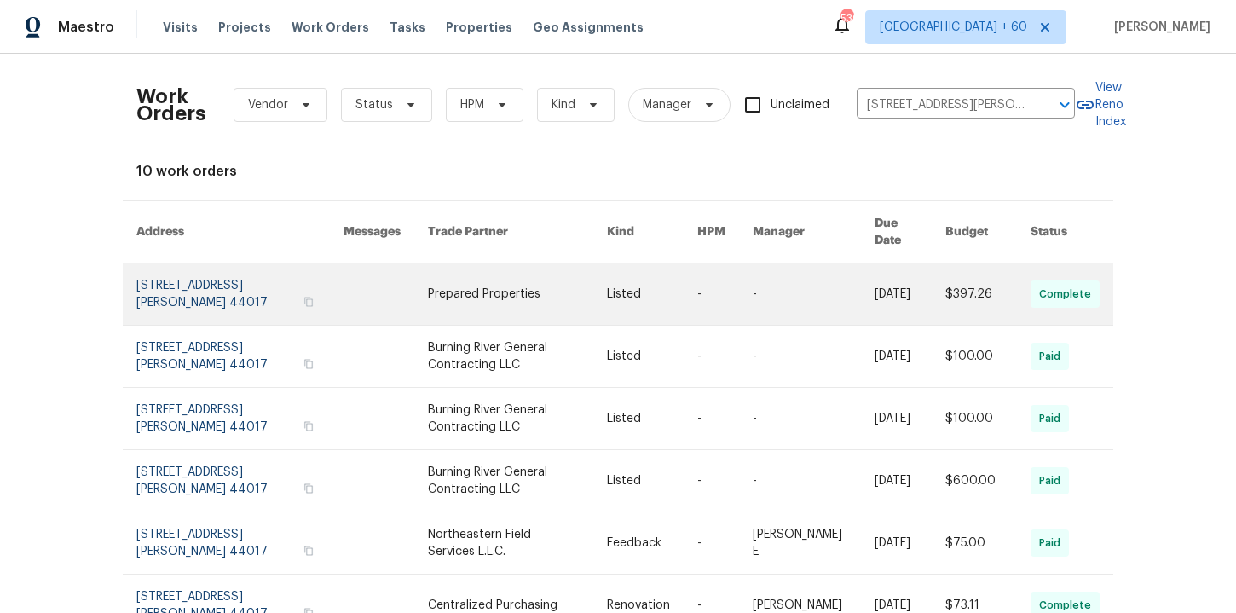
click at [185, 269] on link at bounding box center [239, 294] width 207 height 61
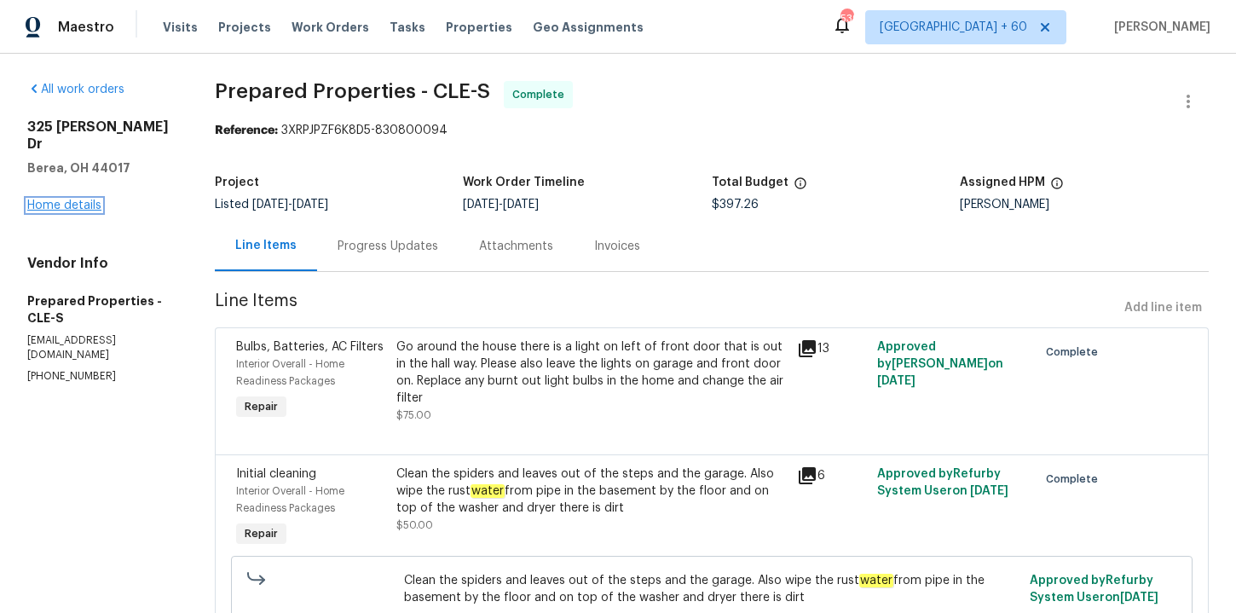
click at [84, 200] on link "Home details" at bounding box center [64, 206] width 74 height 12
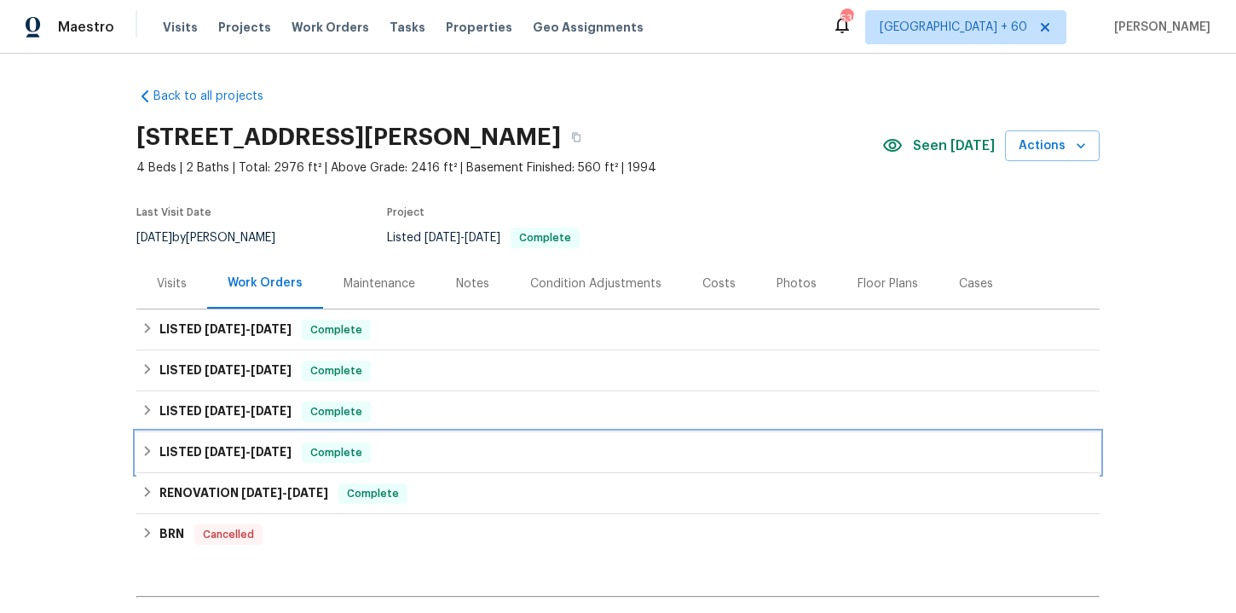
click at [411, 460] on div "LISTED [DATE] - [DATE] Complete" at bounding box center [618, 453] width 953 height 20
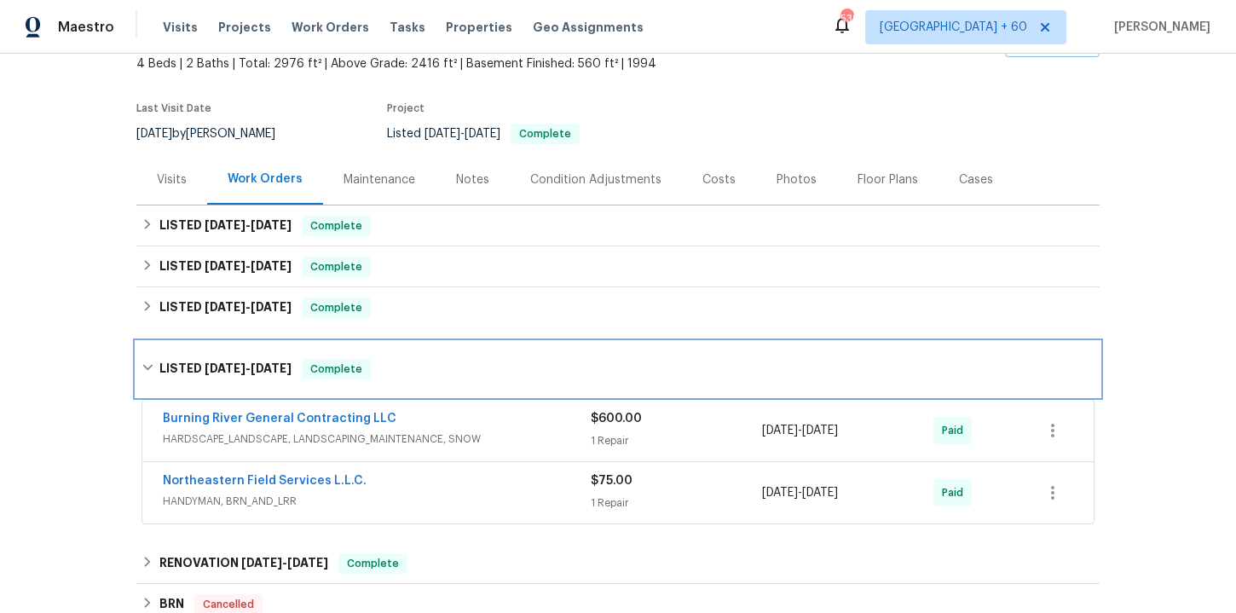
scroll to position [148, 0]
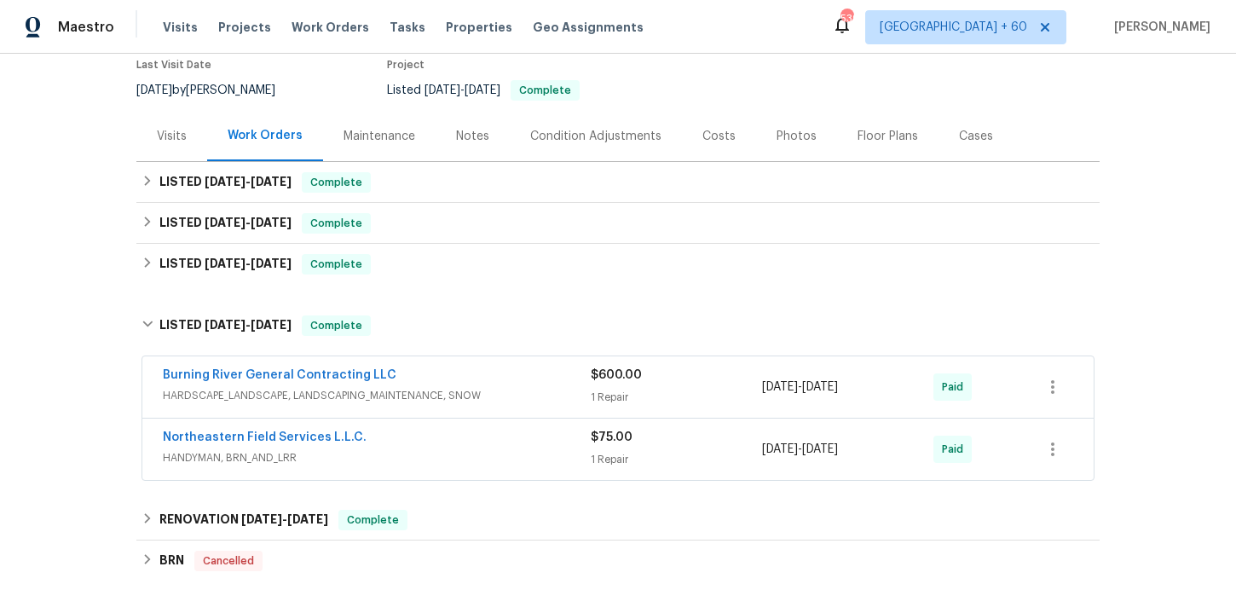
click at [420, 443] on div "Northeastern Field Services L.L.C." at bounding box center [377, 439] width 428 height 20
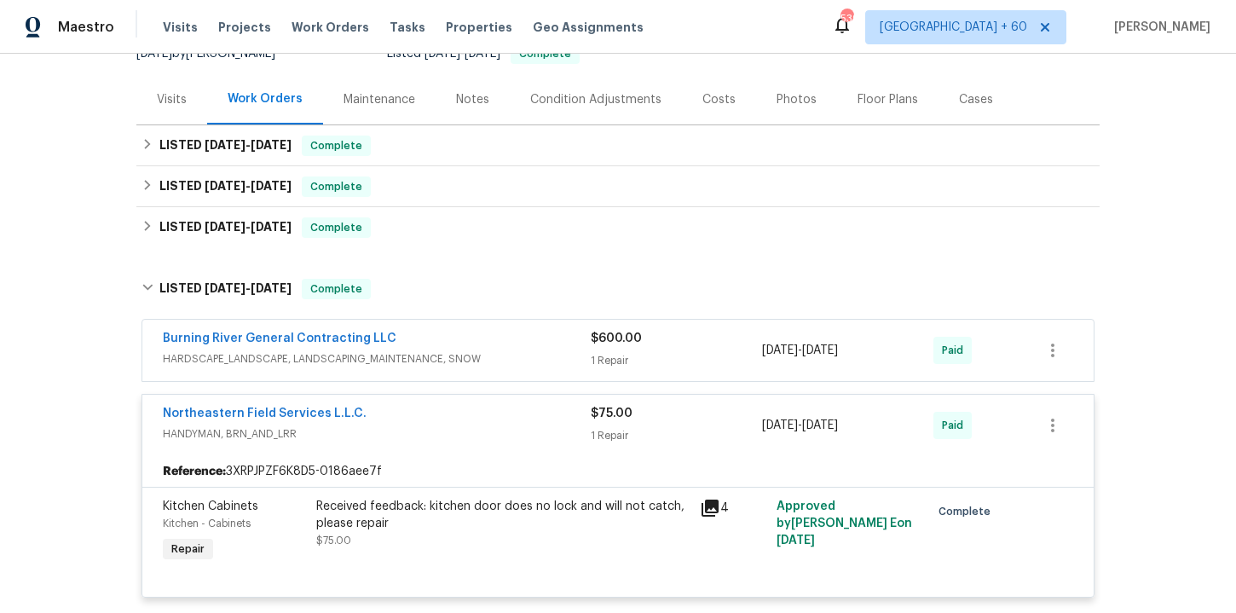
scroll to position [190, 0]
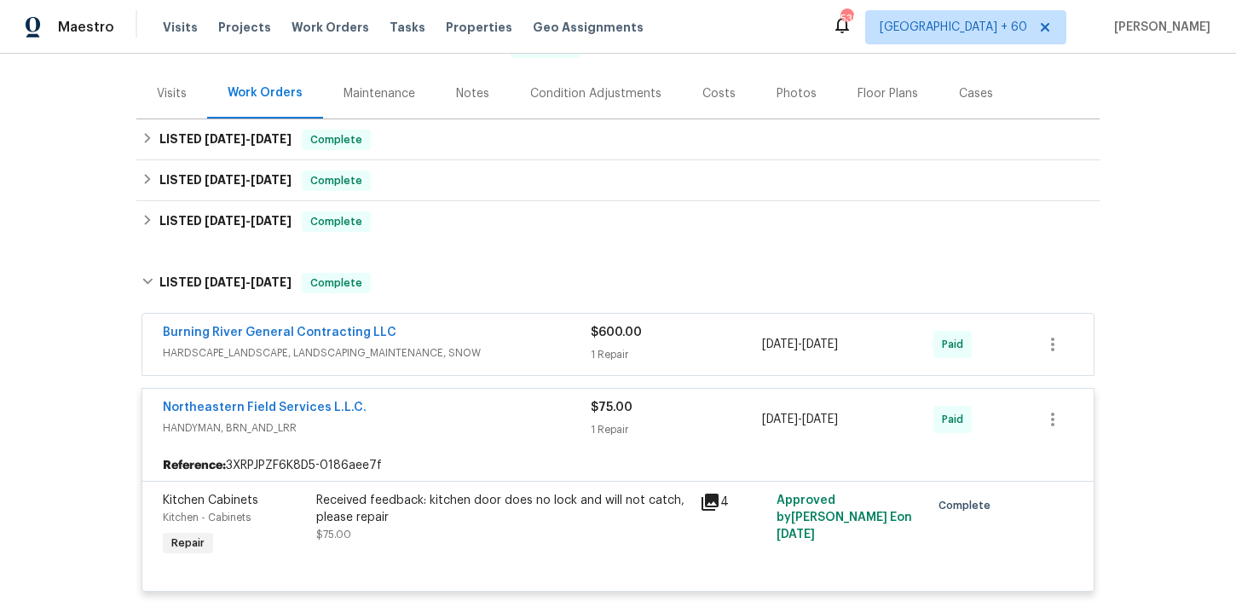
click at [517, 369] on div "Burning River General Contracting LLC HARDSCAPE_LANDSCAPE, LANDSCAPING_MAINTENA…" at bounding box center [618, 344] width 952 height 61
click at [512, 341] on div "Burning River General Contracting LLC" at bounding box center [377, 334] width 428 height 20
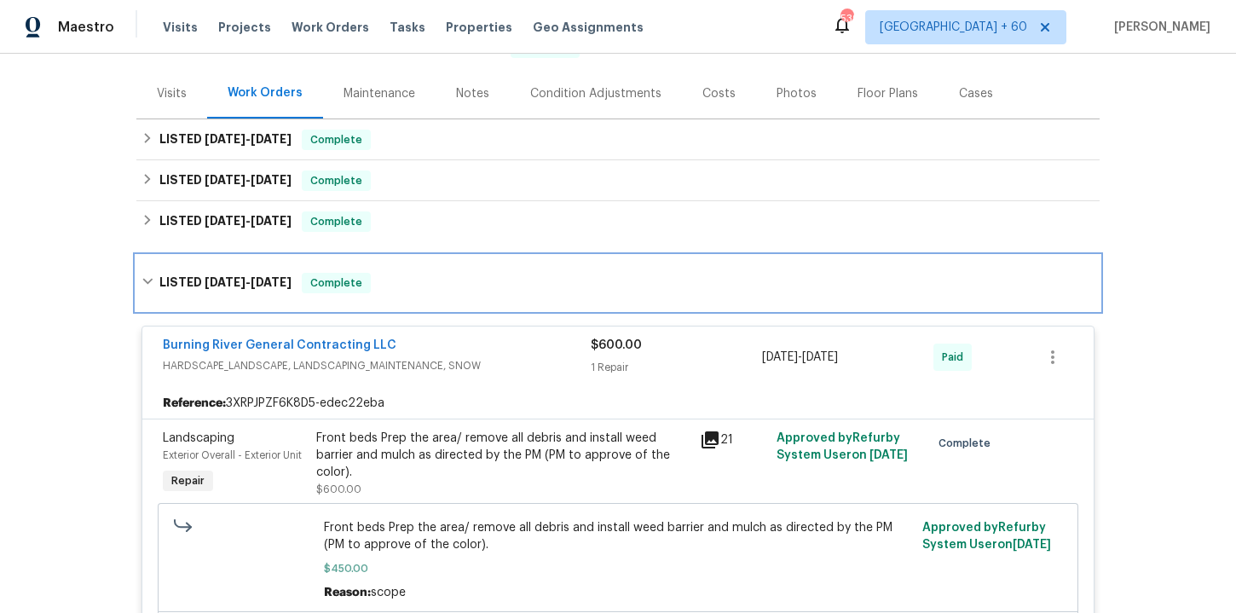
click at [434, 291] on div "LISTED [DATE] - [DATE] Complete" at bounding box center [618, 283] width 953 height 20
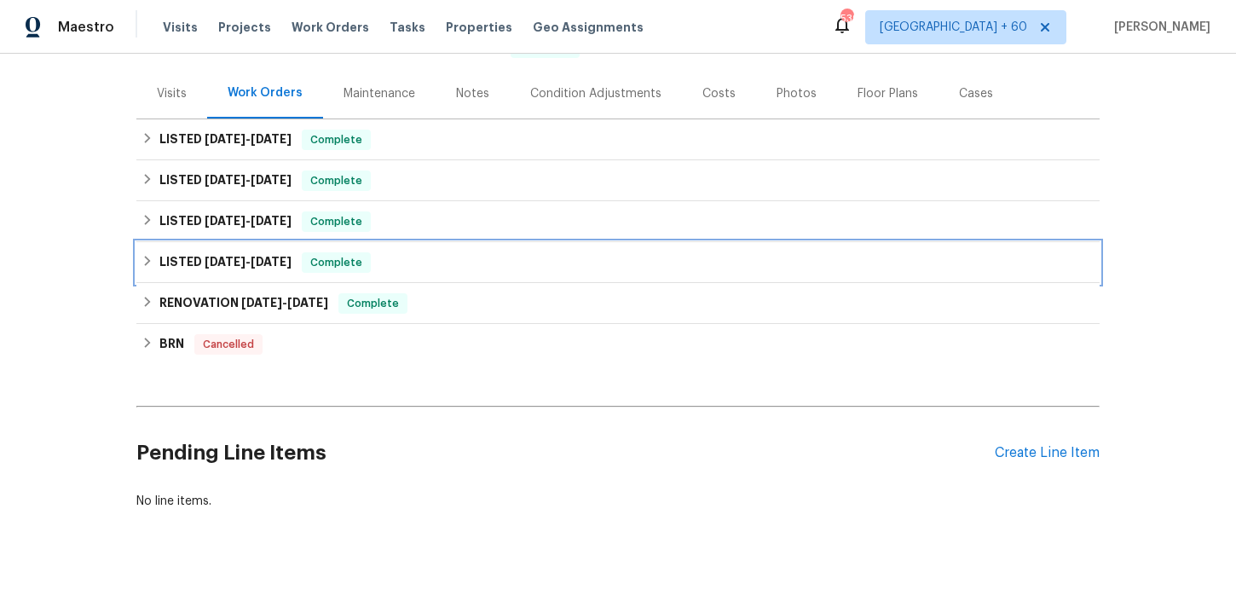
click at [432, 258] on div "LISTED [DATE] - [DATE] Complete" at bounding box center [618, 262] width 953 height 20
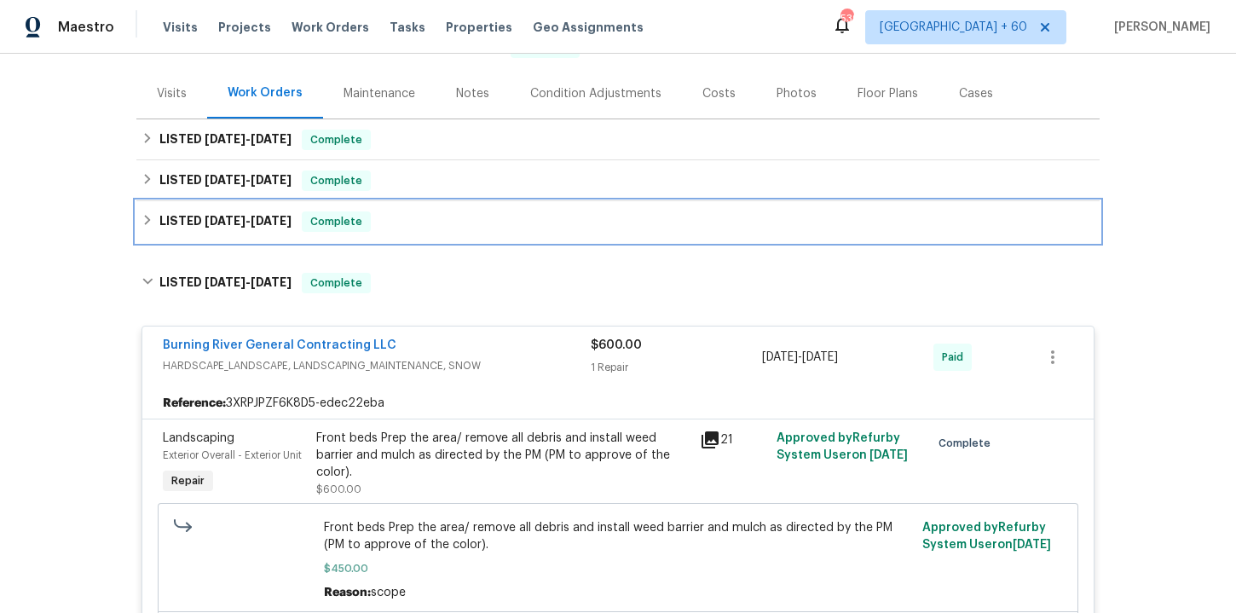
click at [422, 215] on div "LISTED [DATE] - [DATE] Complete" at bounding box center [618, 221] width 953 height 20
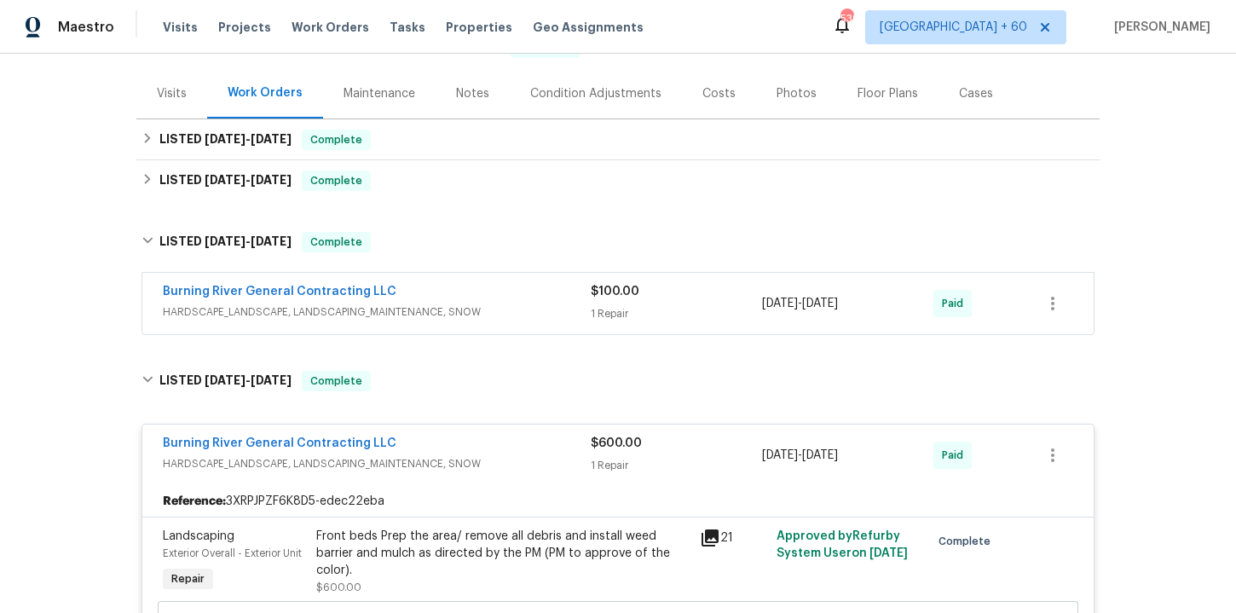
click at [466, 309] on span "HARDSCAPE_LANDSCAPE, LANDSCAPING_MAINTENANCE, SNOW" at bounding box center [377, 312] width 428 height 17
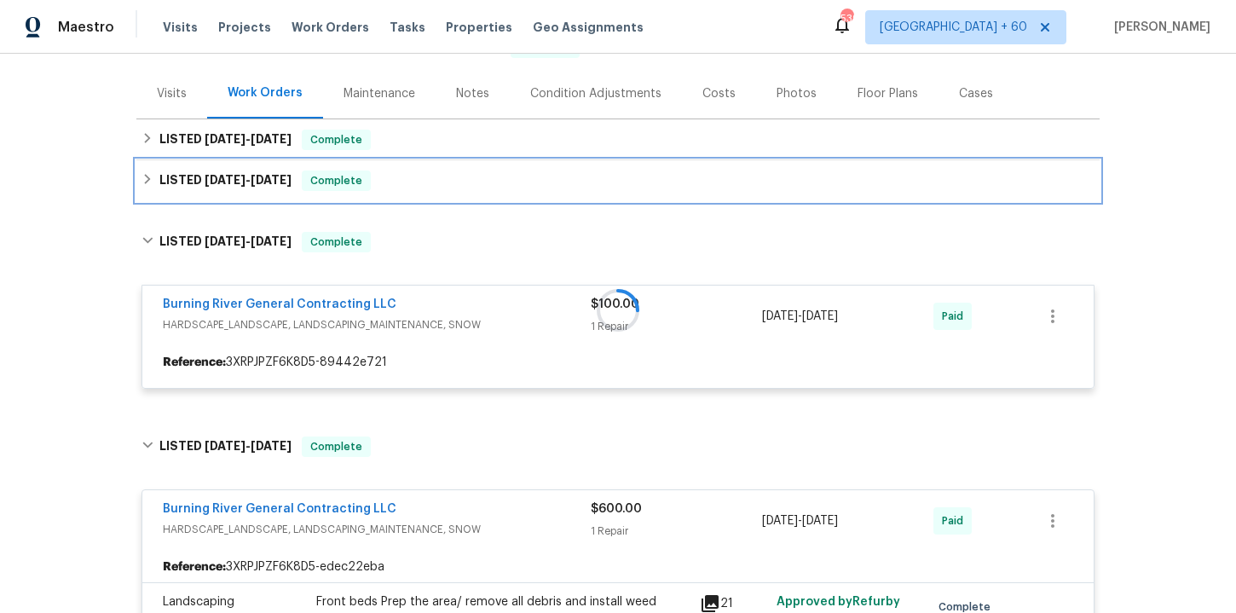
click at [406, 178] on div "LISTED [DATE] - [DATE] Complete" at bounding box center [618, 181] width 953 height 20
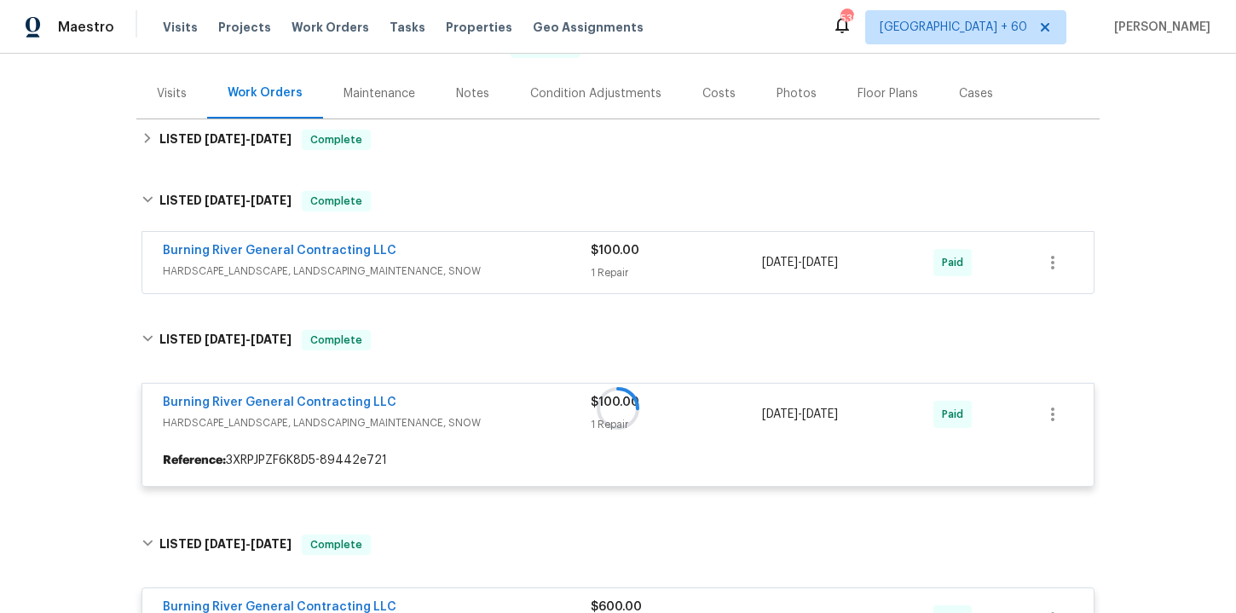
click at [469, 281] on div "Burning River General Contracting LLC HARDSCAPE_LANDSCAPE, LANDSCAPING_MAINTENA…" at bounding box center [377, 262] width 428 height 41
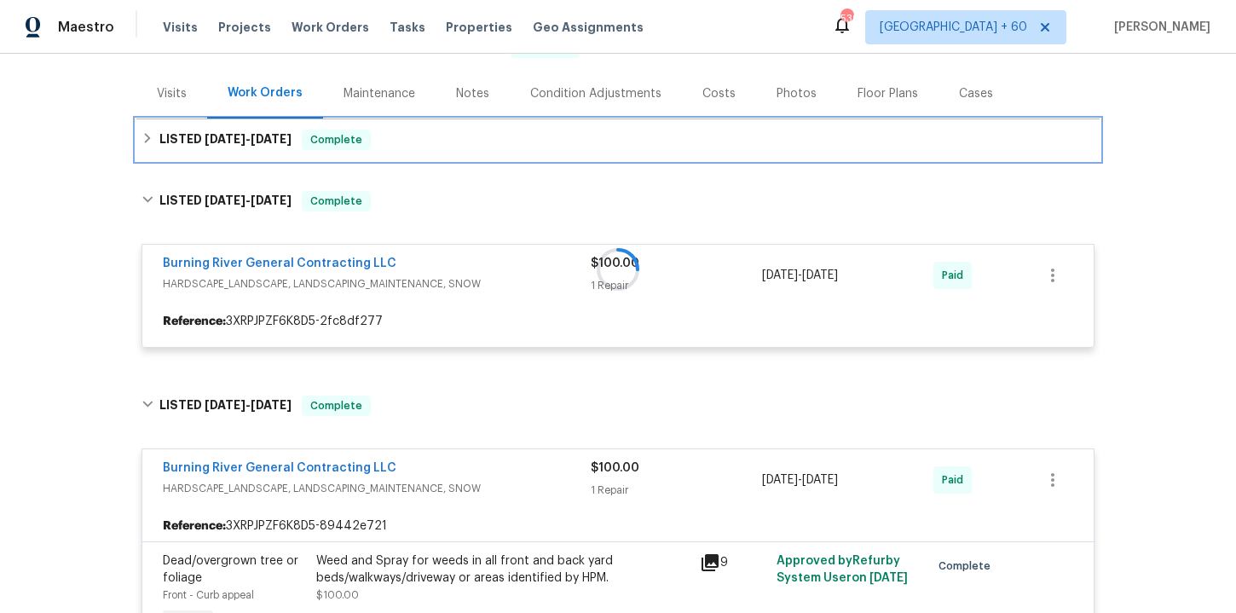
click at [420, 133] on div "LISTED [DATE] - [DATE] Complete" at bounding box center [618, 140] width 953 height 20
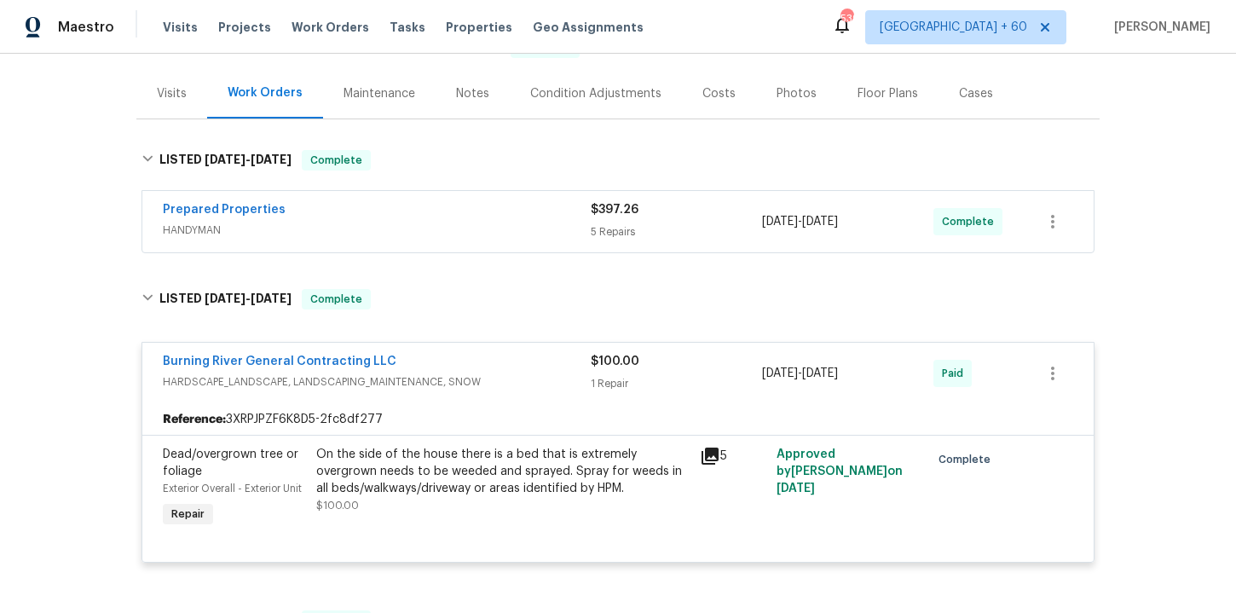
click at [443, 211] on div "Prepared Properties" at bounding box center [377, 211] width 428 height 20
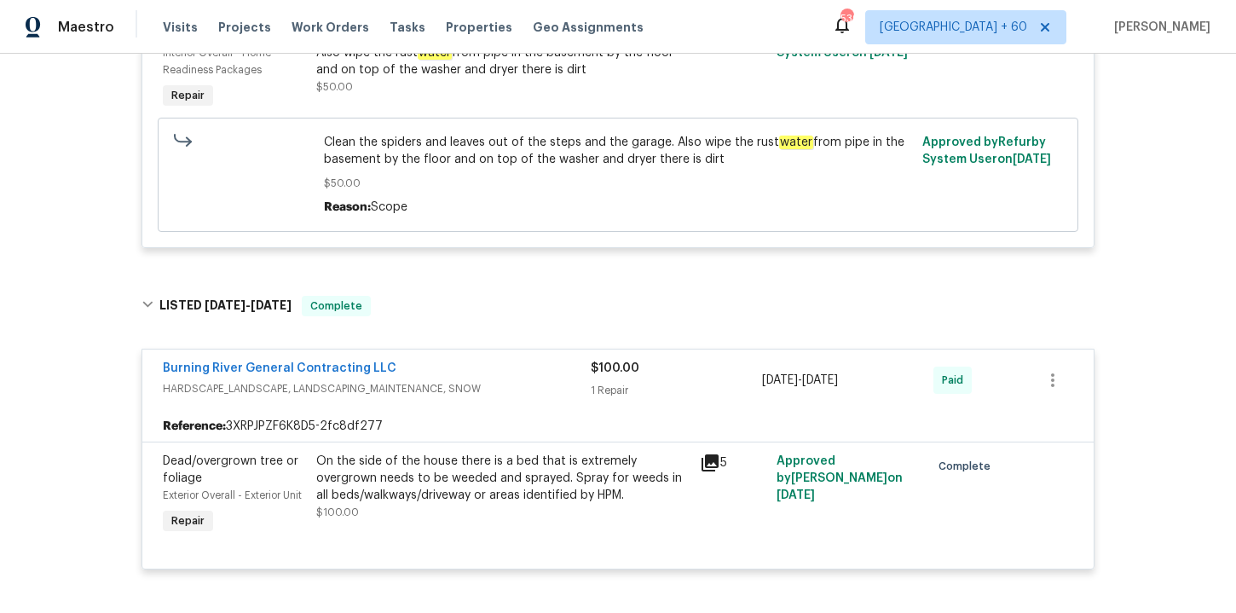
scroll to position [684, 0]
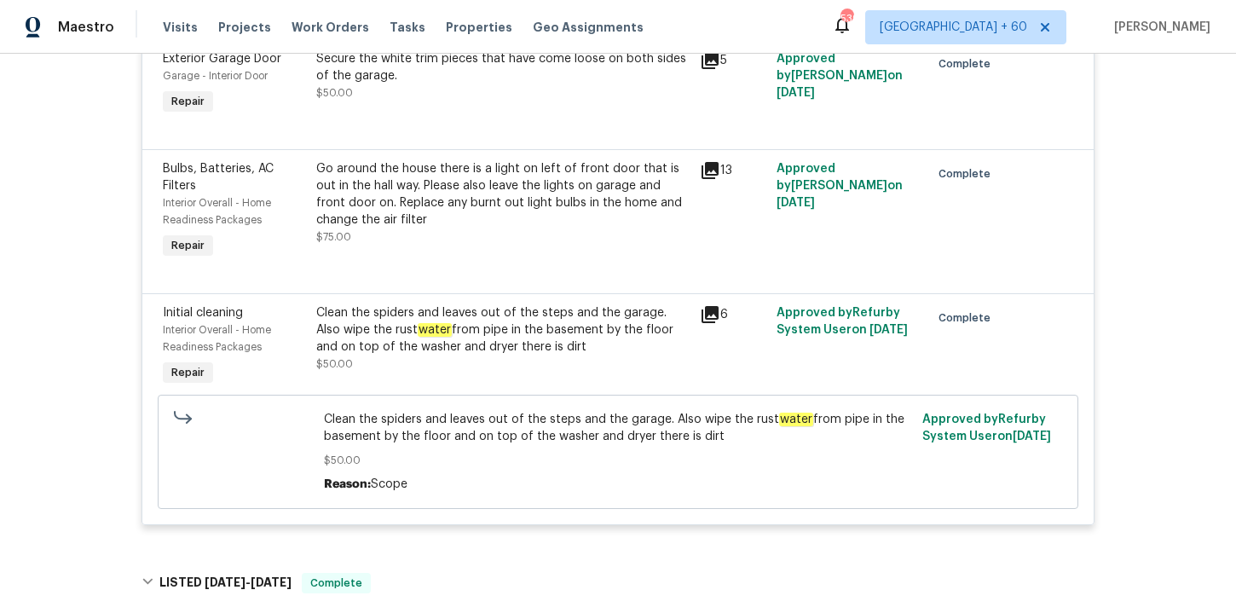
click at [523, 333] on div "Clean the spiders and leaves out of the steps and the garage. Also wipe the rus…" at bounding box center [503, 329] width 374 height 51
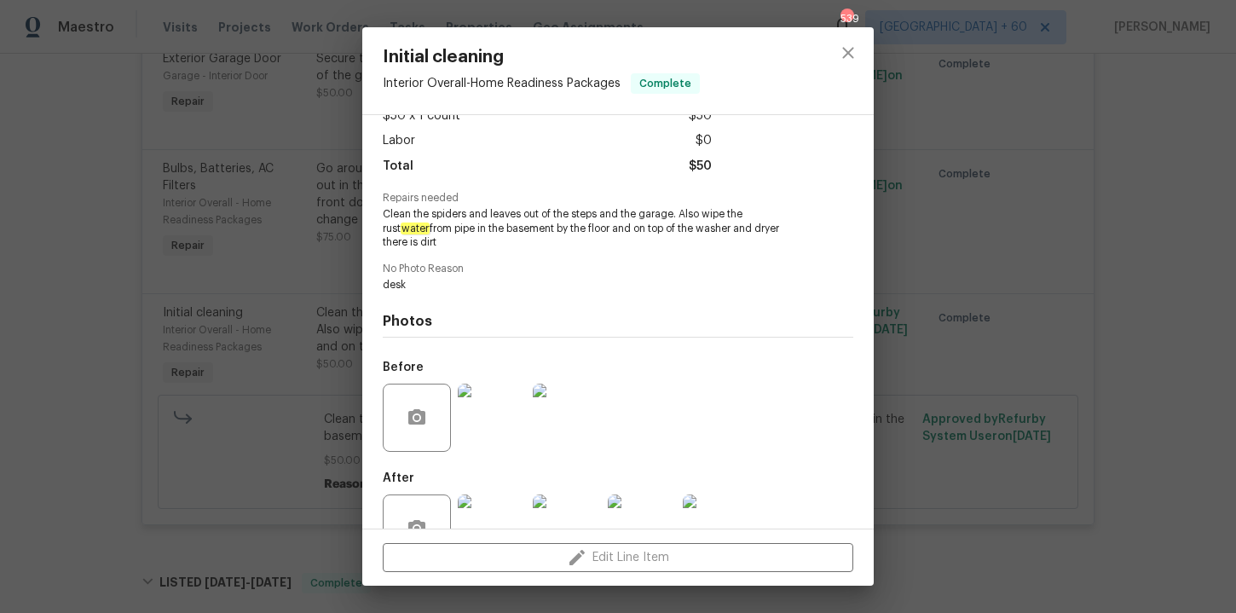
scroll to position [143, 0]
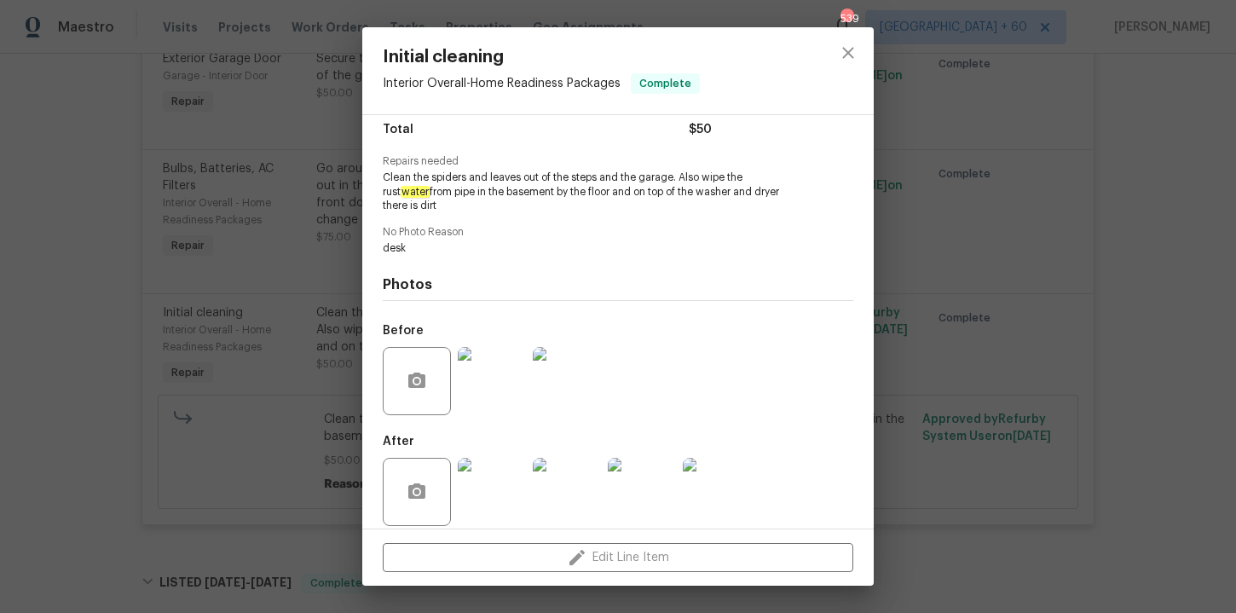
click at [501, 368] on img at bounding box center [492, 381] width 68 height 68
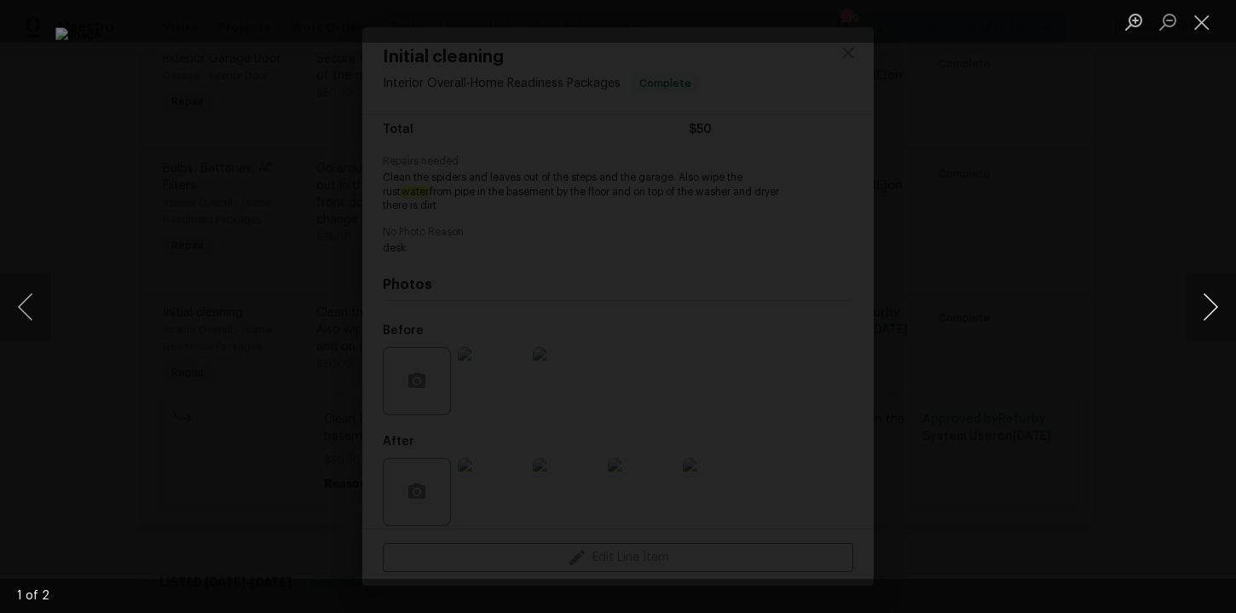
click at [1202, 308] on button "Next image" at bounding box center [1210, 307] width 51 height 68
click at [1112, 234] on div "Lightbox" at bounding box center [618, 306] width 1236 height 613
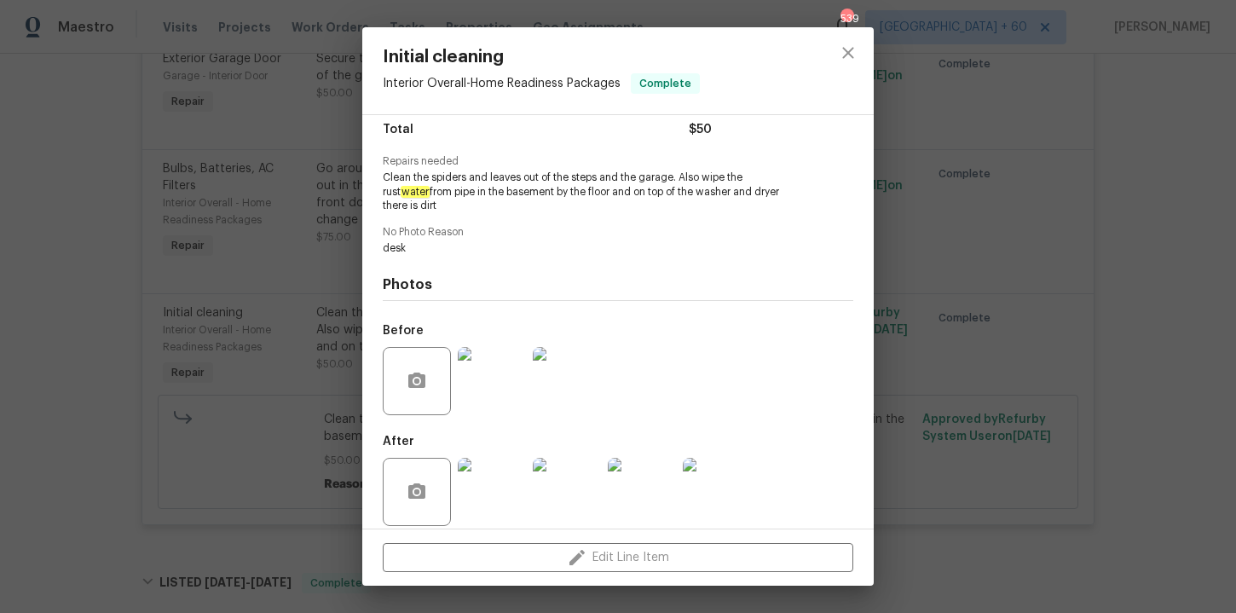
click at [976, 282] on div "Initial cleaning Interior Overall - Home Readiness Packages Complete Vendor Pre…" at bounding box center [618, 306] width 1236 height 613
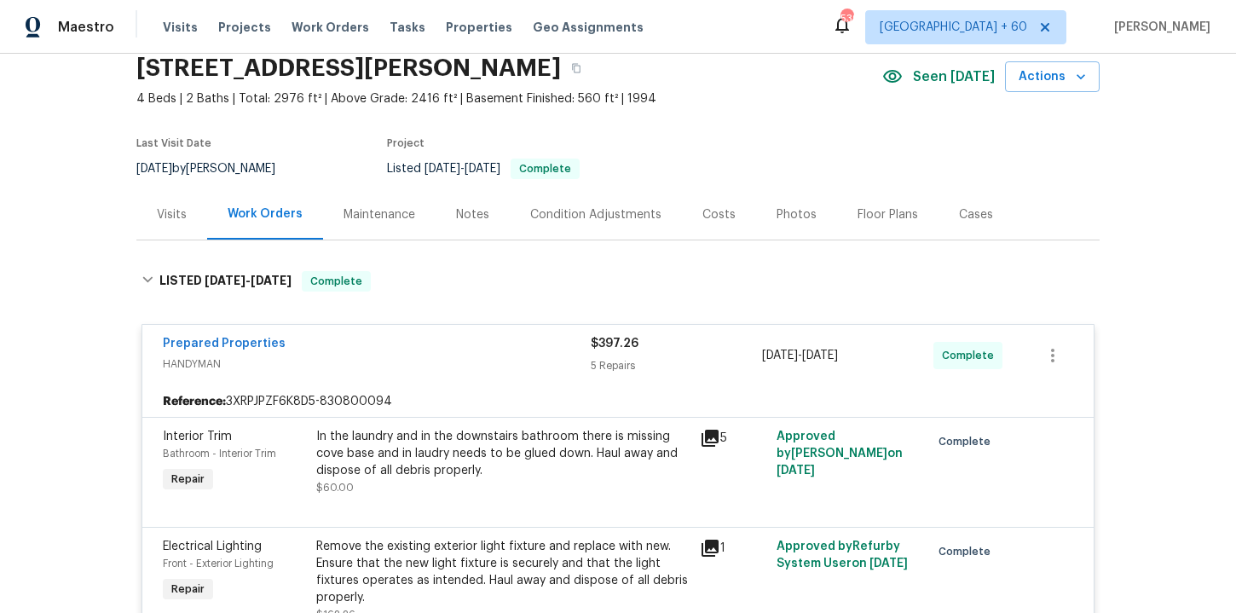
scroll to position [0, 0]
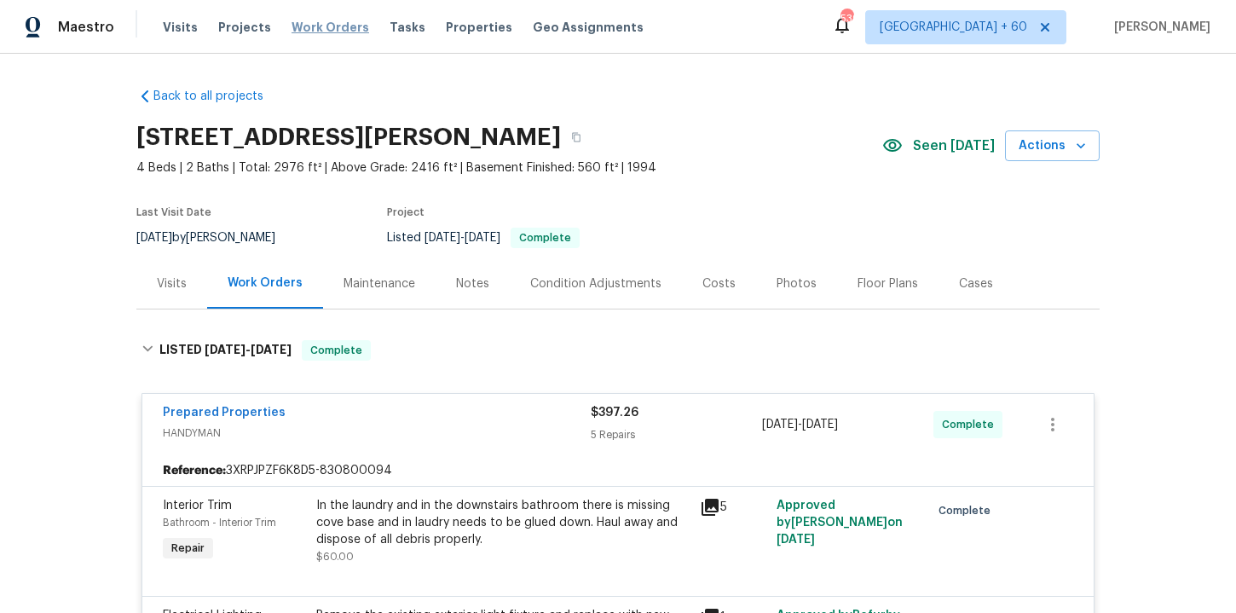
click at [322, 32] on span "Work Orders" at bounding box center [331, 27] width 78 height 17
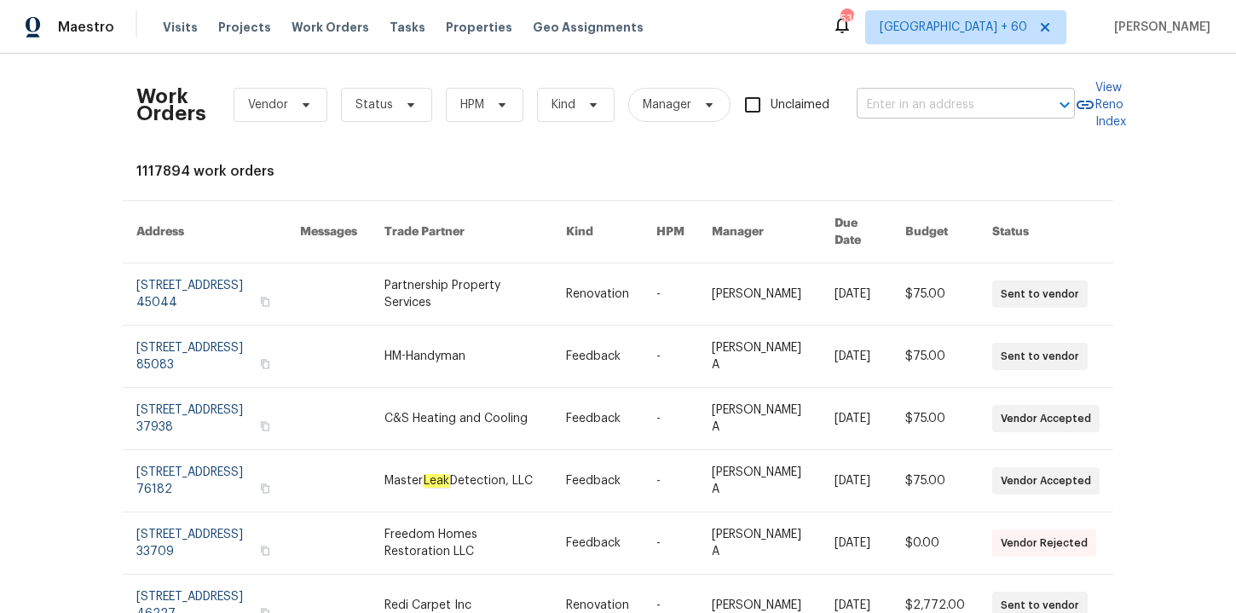
click at [880, 112] on input "text" at bounding box center [942, 105] width 171 height 26
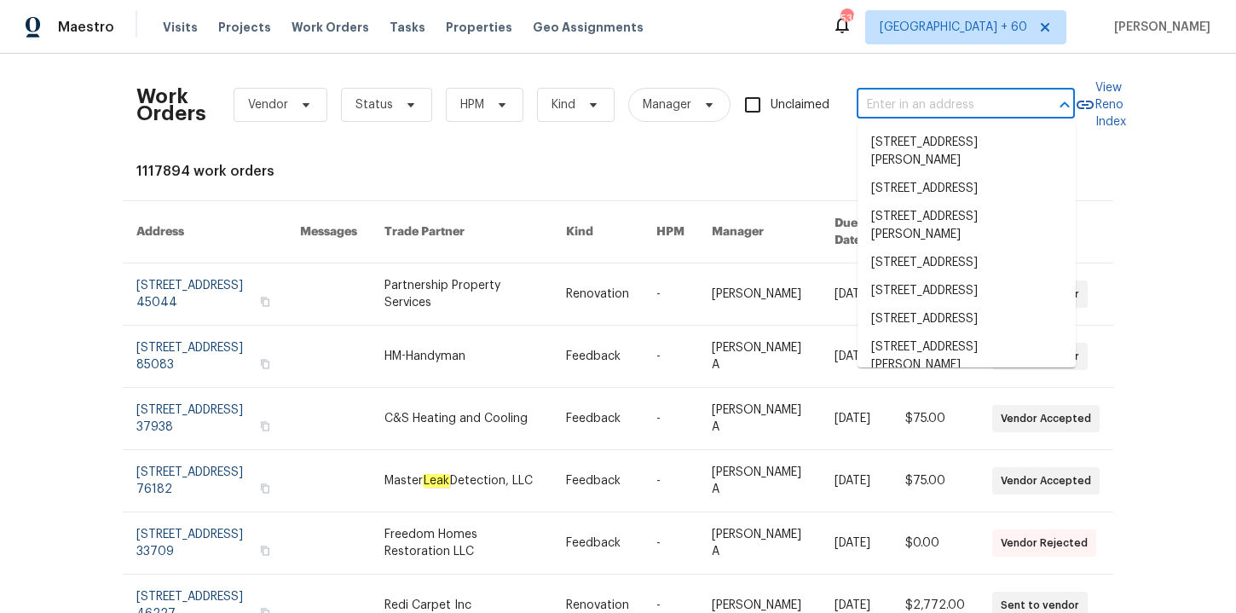
paste input "[STREET_ADDRESS]"
type input "[STREET_ADDRESS]"
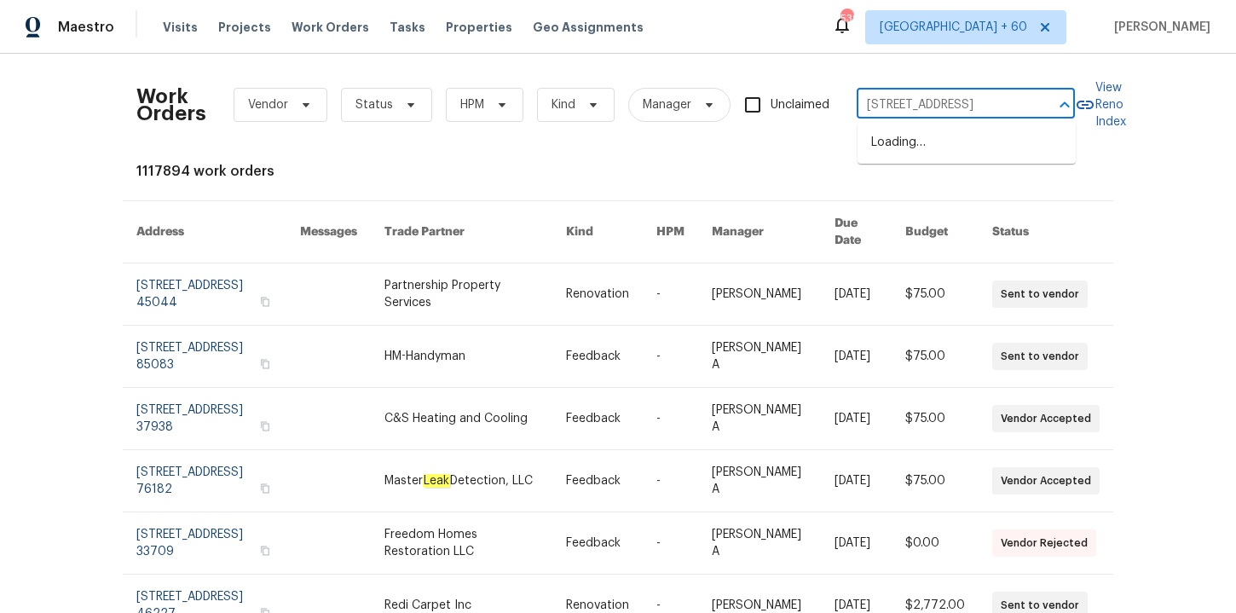
scroll to position [0, 78]
click at [923, 149] on li "[STREET_ADDRESS]" at bounding box center [967, 143] width 218 height 28
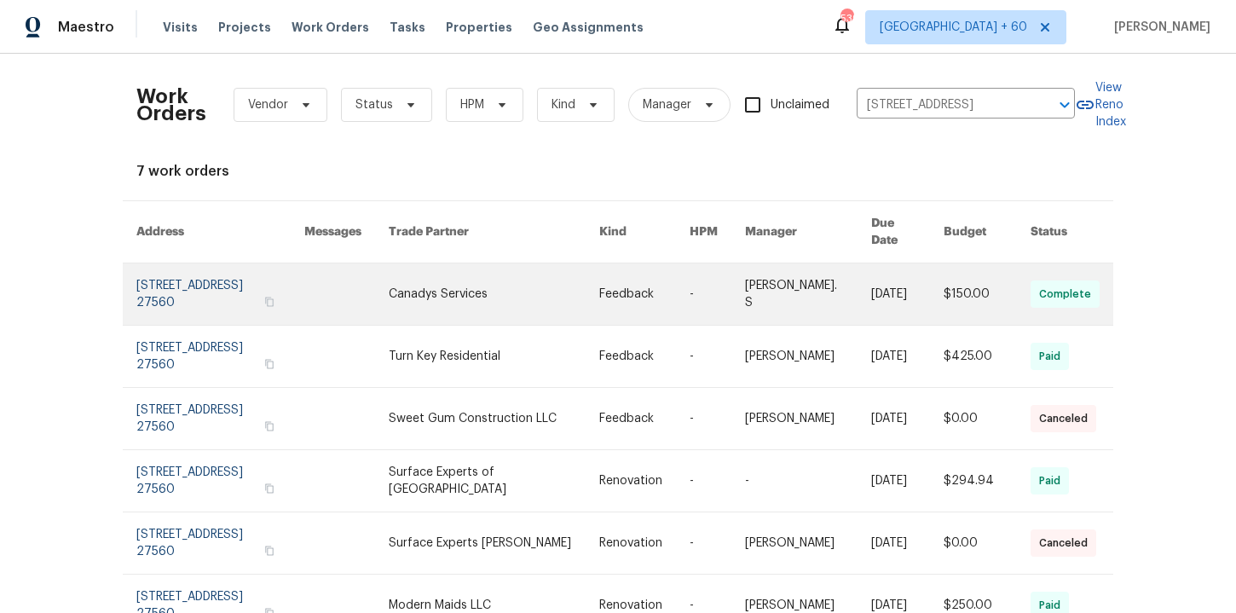
click at [192, 283] on link at bounding box center [220, 294] width 168 height 61
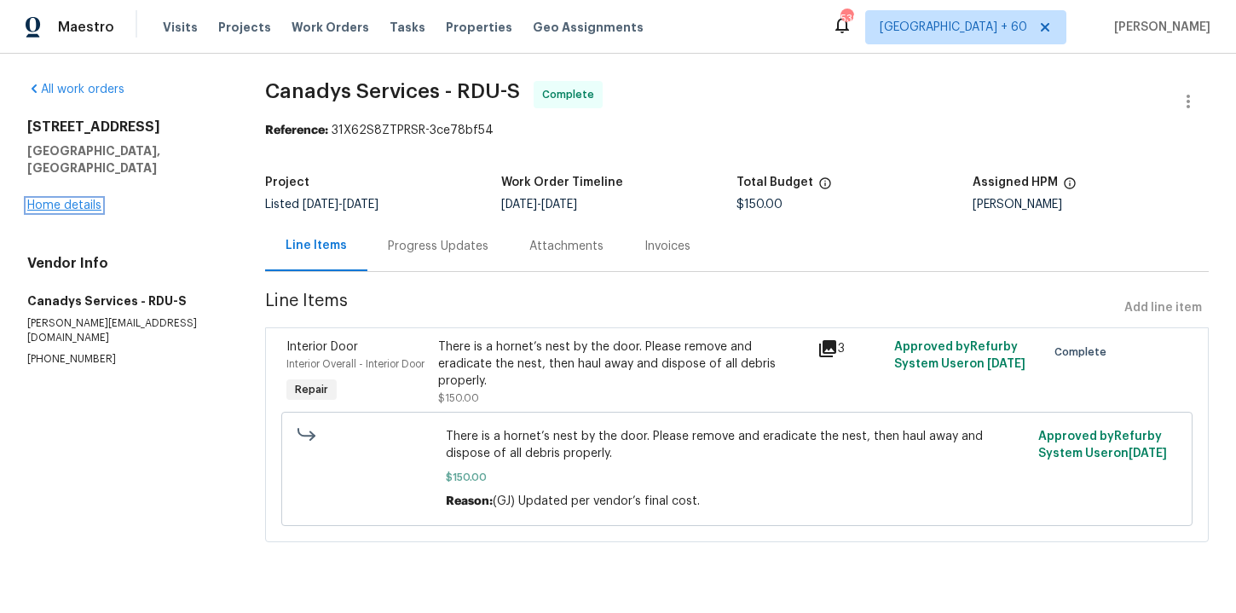
click at [85, 200] on link "Home details" at bounding box center [64, 206] width 74 height 12
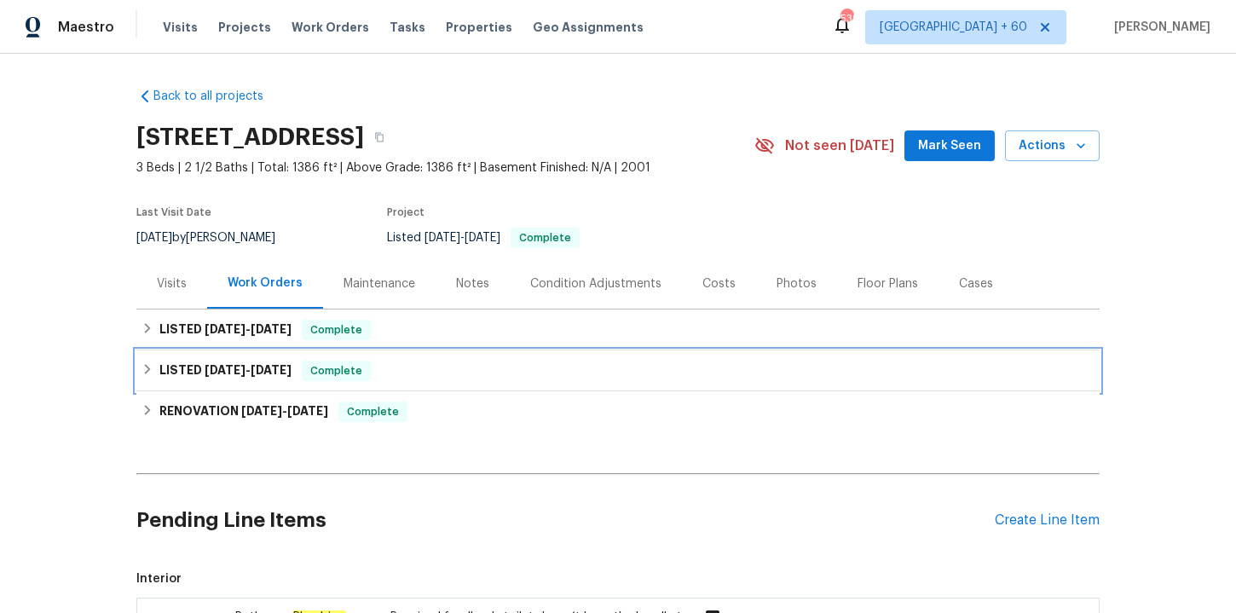
click at [403, 381] on div "LISTED [DATE] - [DATE] Complete" at bounding box center [618, 370] width 964 height 41
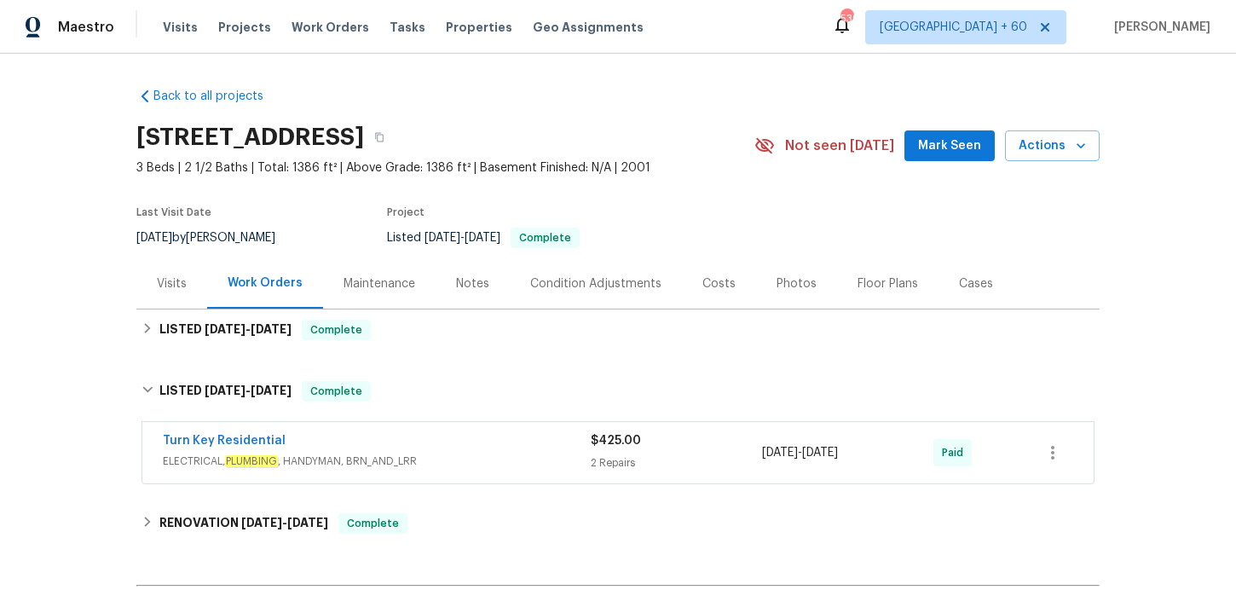
click at [468, 453] on span "ELECTRICAL, PLUMBING , HANDYMAN, BRN_AND_LRR" at bounding box center [377, 461] width 428 height 17
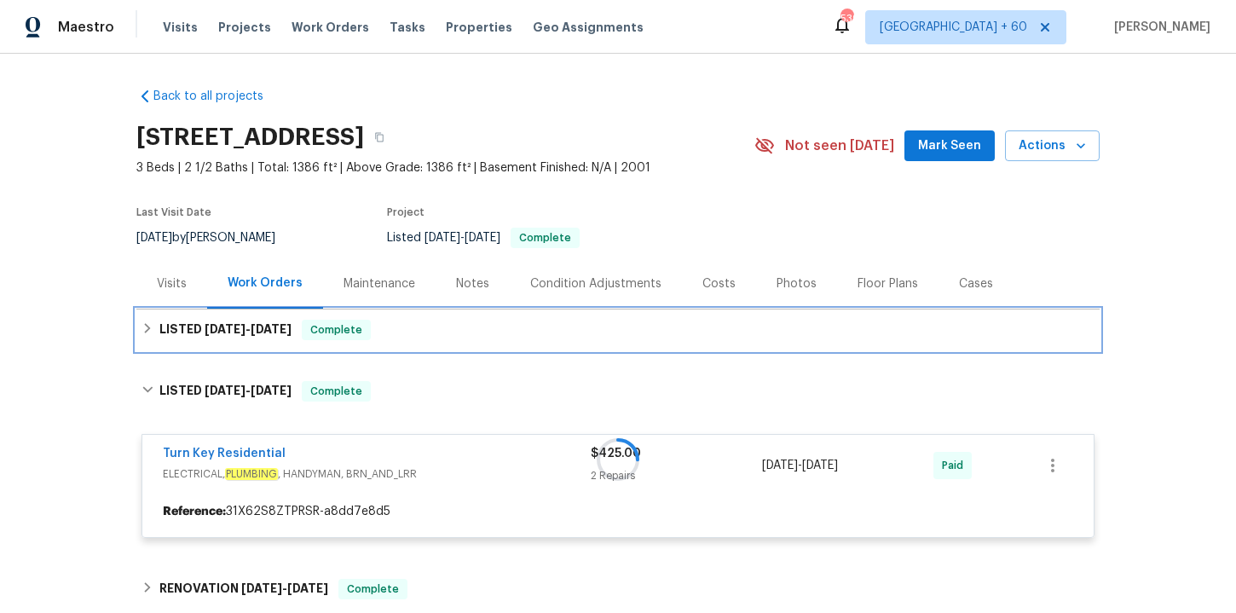
click at [431, 337] on div "LISTED [DATE] - [DATE] Complete" at bounding box center [618, 330] width 953 height 20
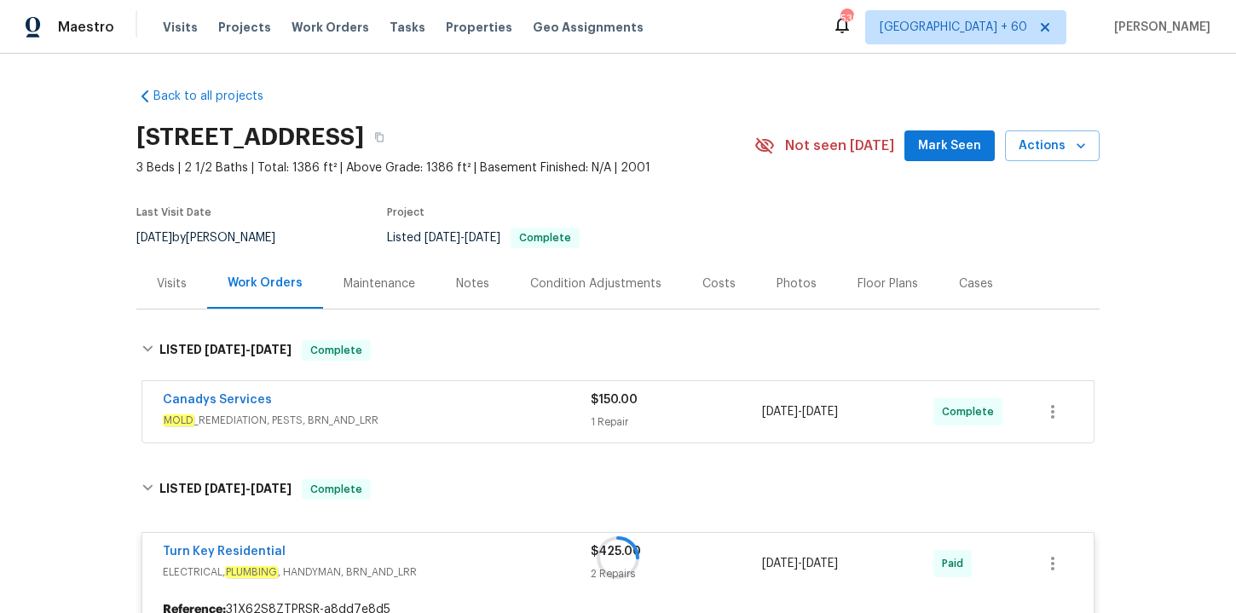
click at [460, 399] on div "Canadys Services" at bounding box center [377, 401] width 428 height 20
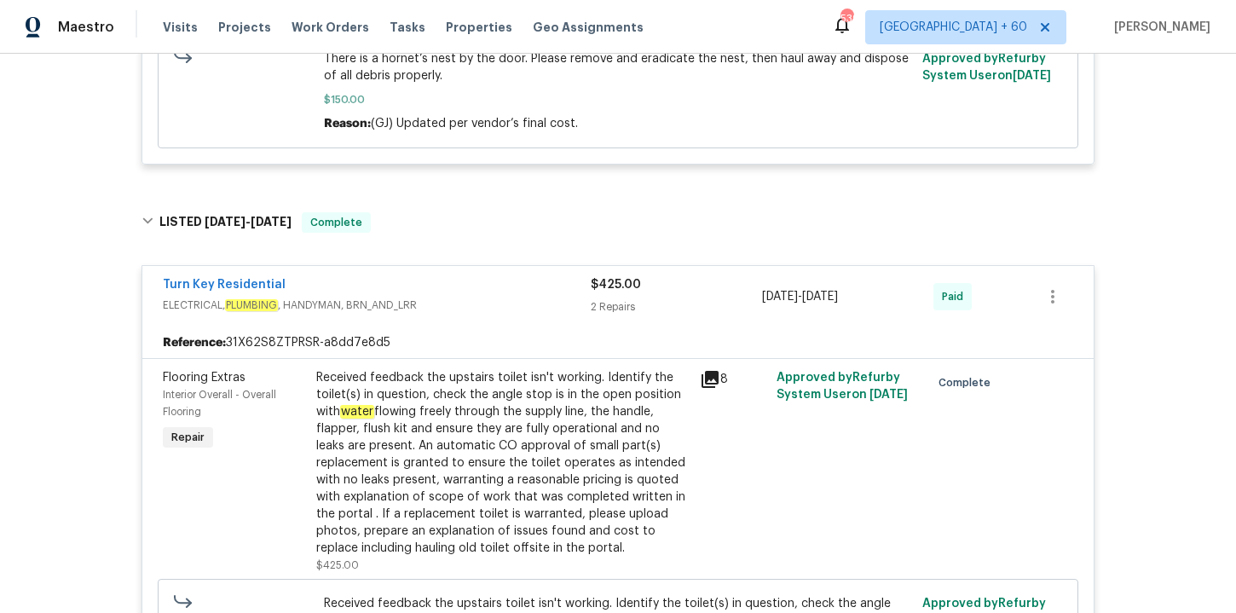
scroll to position [169, 0]
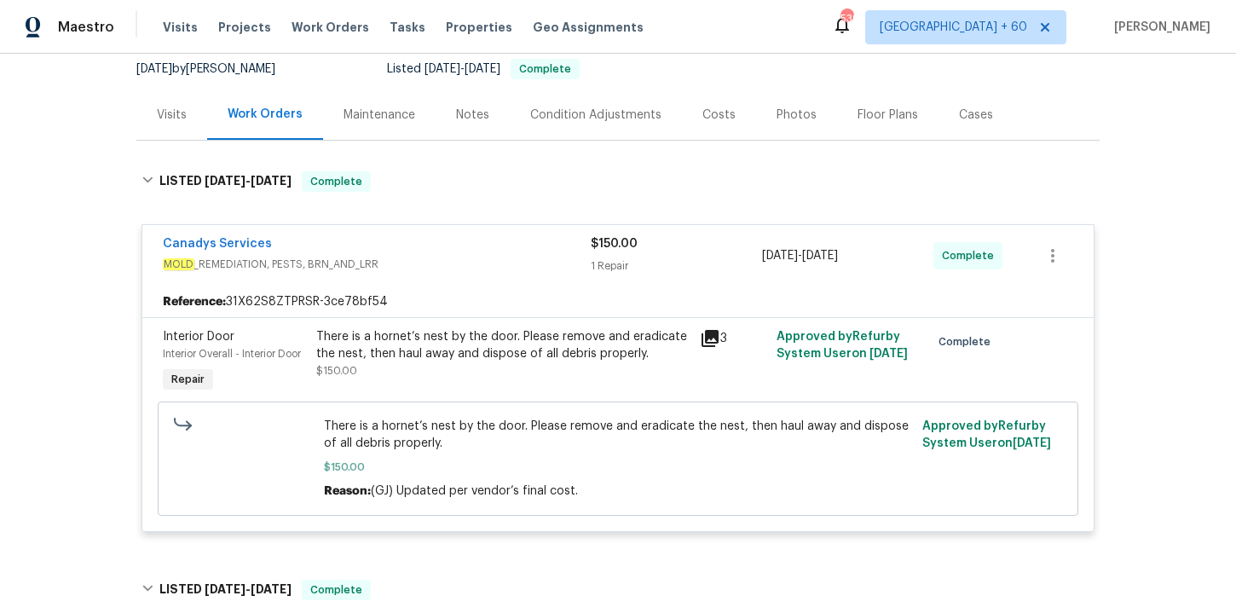
click at [565, 354] on div "There is a hornet’s nest by the door. Please remove and eradicate the nest, the…" at bounding box center [503, 345] width 374 height 34
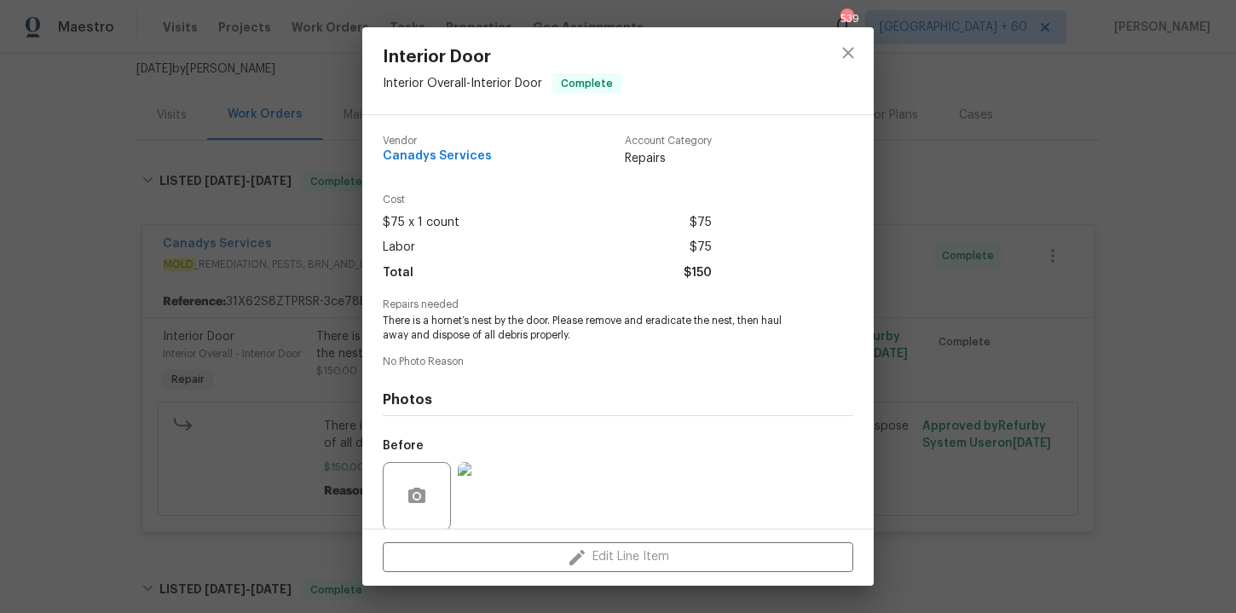
click at [439, 159] on span "Canadys Services" at bounding box center [437, 156] width 109 height 13
copy span "Canadys Services"
click at [40, 231] on div "Interior Door Interior Overall - Interior Door Complete Vendor Canadys Services…" at bounding box center [618, 306] width 1236 height 613
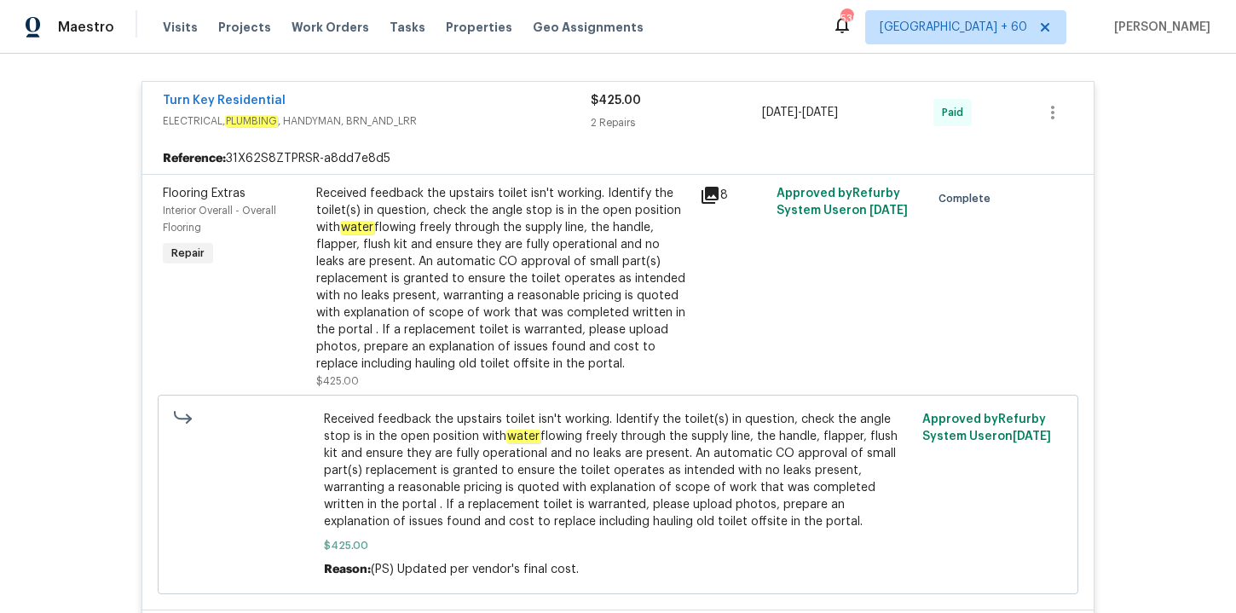
scroll to position [635, 0]
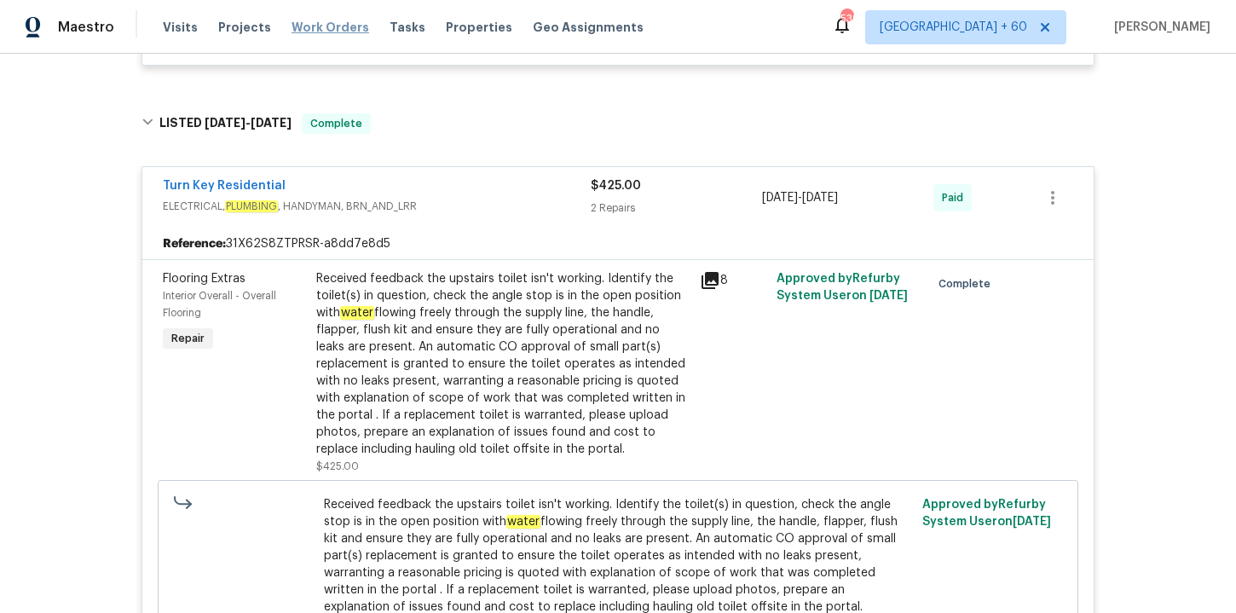
click at [345, 26] on span "Work Orders" at bounding box center [331, 27] width 78 height 17
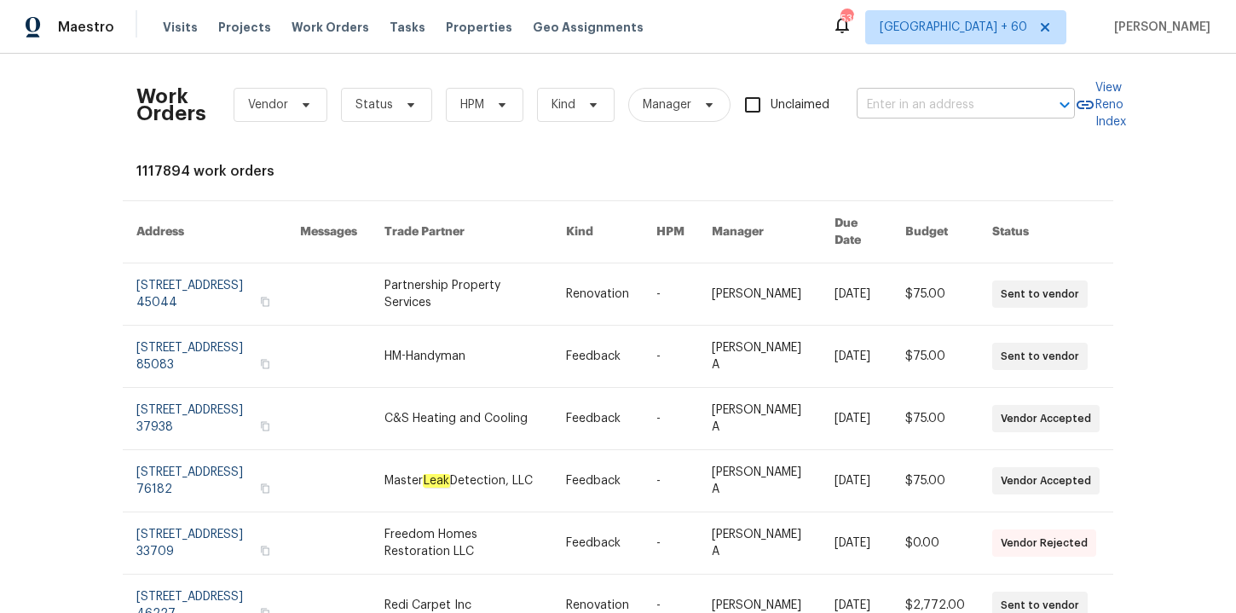
click at [893, 116] on input "text" at bounding box center [942, 105] width 171 height 26
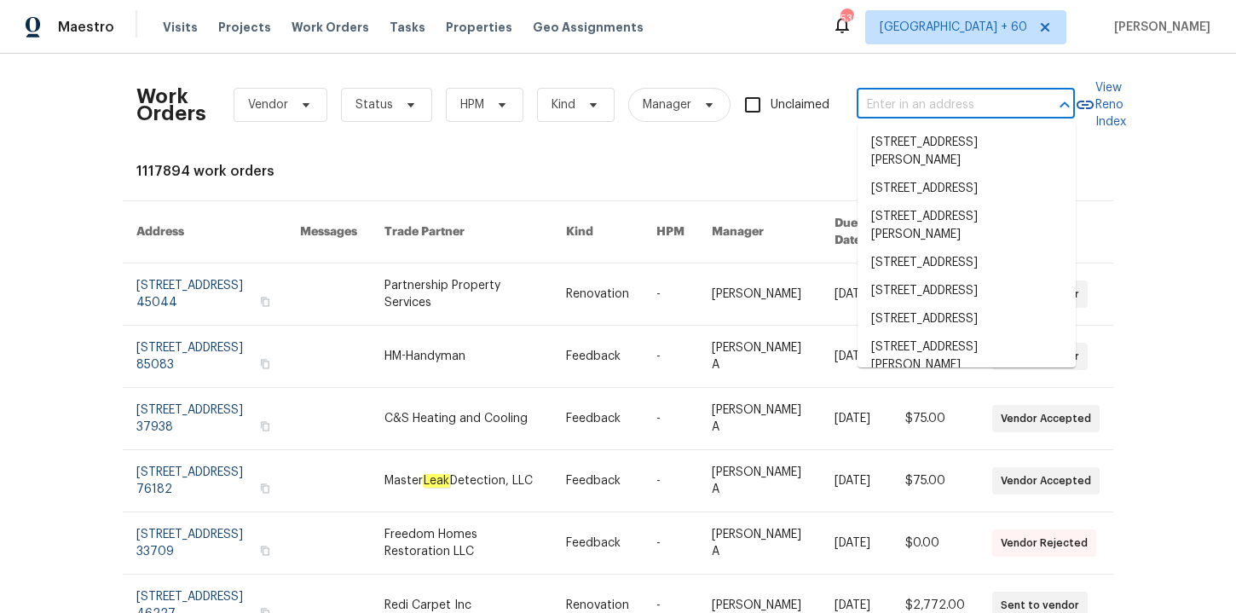
paste input "[STREET_ADDRESS]"
type input "[STREET_ADDRESS]"
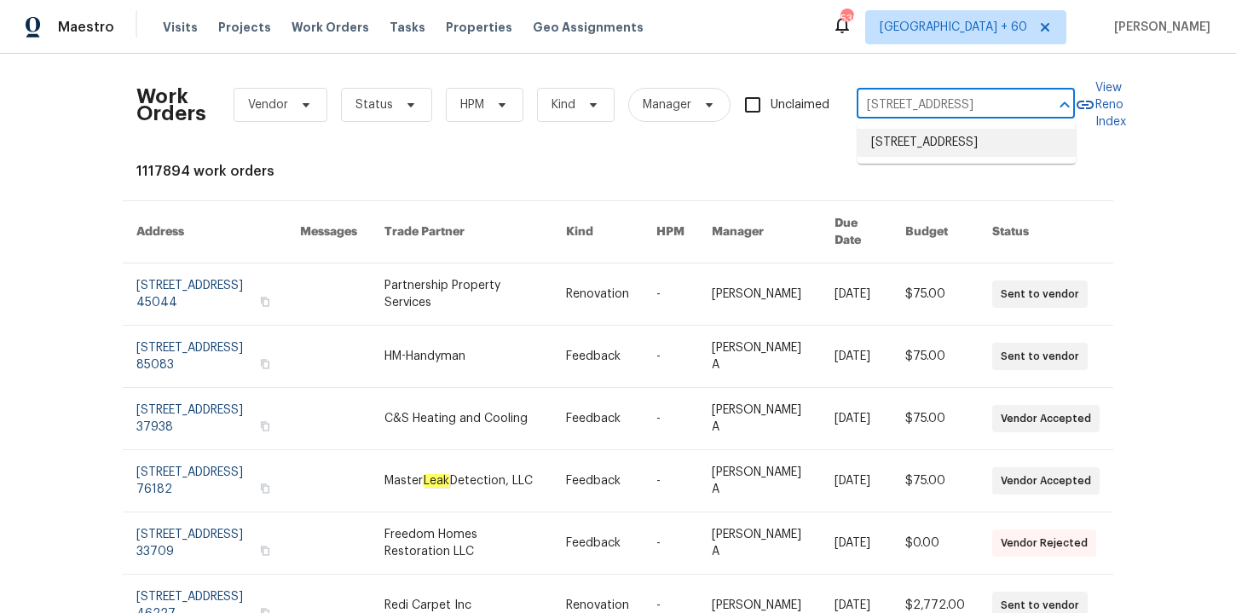
click at [935, 157] on li "[STREET_ADDRESS]" at bounding box center [967, 143] width 218 height 28
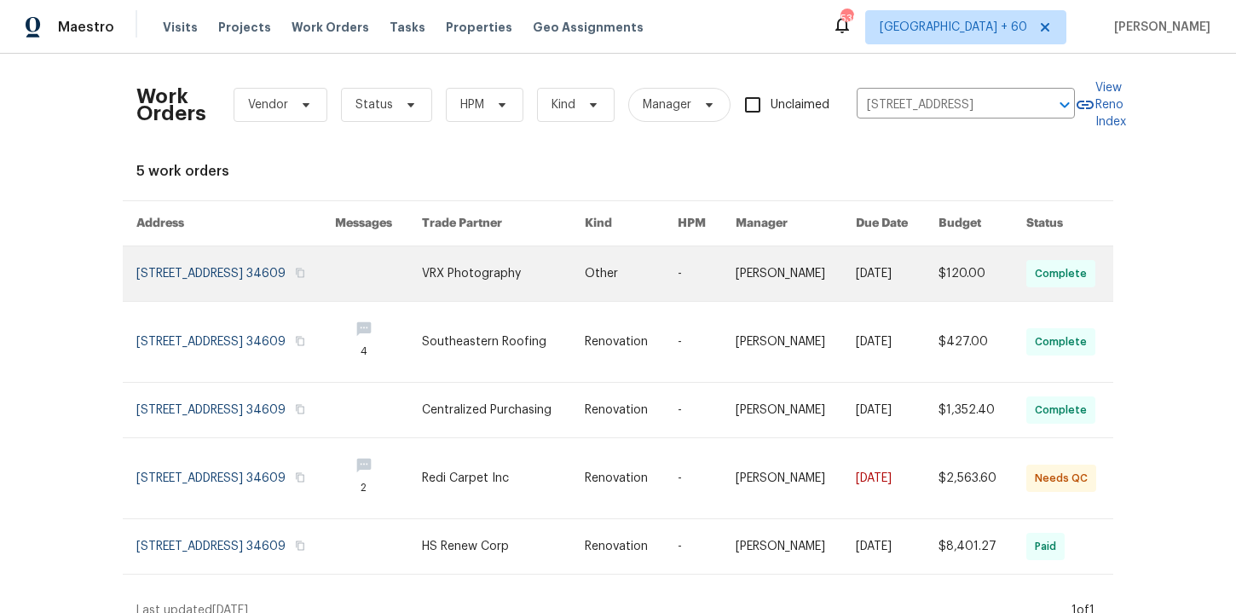
click at [163, 271] on link at bounding box center [235, 273] width 199 height 55
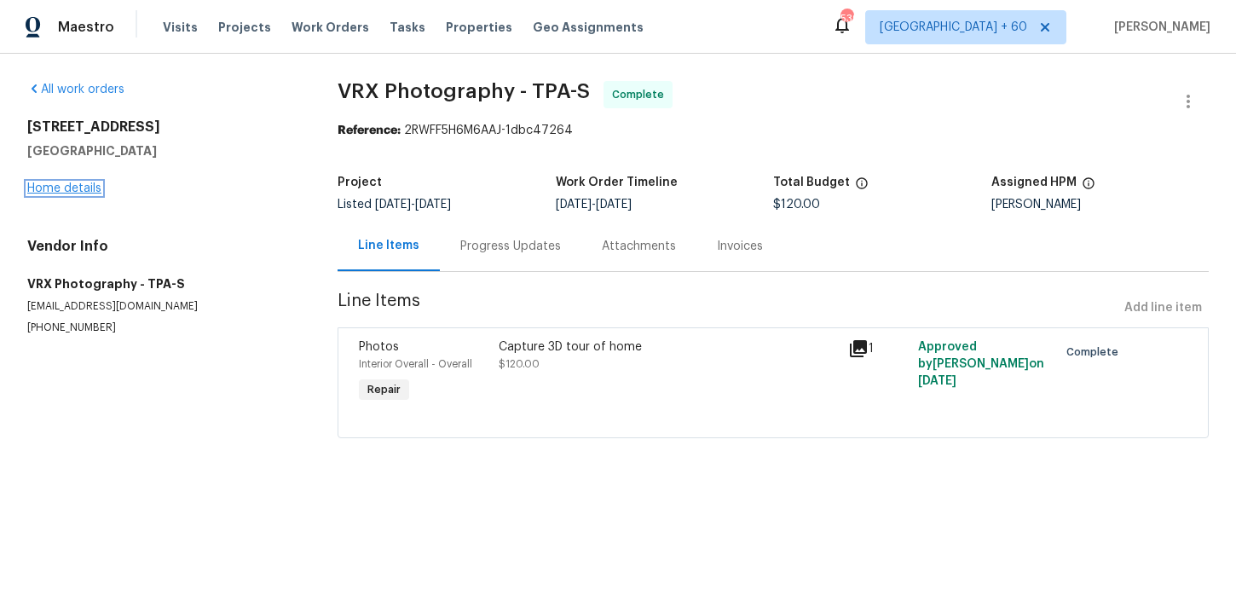
click at [58, 189] on link "Home details" at bounding box center [64, 188] width 74 height 12
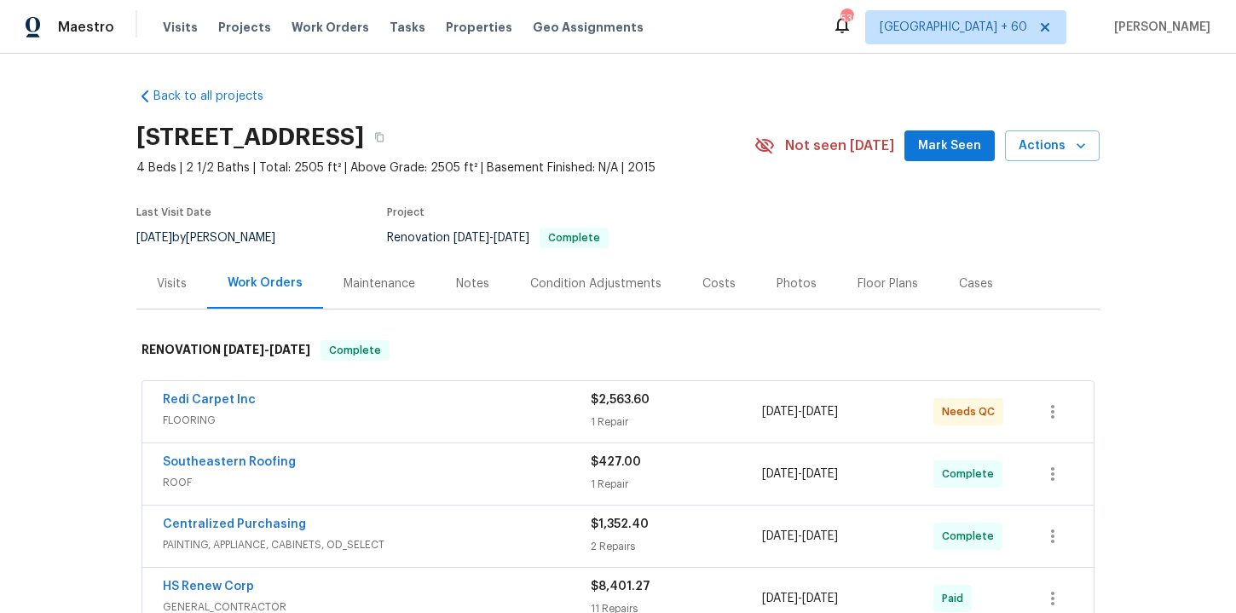
scroll to position [185, 0]
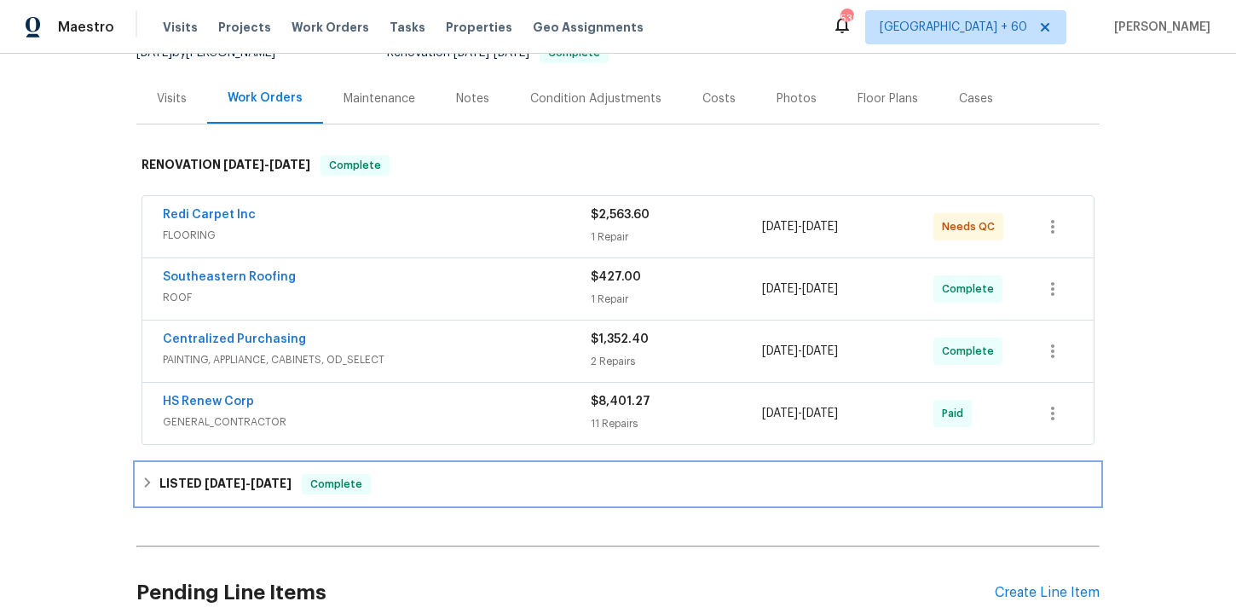
click at [458, 480] on div "LISTED [DATE] - [DATE] Complete" at bounding box center [618, 484] width 953 height 20
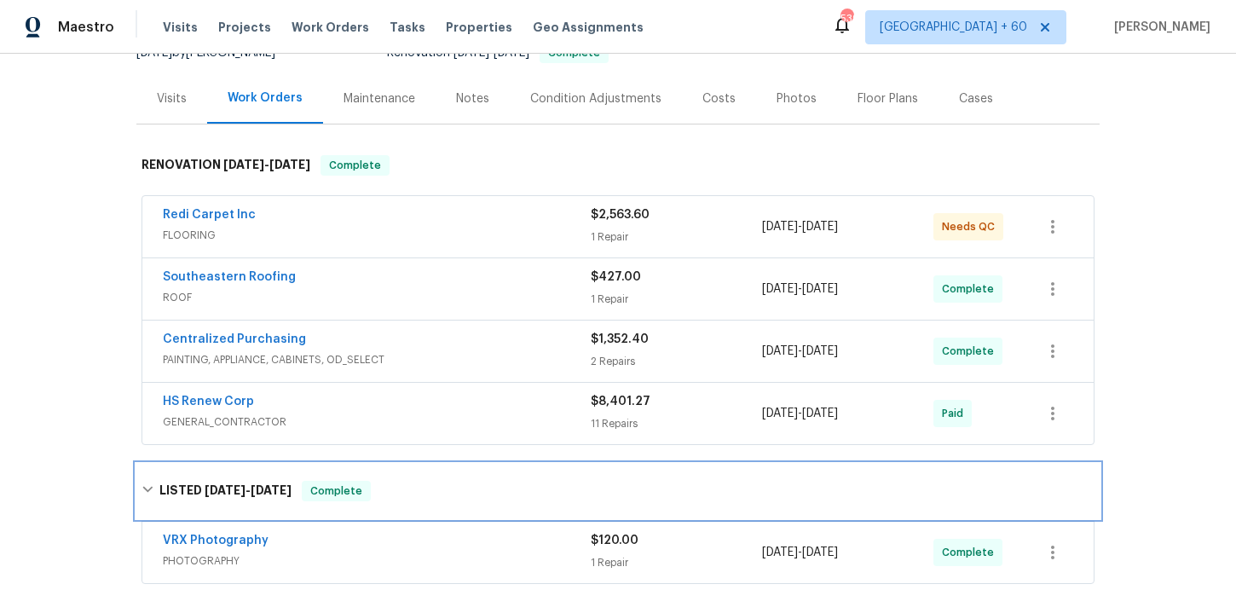
scroll to position [265, 0]
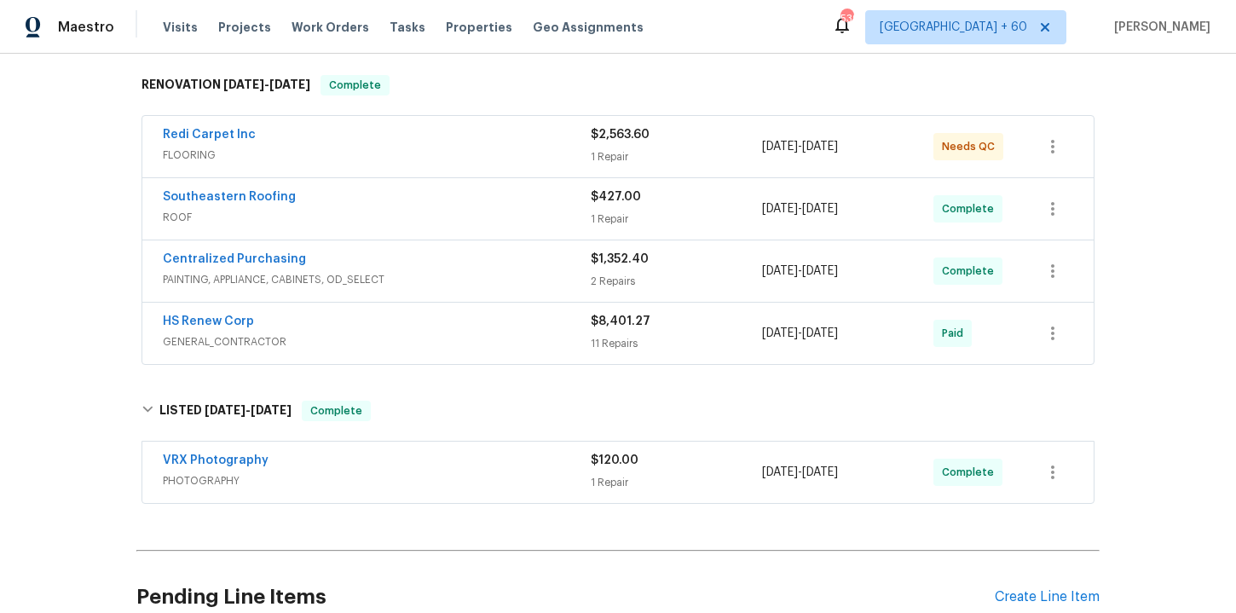
click at [462, 216] on span "ROOF" at bounding box center [377, 217] width 428 height 17
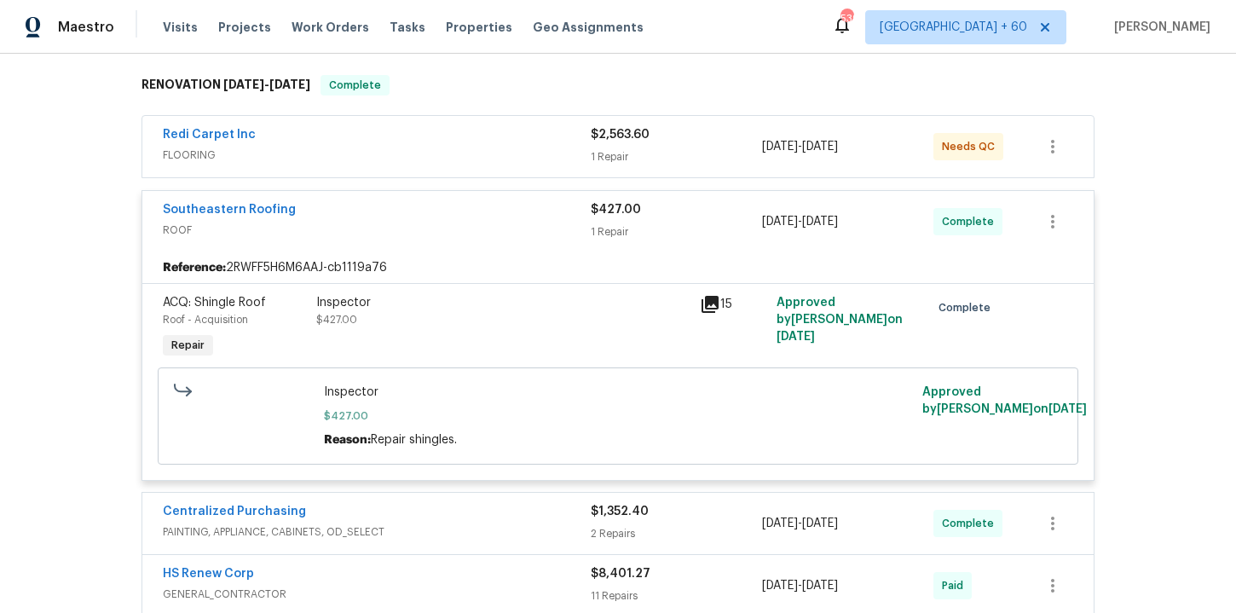
click at [436, 142] on div "Redi Carpet Inc" at bounding box center [377, 136] width 428 height 20
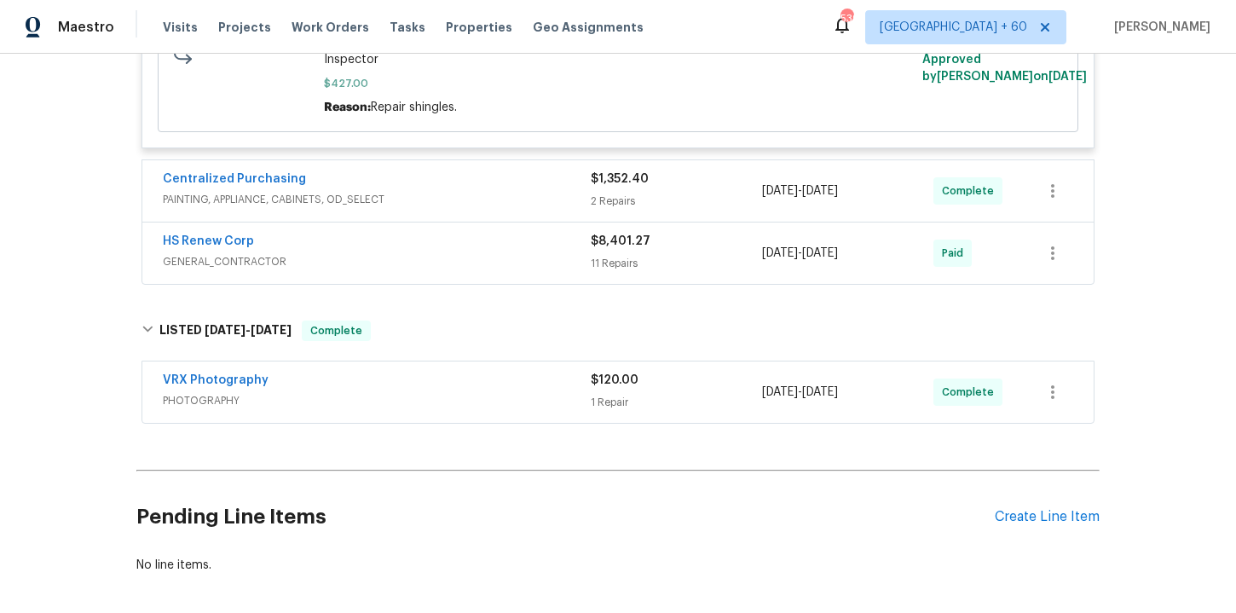
scroll to position [951, 0]
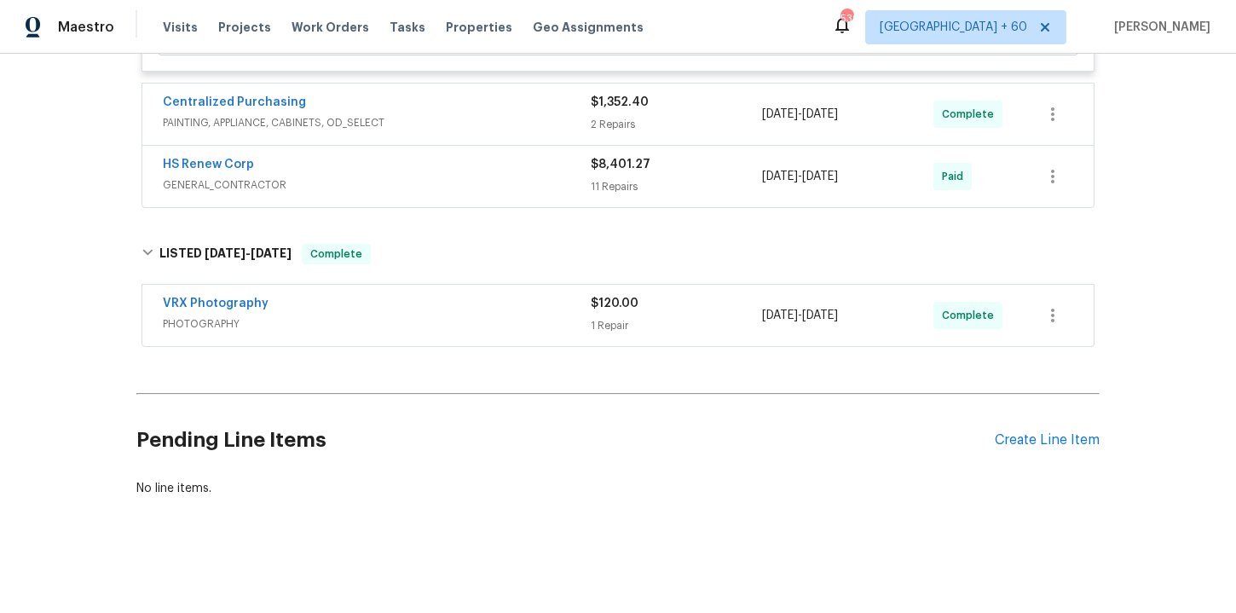
click at [507, 172] on div "HS Renew Corp" at bounding box center [377, 166] width 428 height 20
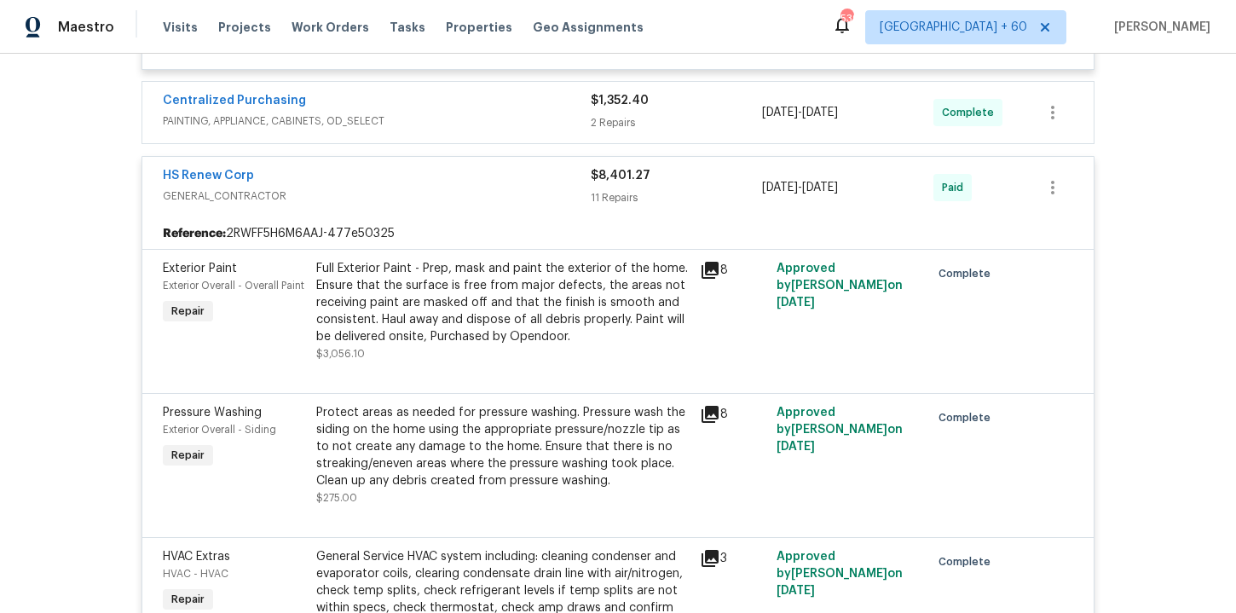
click at [493, 117] on span "PAINTING, APPLIANCE, CABINETS, OD_SELECT" at bounding box center [377, 121] width 428 height 17
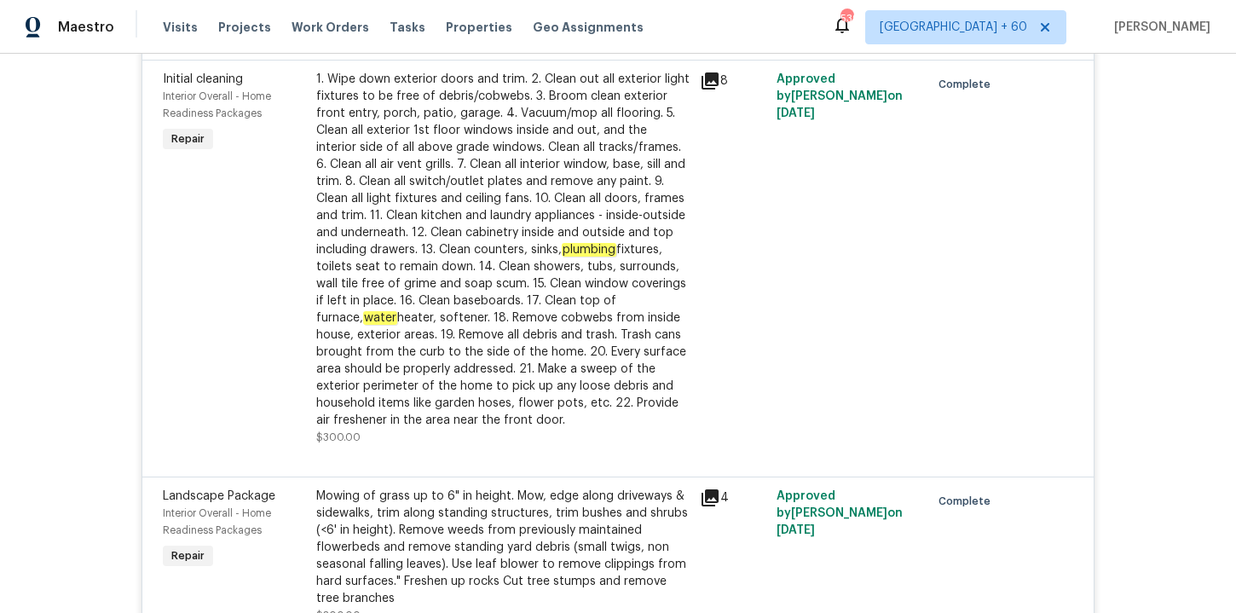
scroll to position [1682, 0]
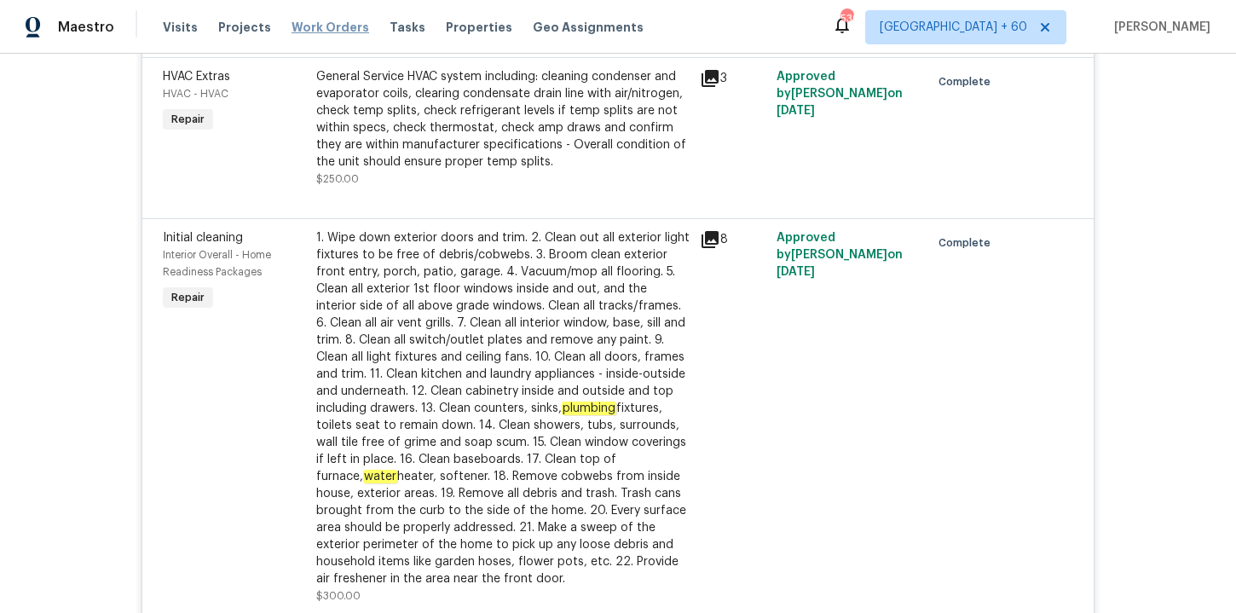
click at [316, 27] on span "Work Orders" at bounding box center [331, 27] width 78 height 17
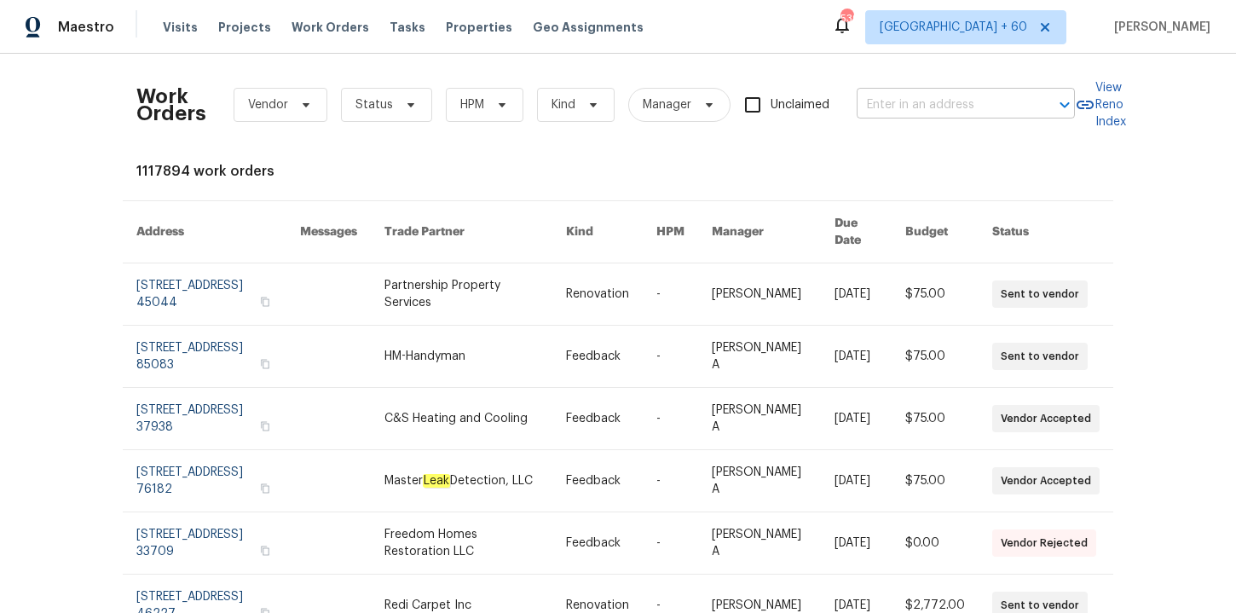
click at [973, 108] on input "text" at bounding box center [942, 105] width 171 height 26
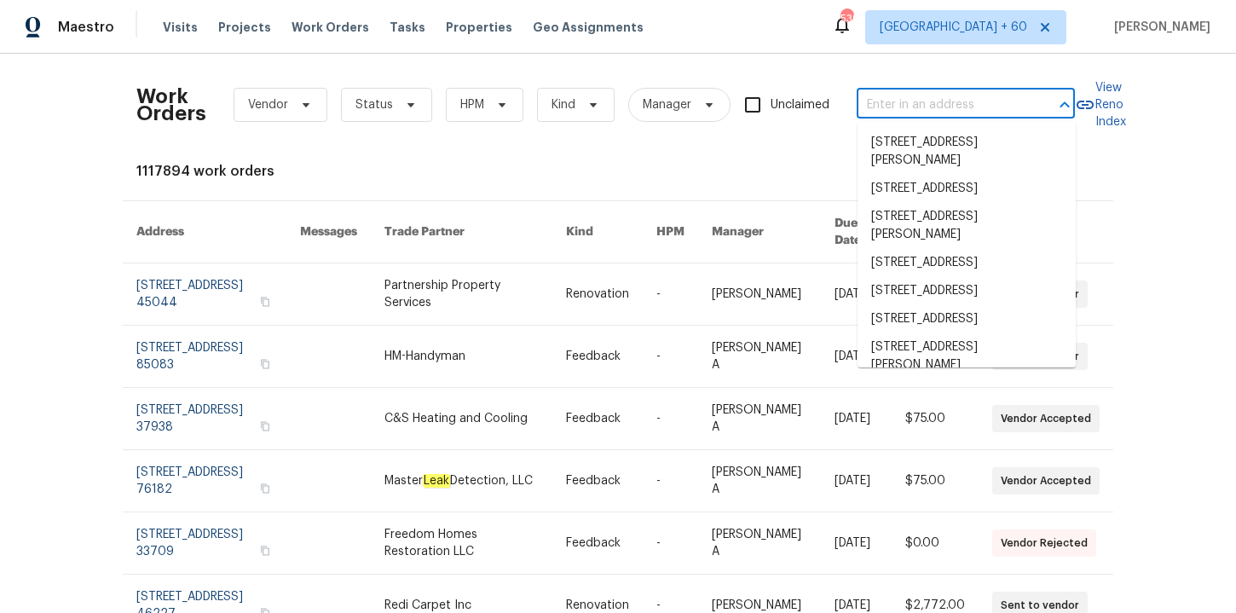
paste input "[STREET_ADDRESS]"
type input "[STREET_ADDRESS]"
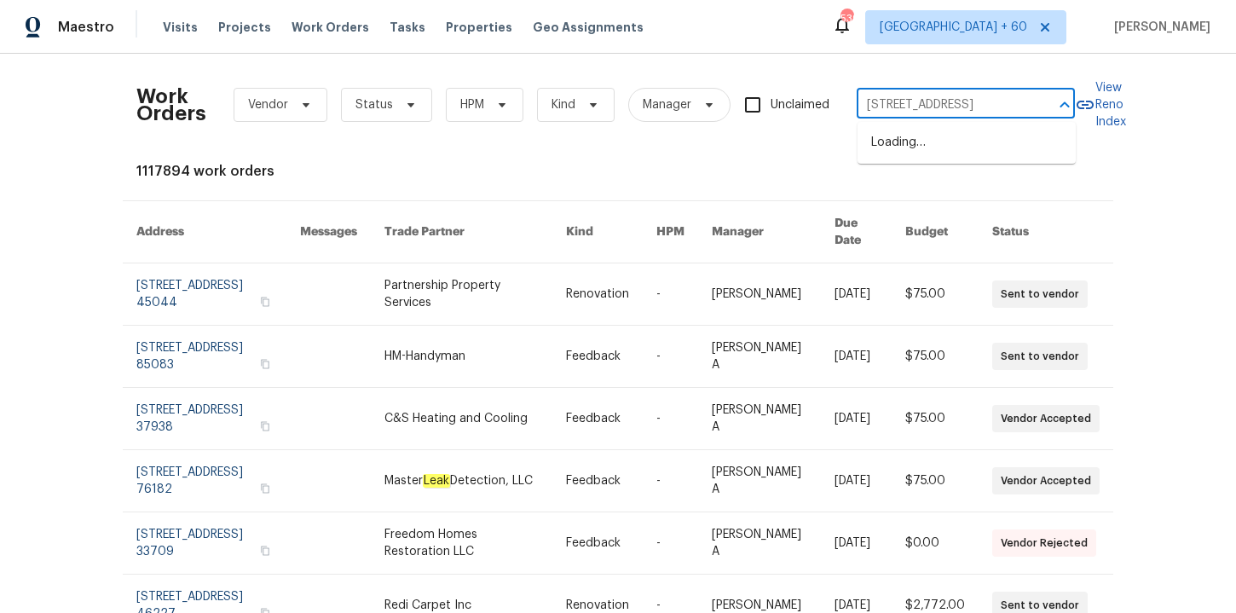
scroll to position [0, 53]
click at [915, 140] on li "[STREET_ADDRESS]" at bounding box center [967, 143] width 218 height 28
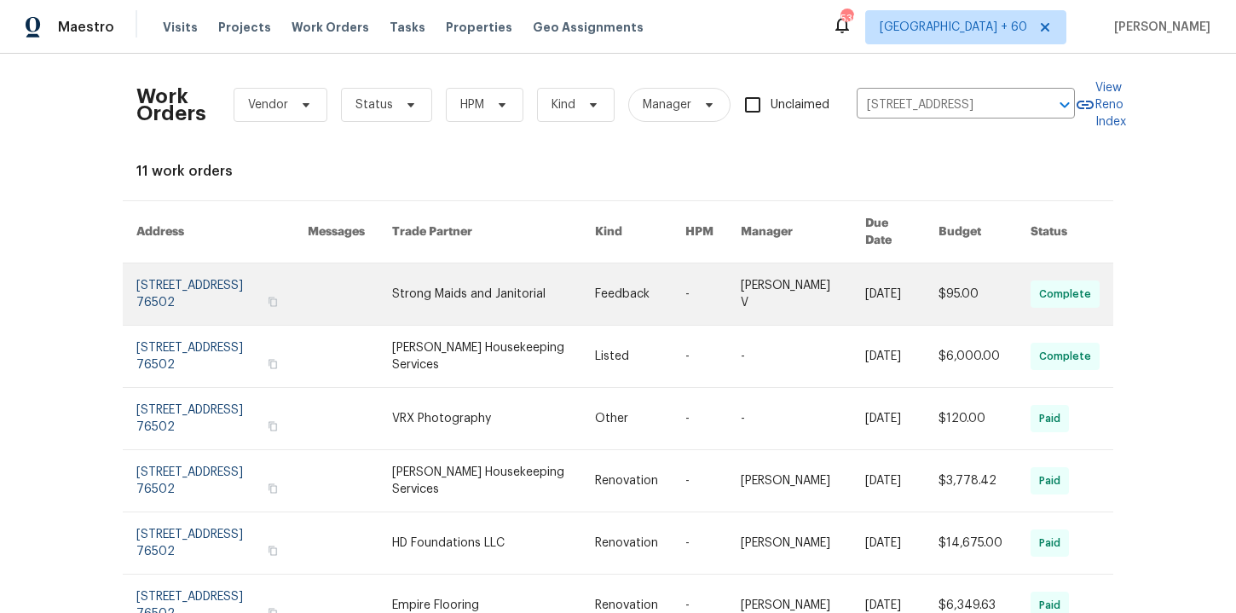
click at [196, 278] on link at bounding box center [221, 294] width 171 height 61
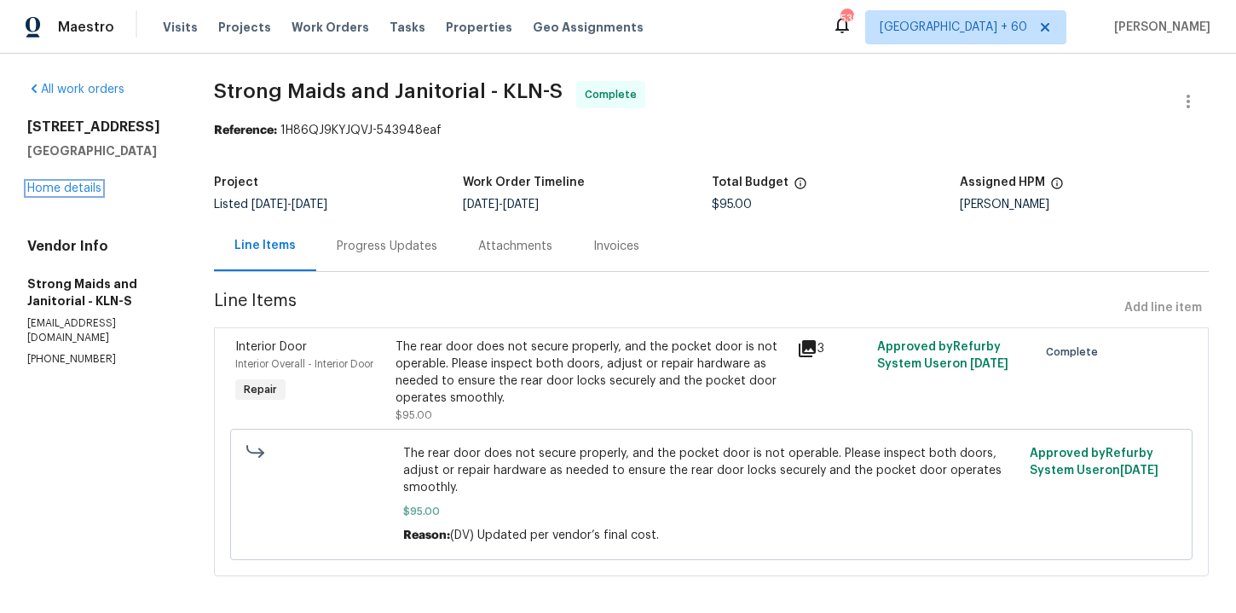
click at [76, 186] on link "Home details" at bounding box center [64, 188] width 74 height 12
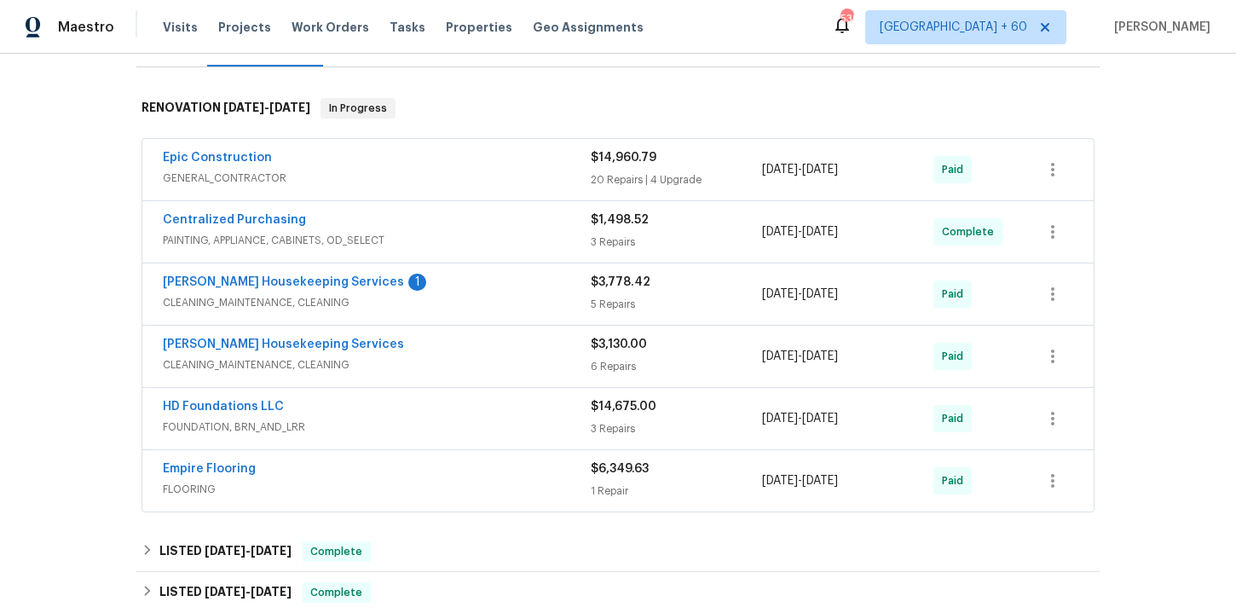
scroll to position [342, 0]
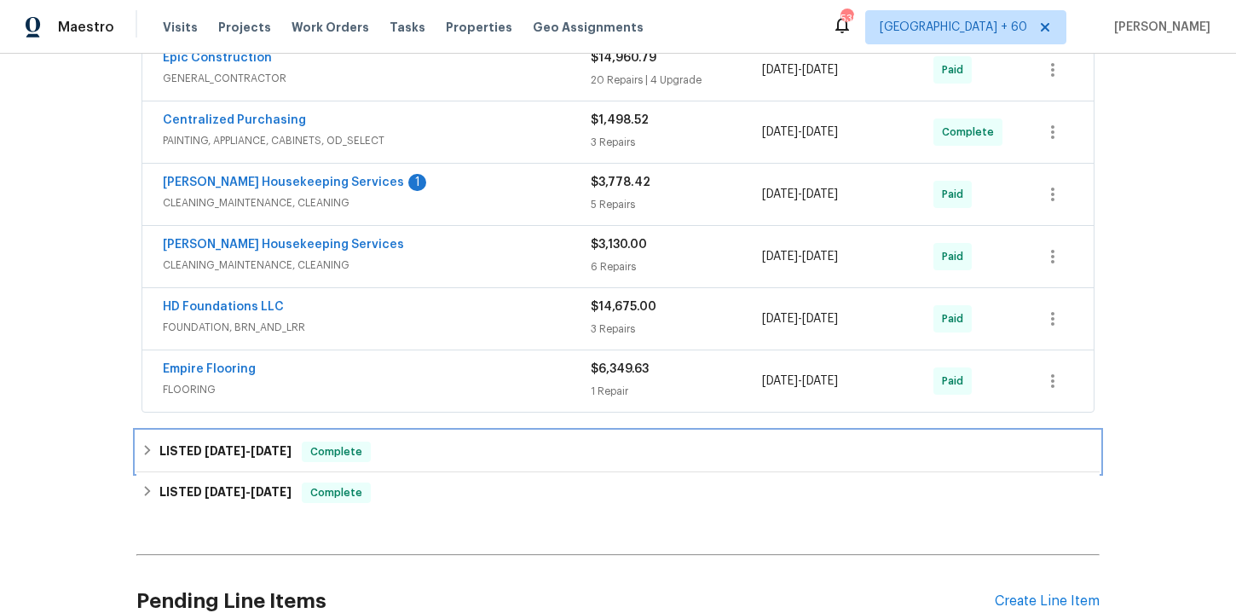
click at [458, 459] on div "LISTED [DATE] - [DATE] Complete" at bounding box center [618, 452] width 953 height 20
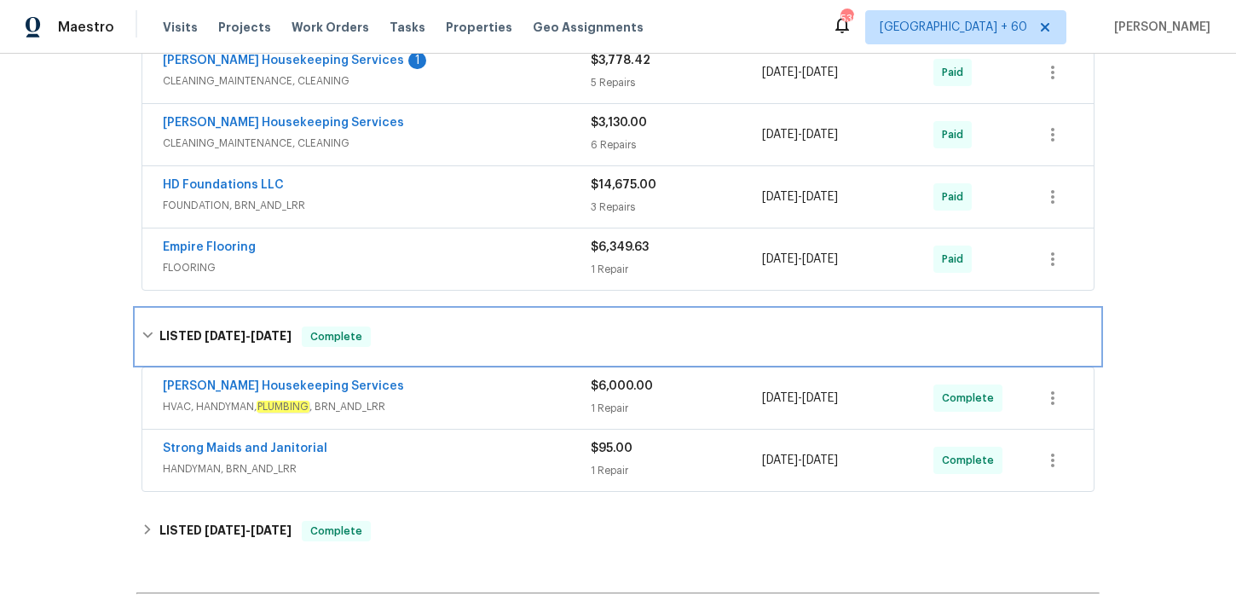
scroll to position [551, 0]
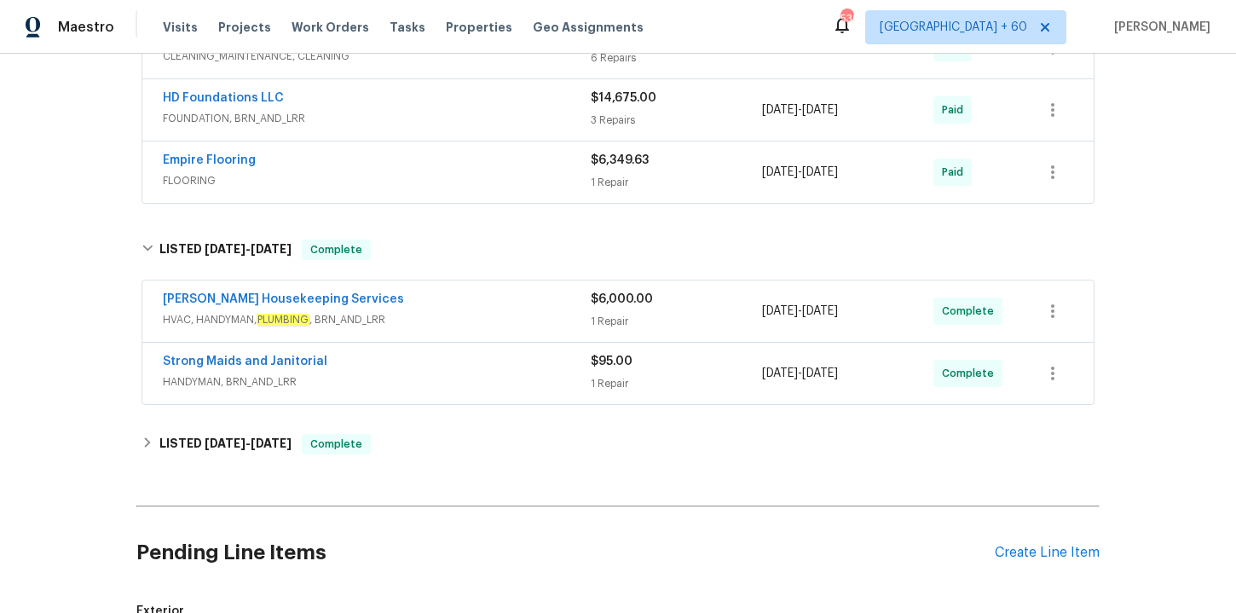
click at [464, 377] on span "HANDYMAN, BRN_AND_LRR" at bounding box center [377, 382] width 428 height 17
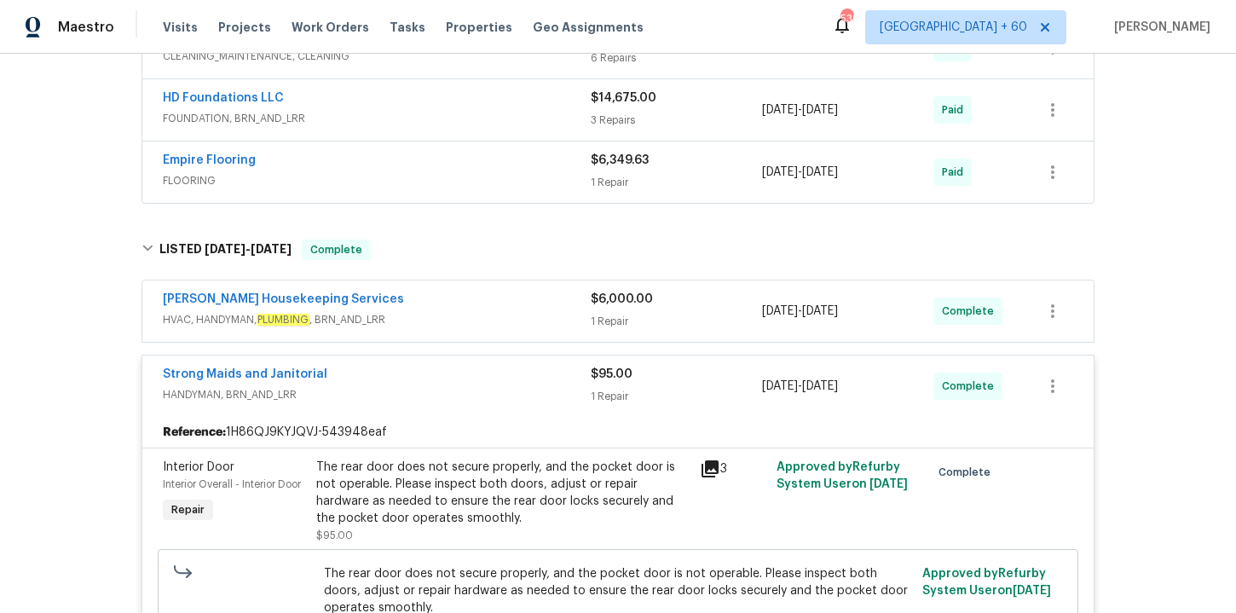
click at [460, 302] on div "[PERSON_NAME] Housekeeping Services" at bounding box center [377, 301] width 428 height 20
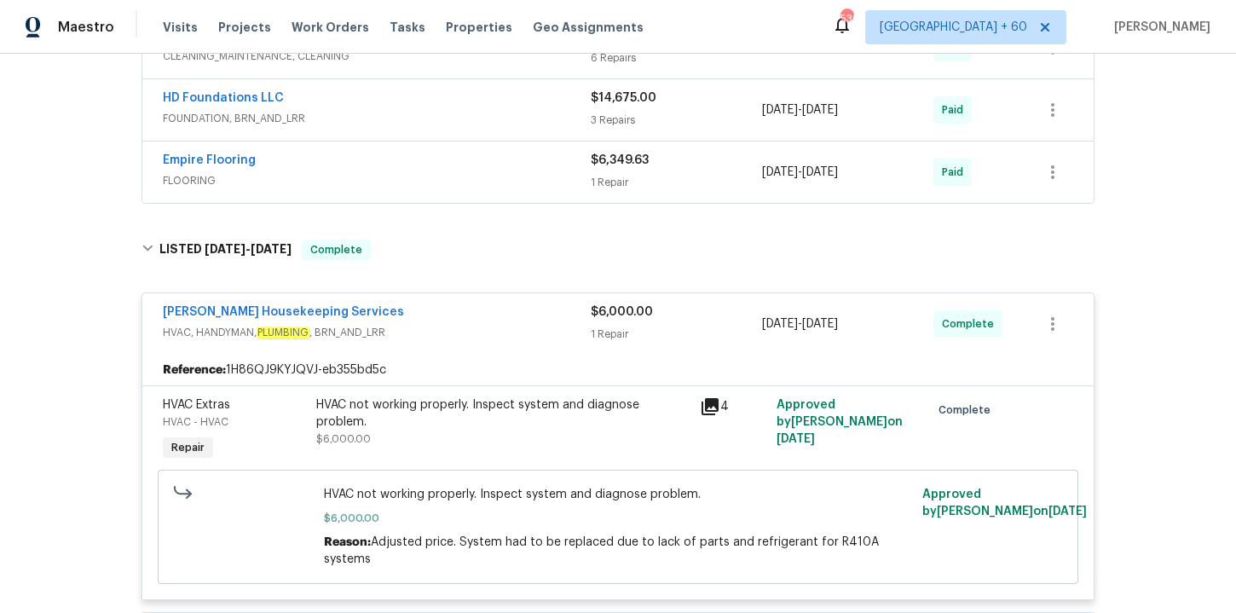
scroll to position [379, 0]
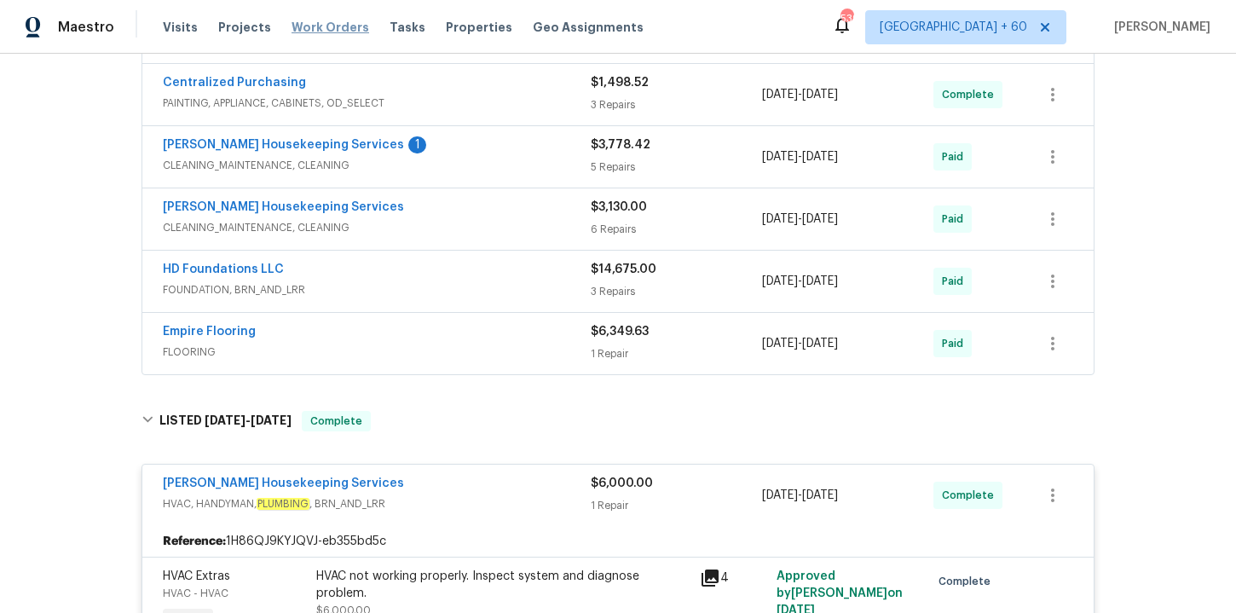
click at [326, 31] on span "Work Orders" at bounding box center [331, 27] width 78 height 17
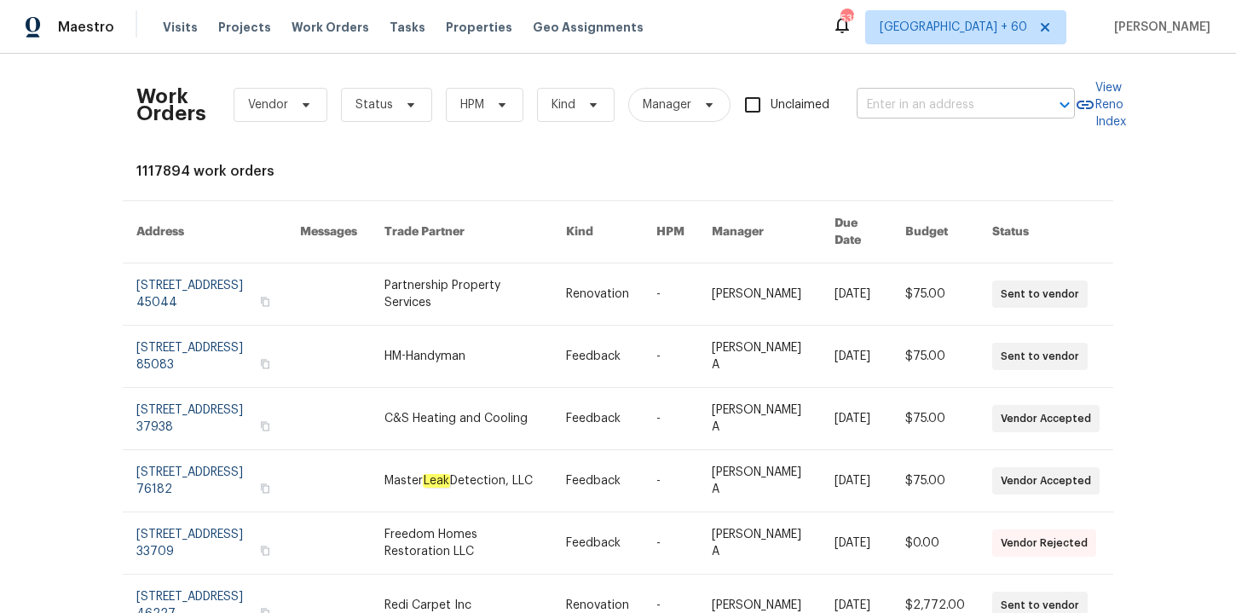
click at [947, 101] on input "text" at bounding box center [942, 105] width 171 height 26
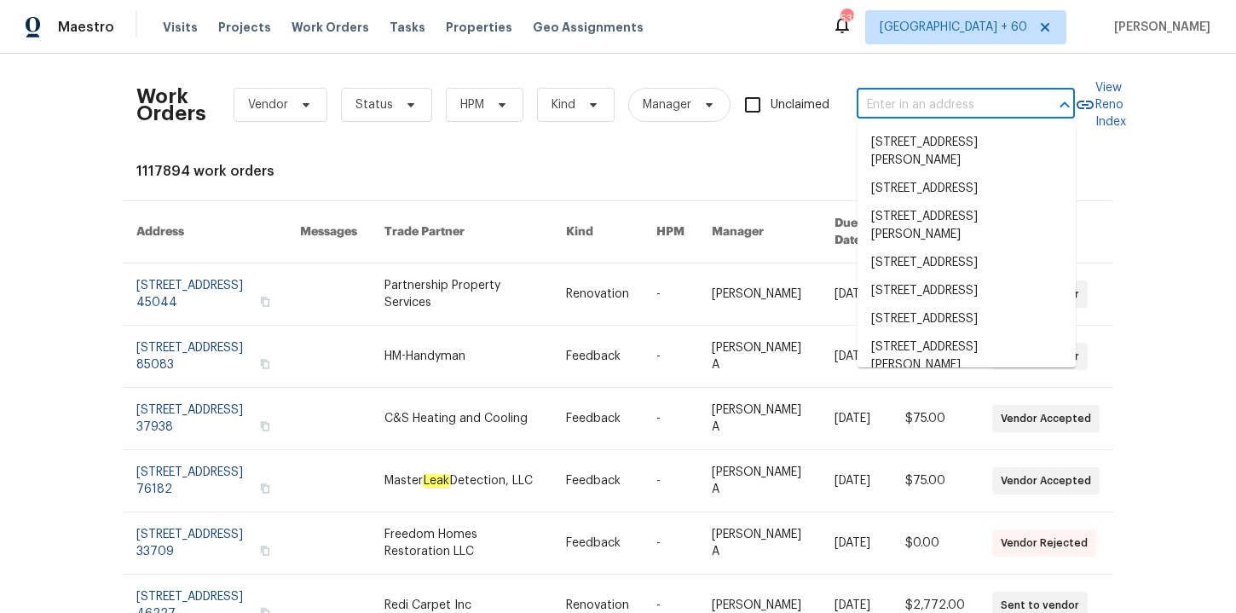
paste input "[STREET_ADDRESS][PERSON_NAME]"
type input "[STREET_ADDRESS][PERSON_NAME]"
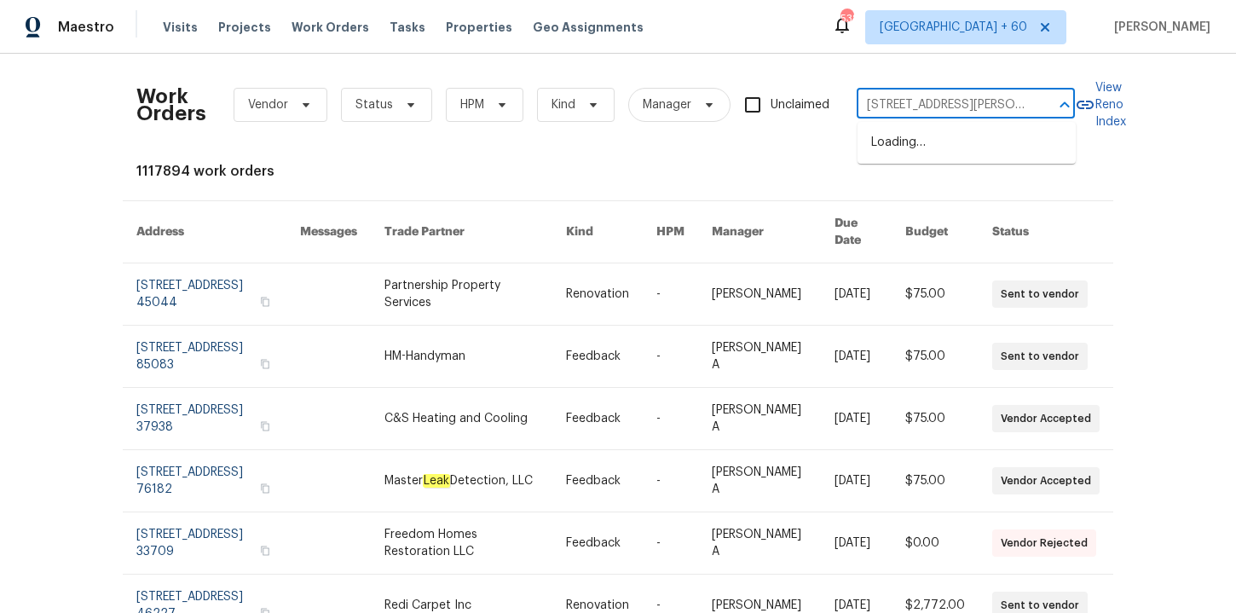
scroll to position [0, 67]
click at [930, 156] on li "[STREET_ADDRESS]" at bounding box center [967, 143] width 218 height 28
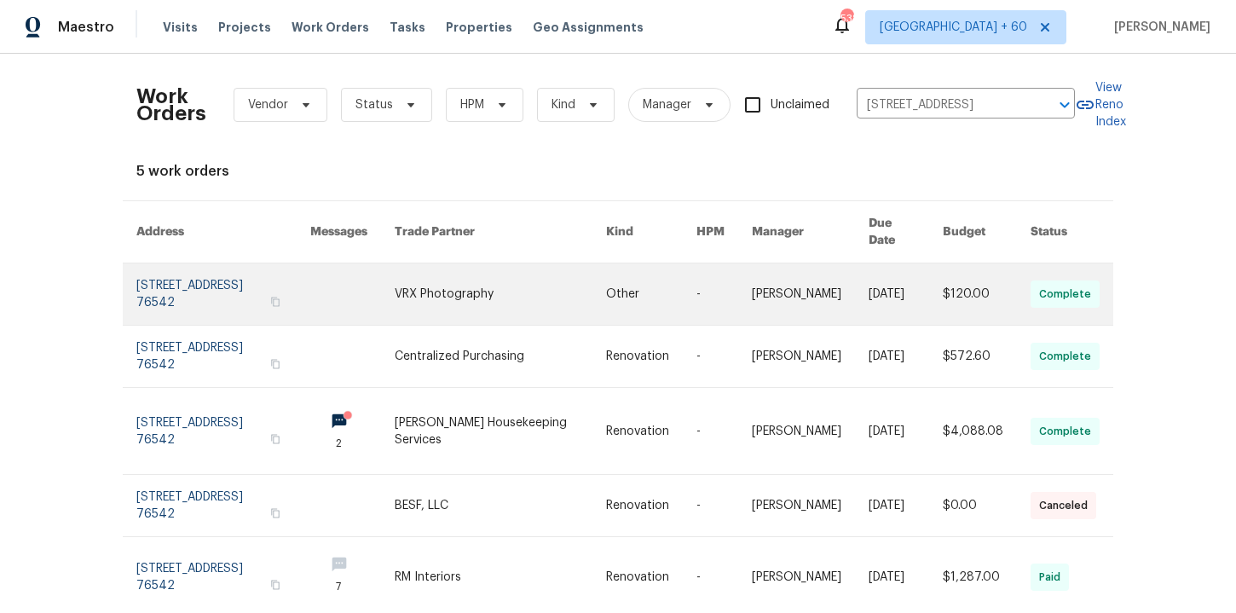
click at [310, 271] on link at bounding box center [223, 294] width 174 height 61
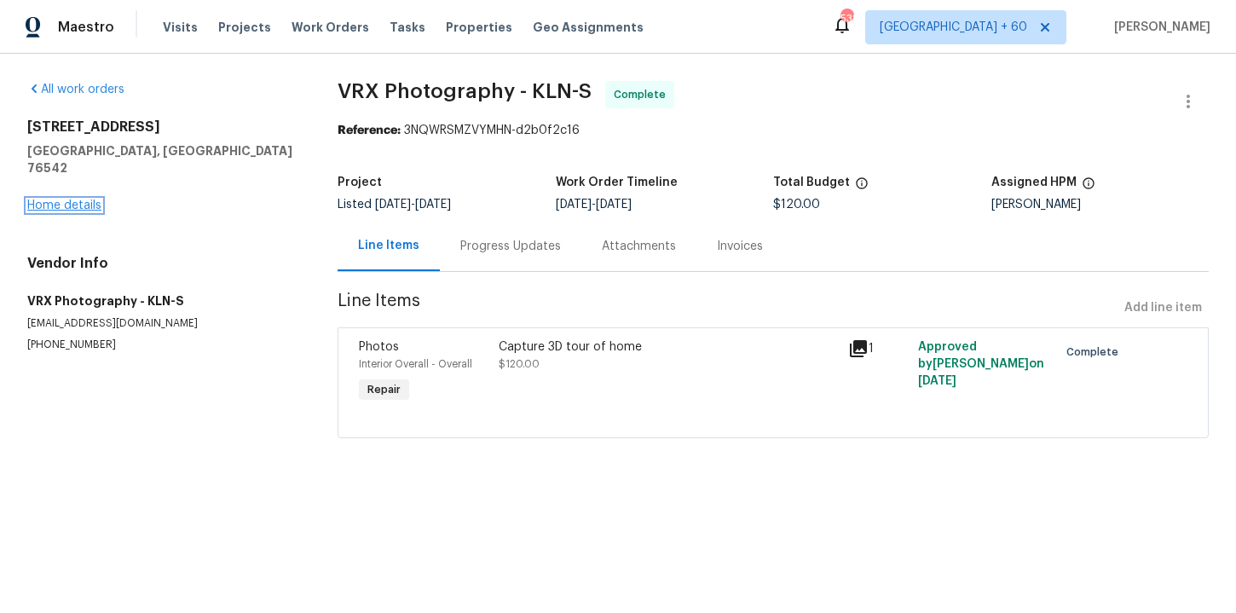
click at [84, 200] on link "Home details" at bounding box center [64, 206] width 74 height 12
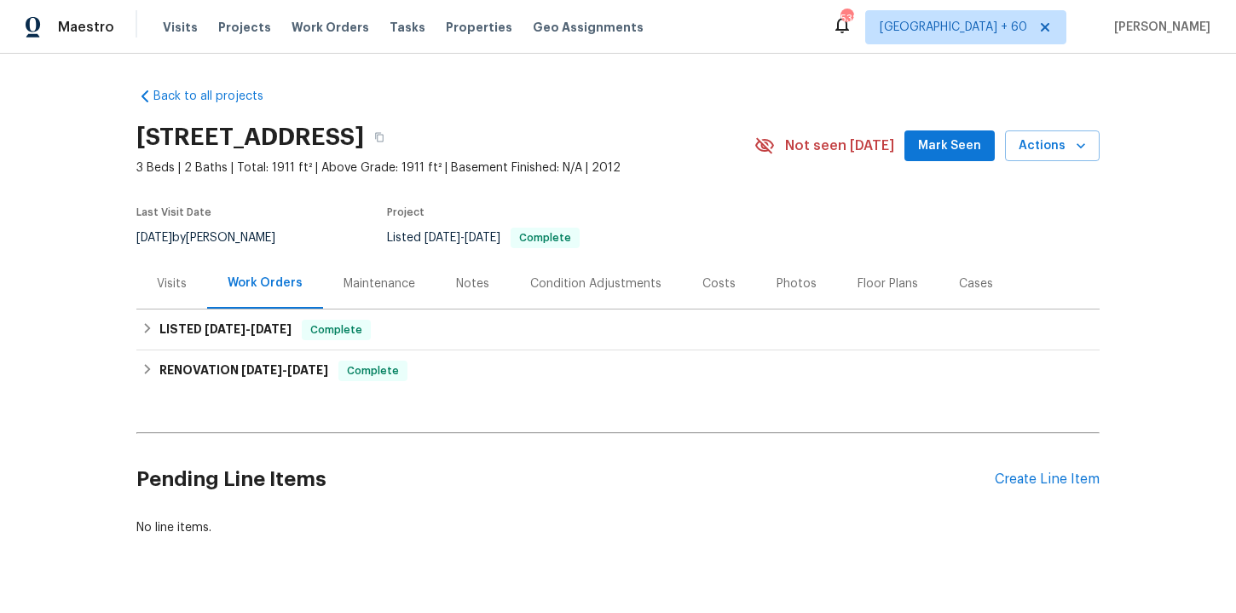
scroll to position [39, 0]
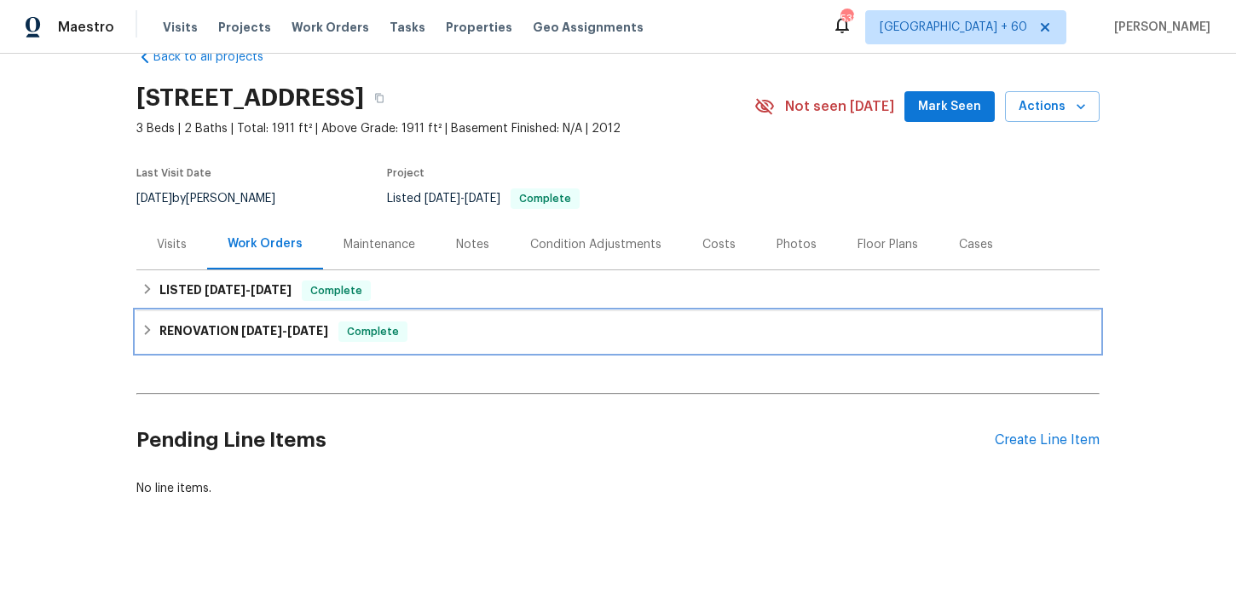
click at [534, 330] on div "RENOVATION [DATE] - [DATE] Complete" at bounding box center [618, 331] width 953 height 20
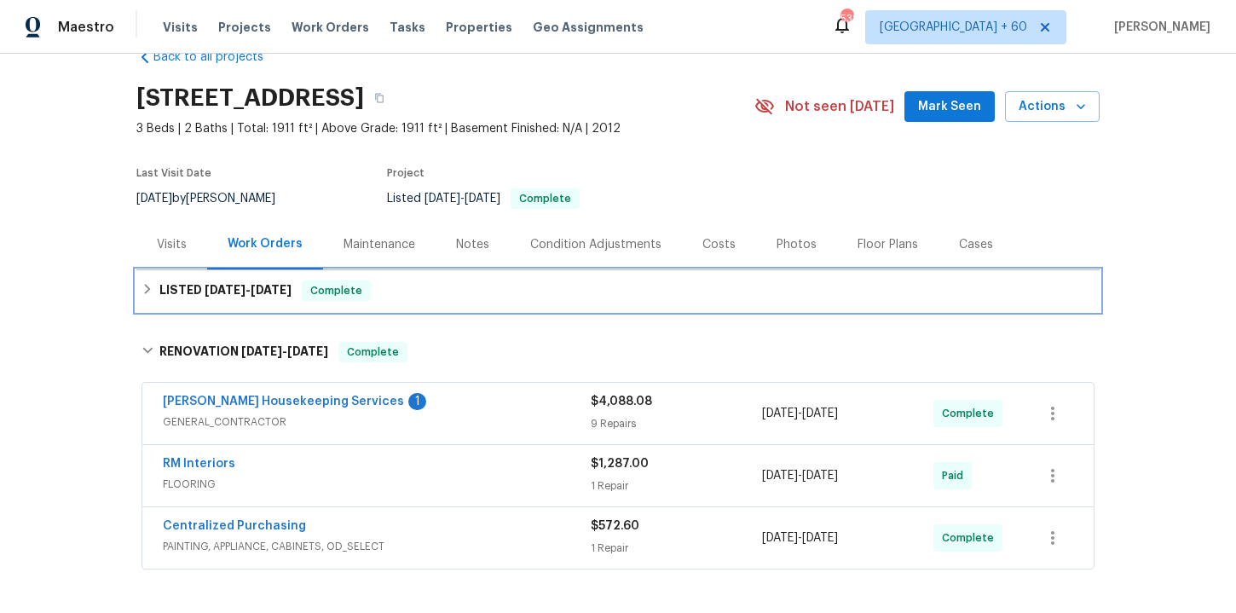
click at [491, 296] on div "LISTED [DATE] - [DATE] Complete" at bounding box center [618, 291] width 953 height 20
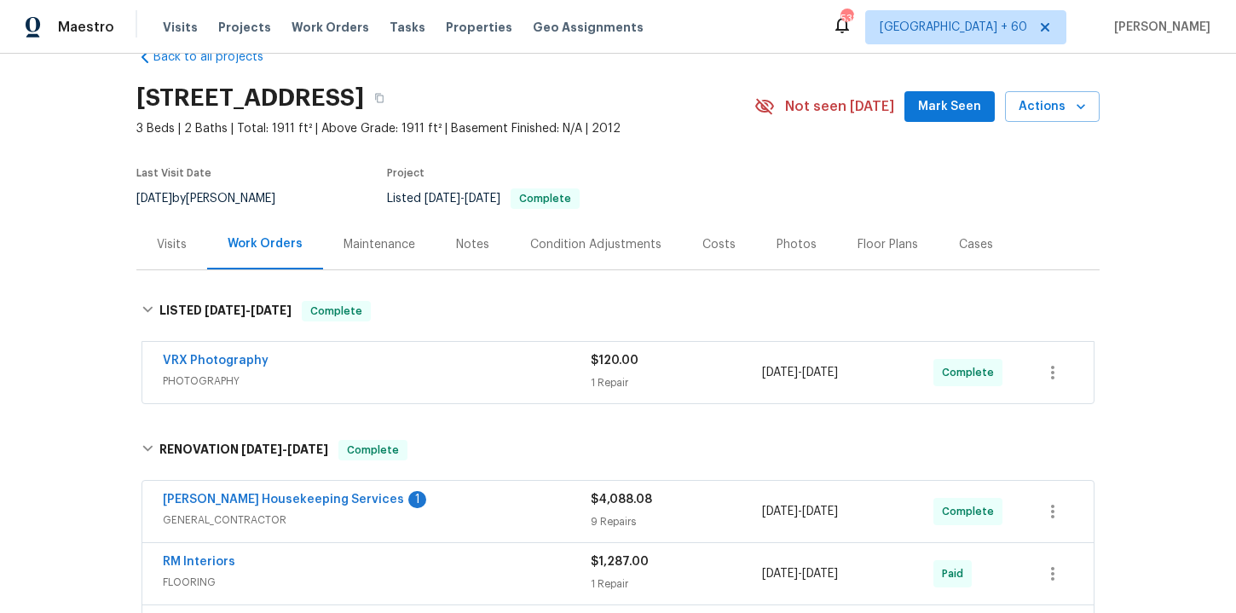
click at [492, 371] on div "VRX Photography" at bounding box center [377, 362] width 428 height 20
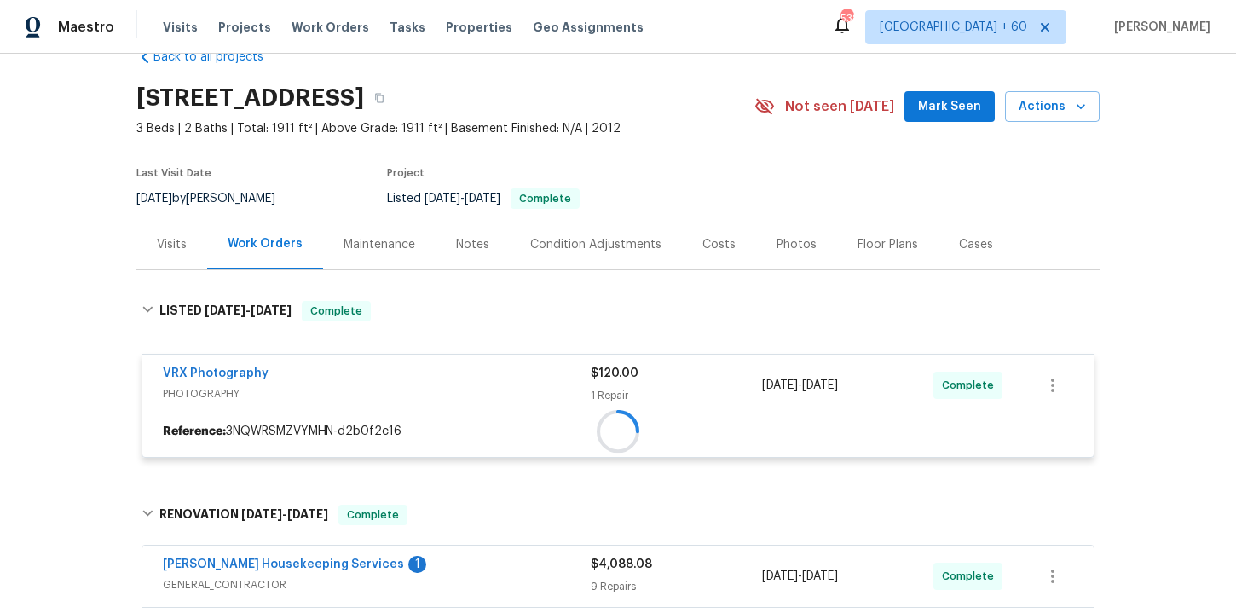
scroll to position [279, 0]
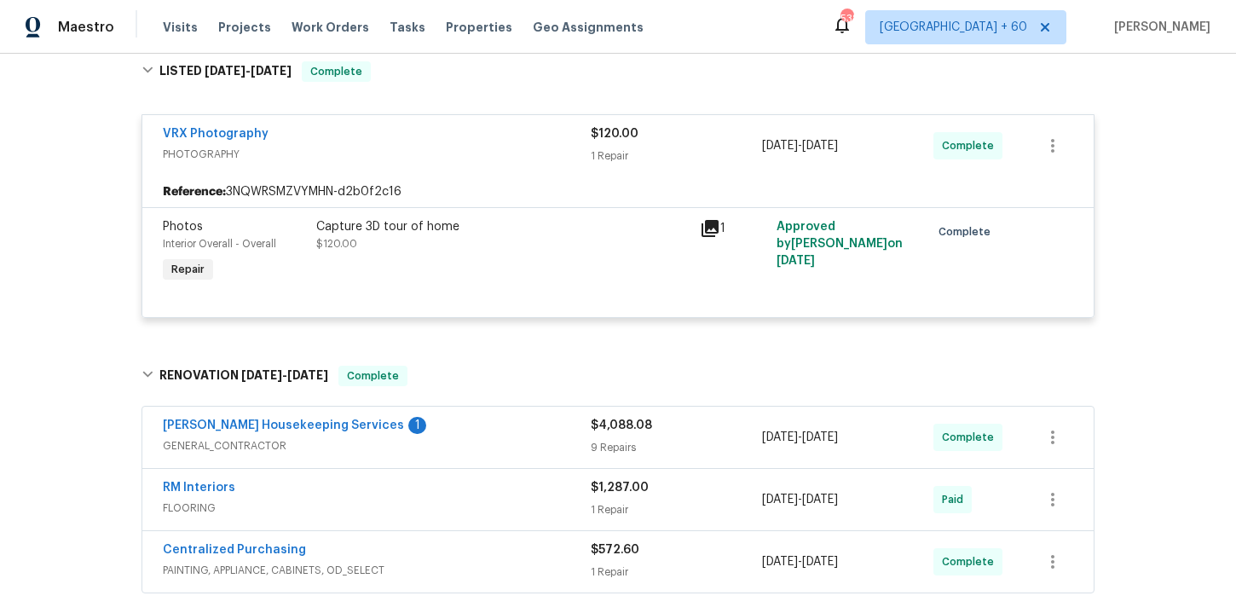
click at [460, 488] on div "RM Interiors" at bounding box center [377, 489] width 428 height 20
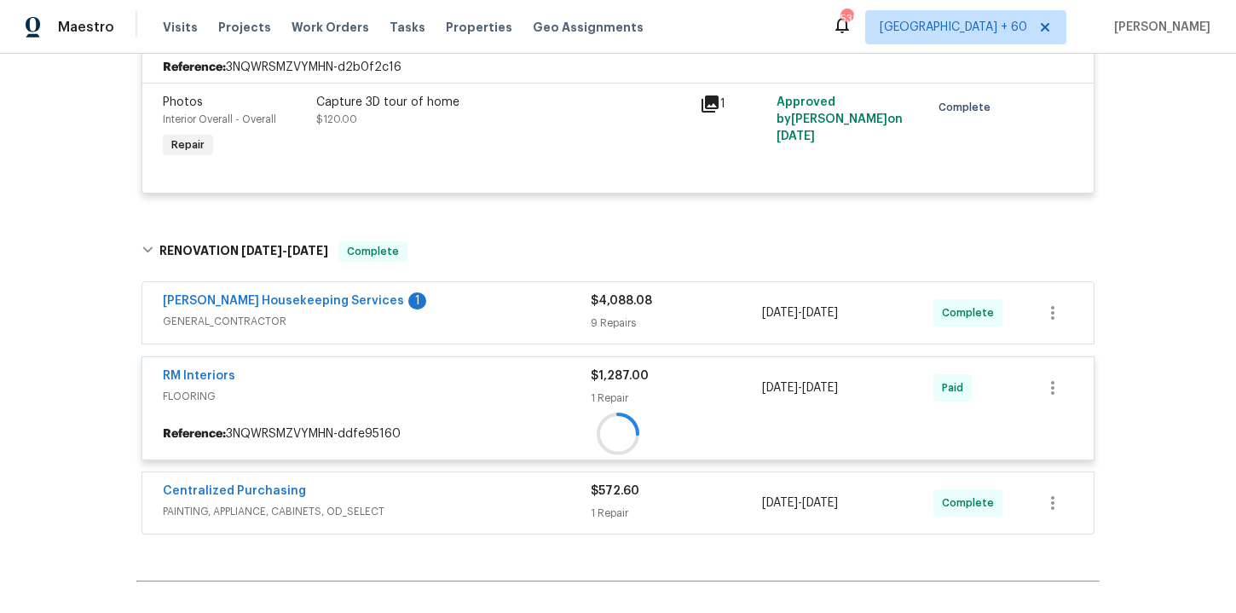
scroll to position [549, 0]
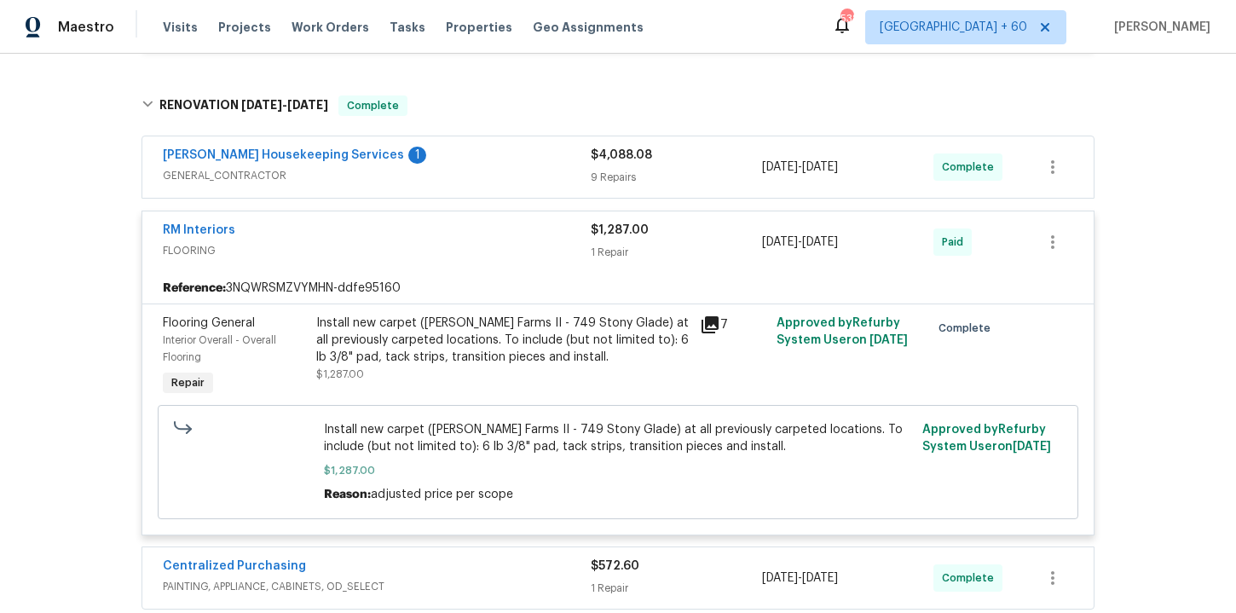
click at [460, 160] on div "[PERSON_NAME] Housekeeping Services 1" at bounding box center [377, 157] width 428 height 20
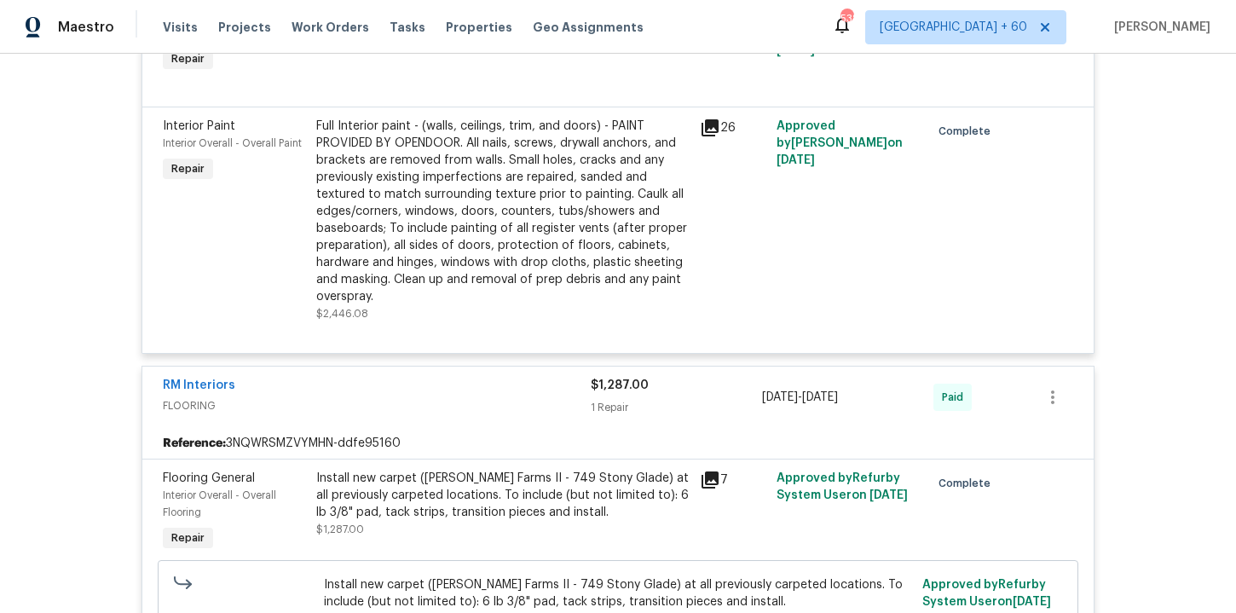
scroll to position [2684, 0]
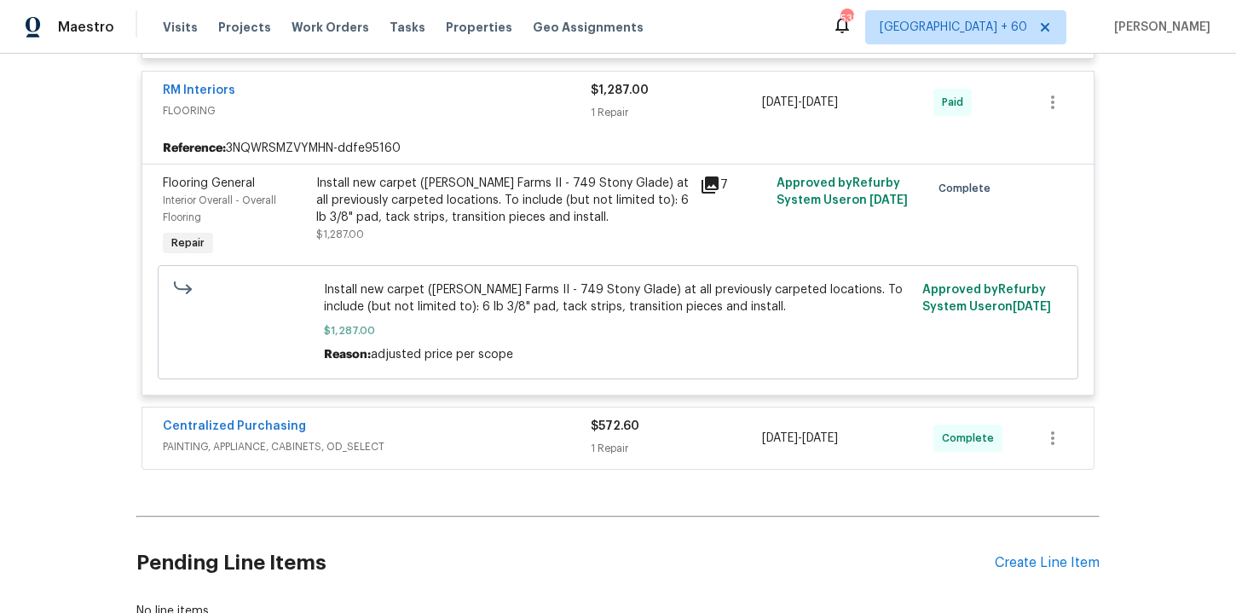
click at [513, 438] on span "PAINTING, APPLIANCE, CABINETS, OD_SELECT" at bounding box center [377, 446] width 428 height 17
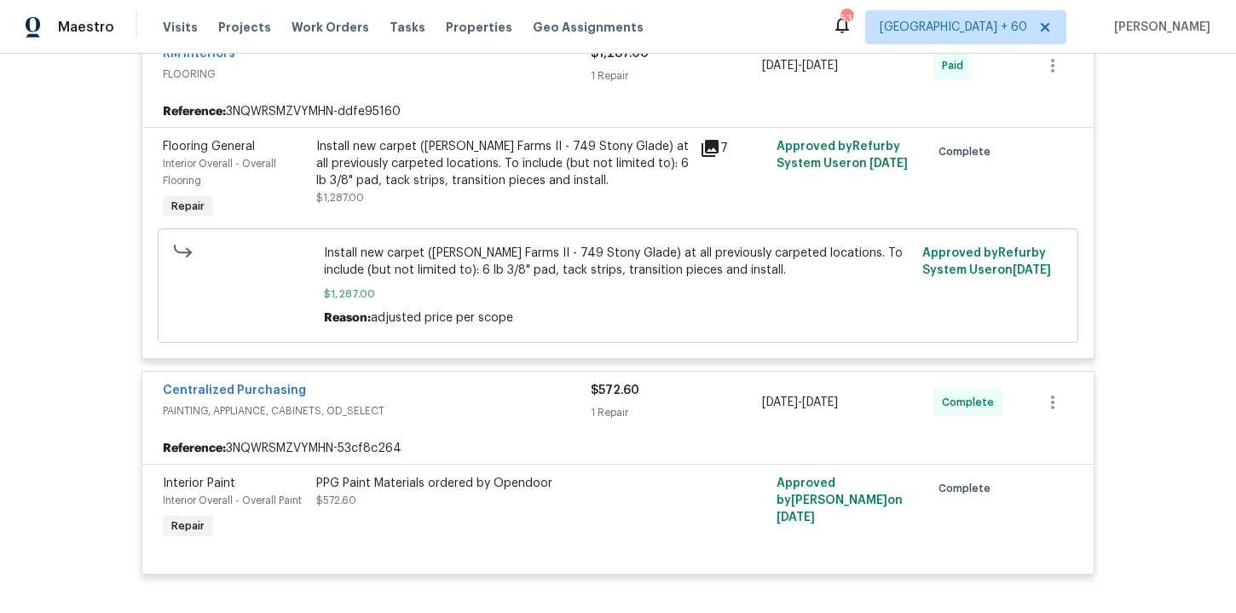
scroll to position [2827, 0]
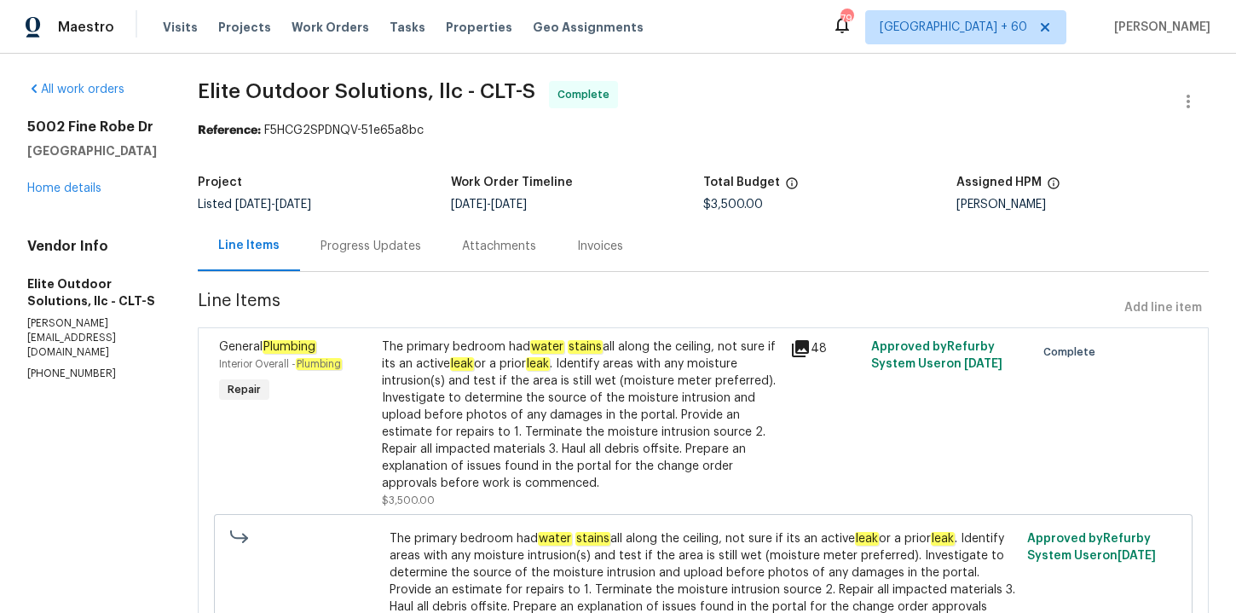
click at [321, 240] on div "Progress Updates" at bounding box center [371, 246] width 101 height 17
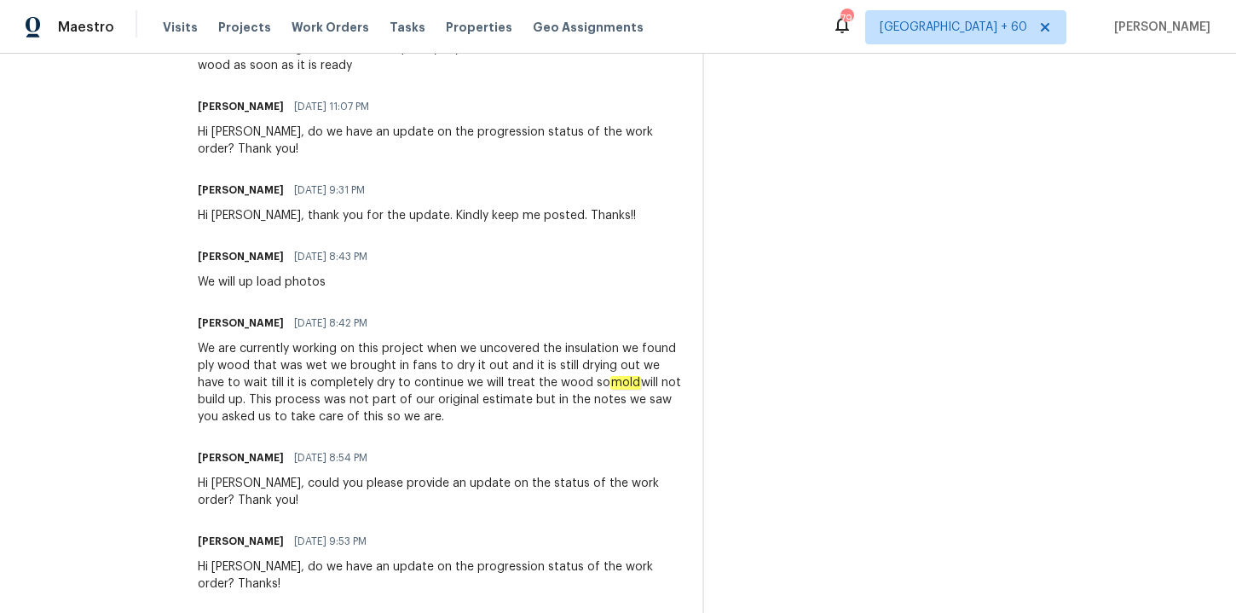
scroll to position [1038, 0]
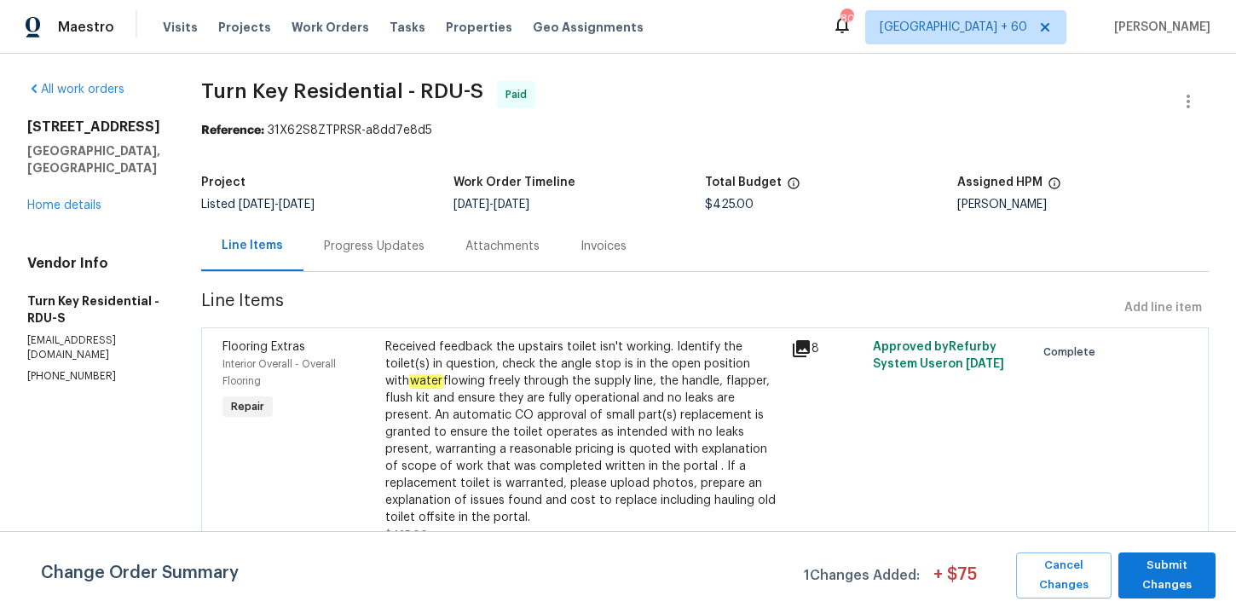
click at [400, 254] on div "Progress Updates" at bounding box center [374, 246] width 101 height 17
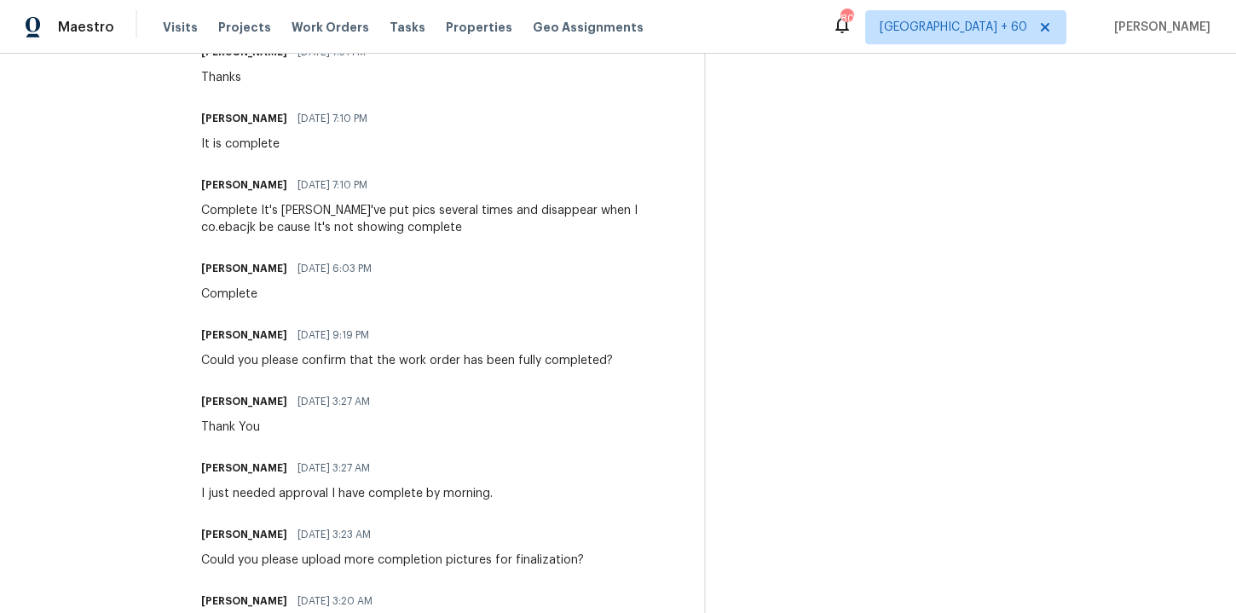
scroll to position [461, 0]
